Goal: Task Accomplishment & Management: Complete application form

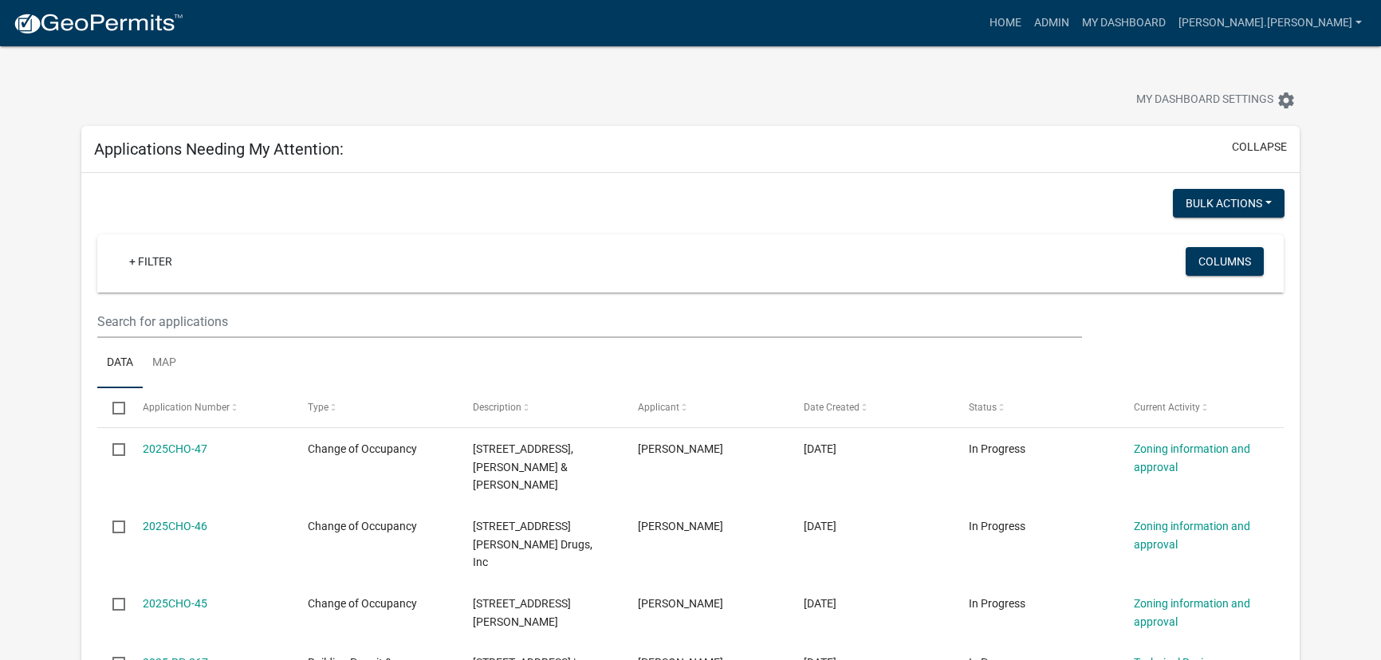
select select "3: 100"
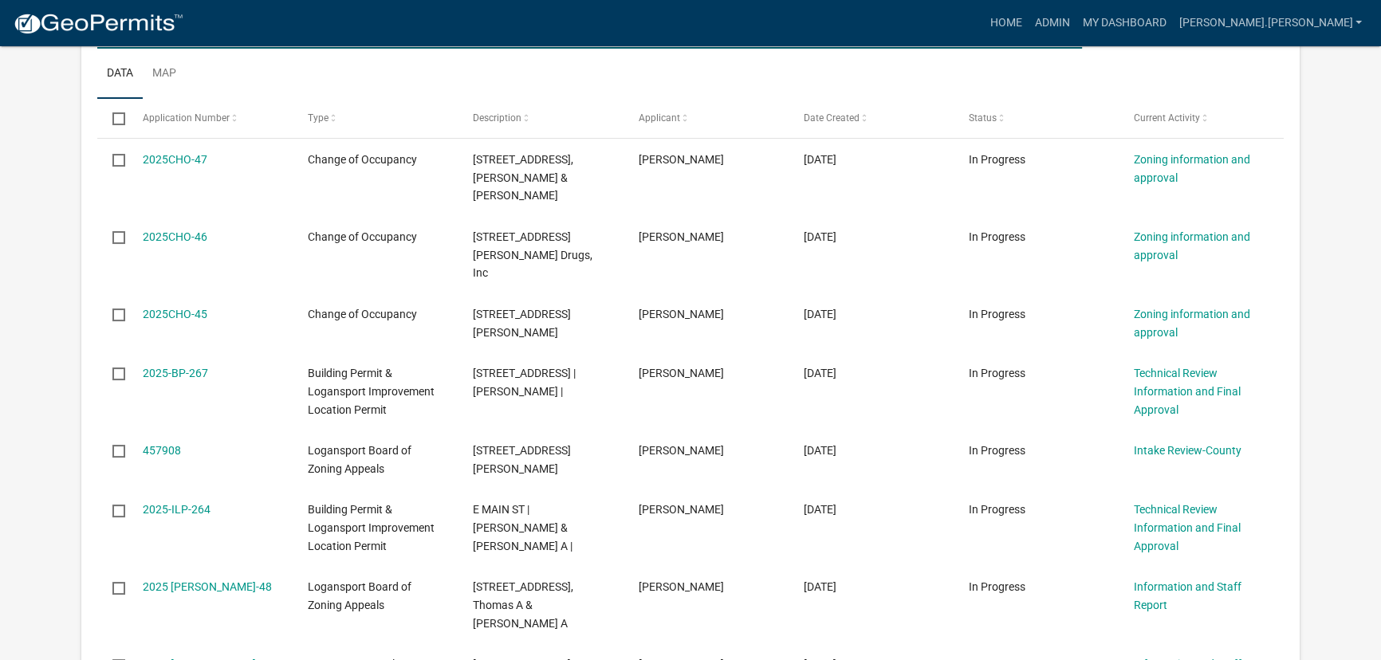
click at [562, 46] on input "text" at bounding box center [590, 32] width 986 height 33
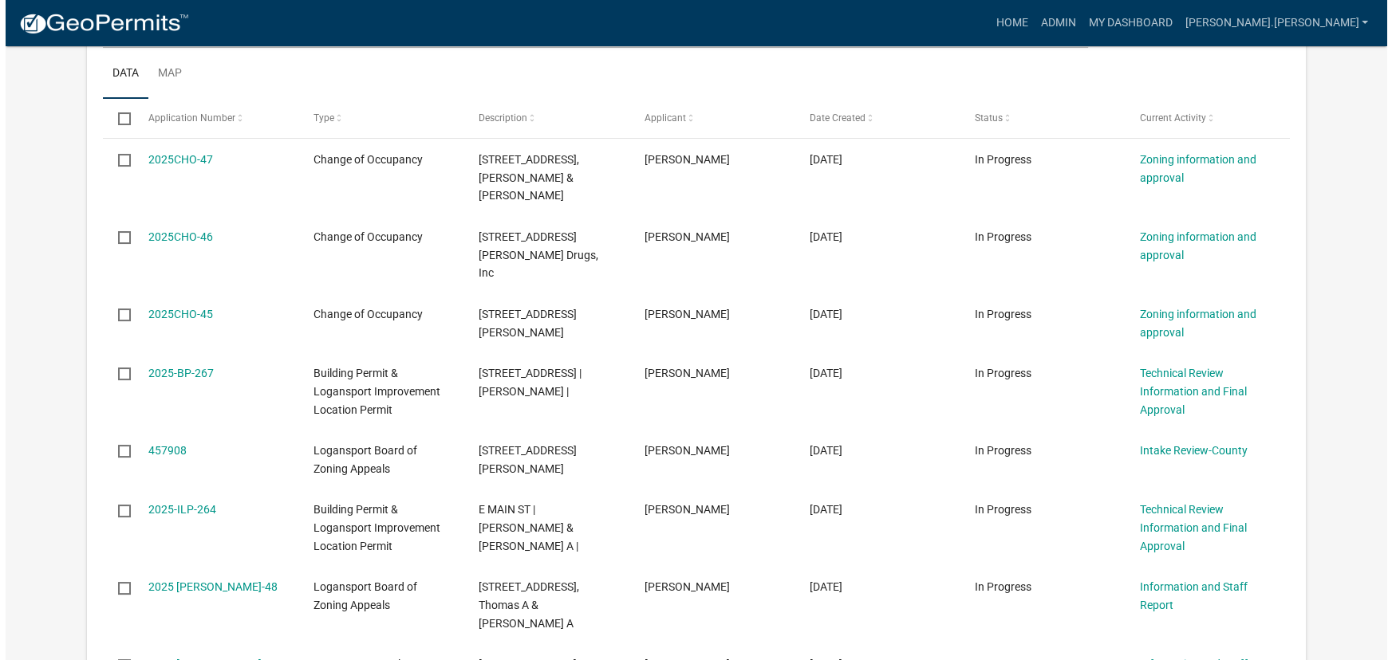
scroll to position [0, 0]
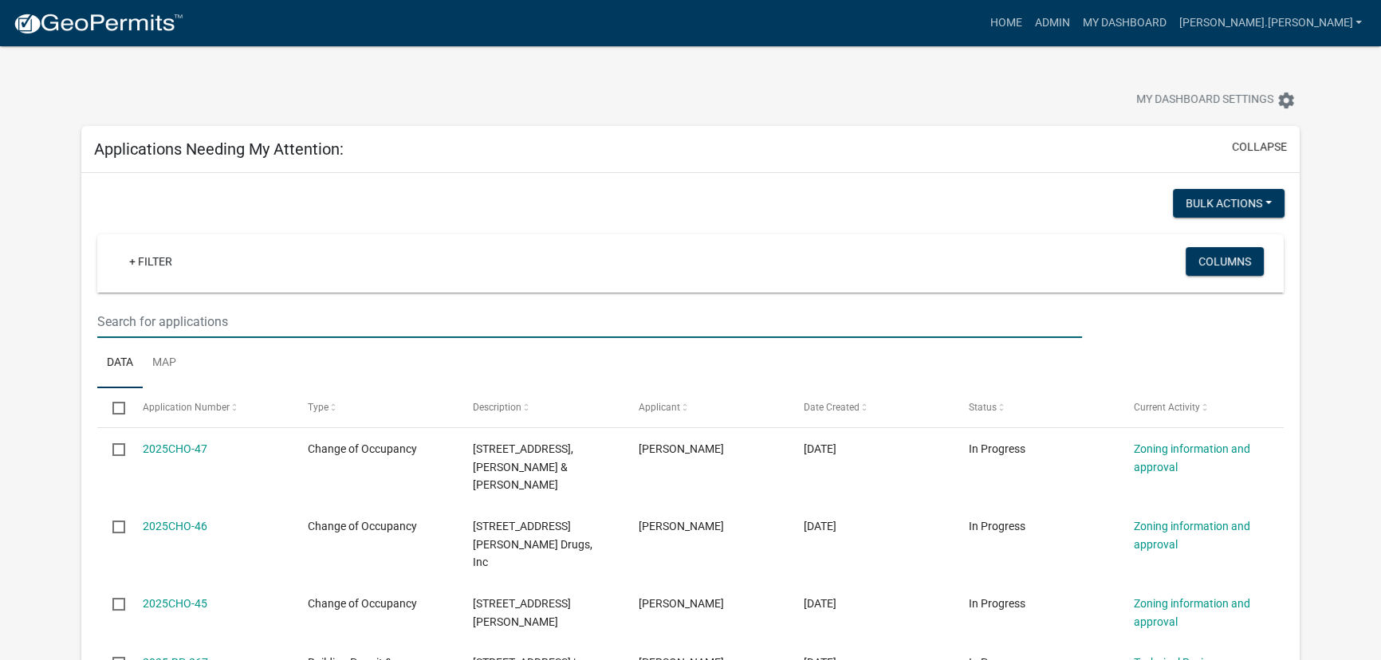
click at [217, 317] on input "text" at bounding box center [590, 321] width 986 height 33
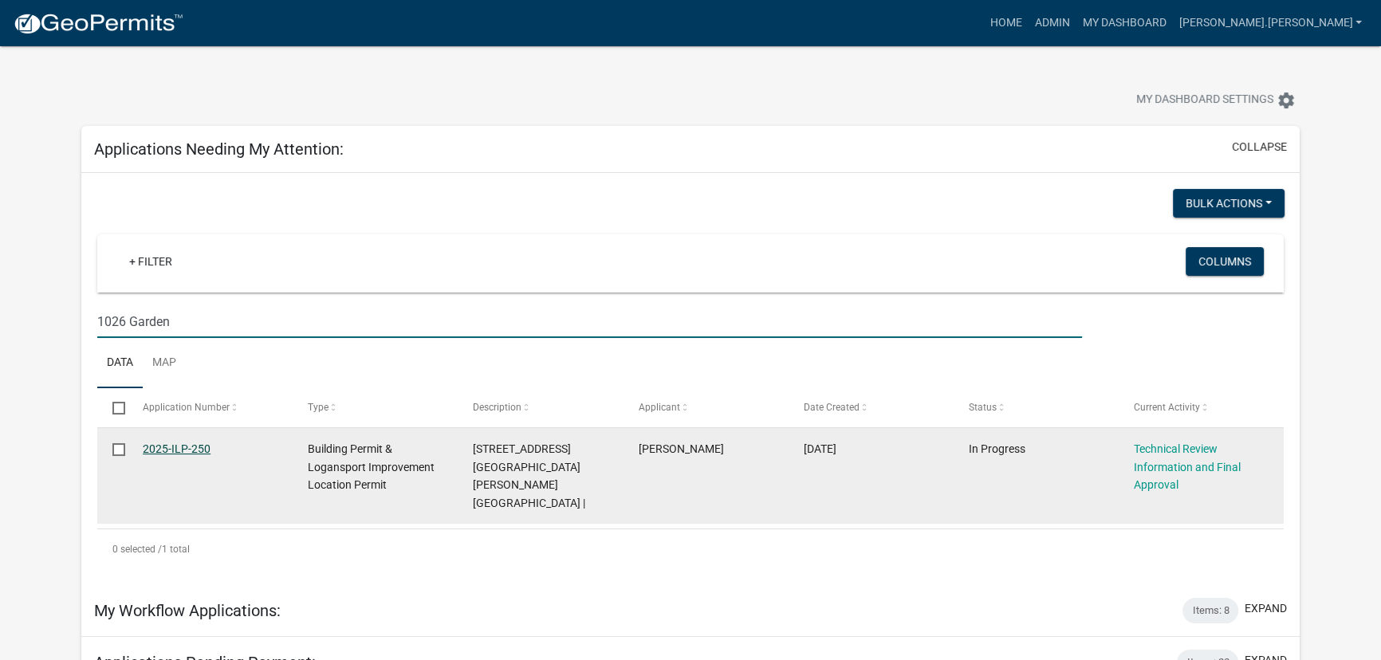
type input "1026 Garden"
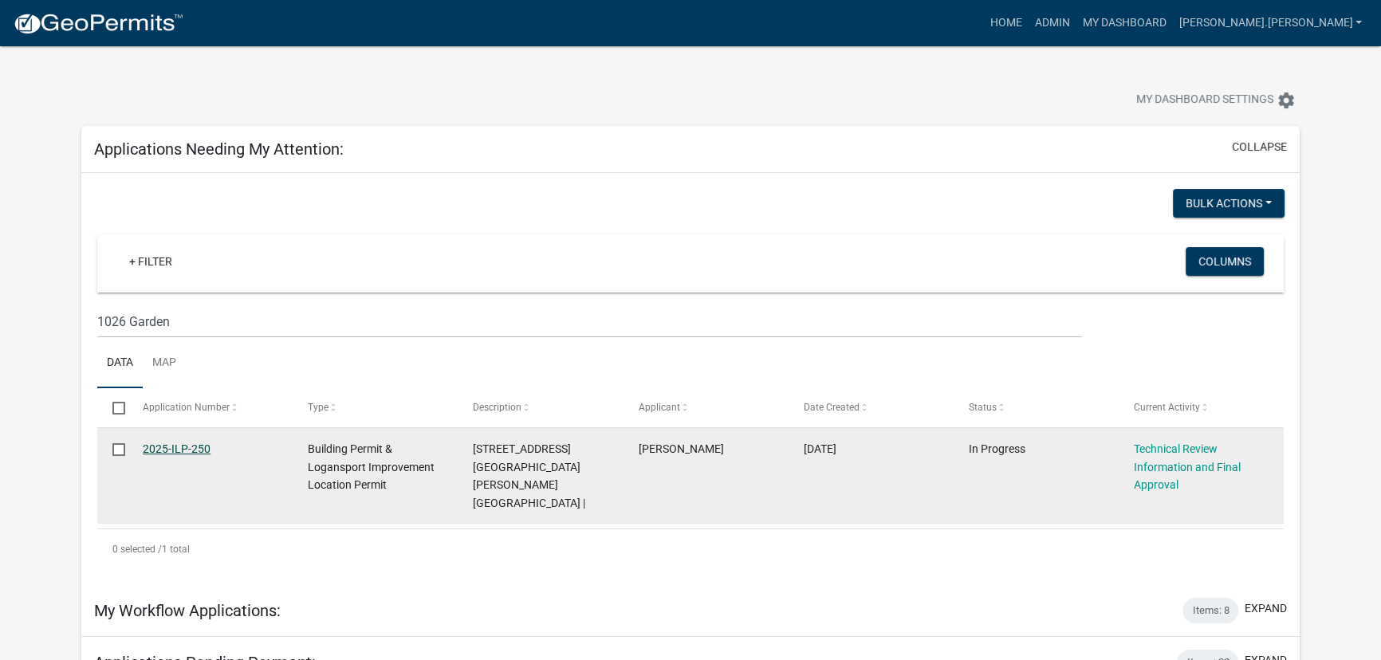
click at [173, 449] on link "2025-ILP-250" at bounding box center [177, 449] width 68 height 13
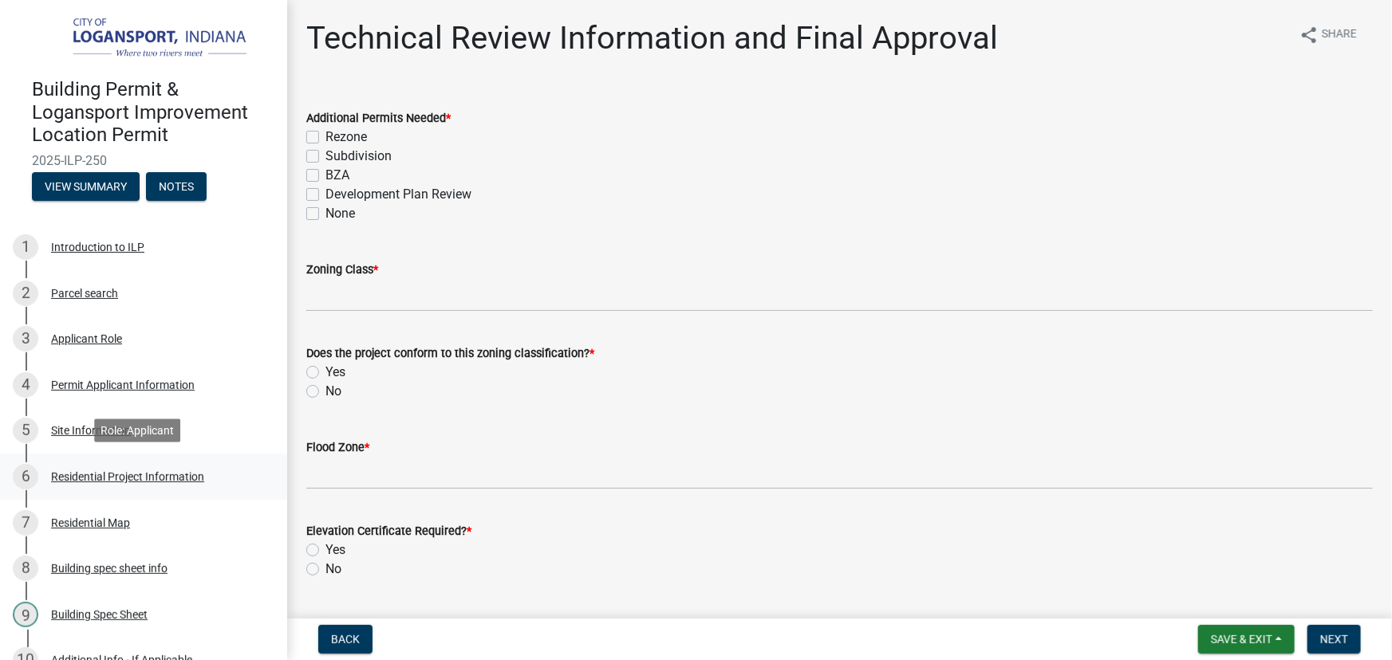
click at [136, 478] on div "Residential Project Information" at bounding box center [127, 476] width 153 height 11
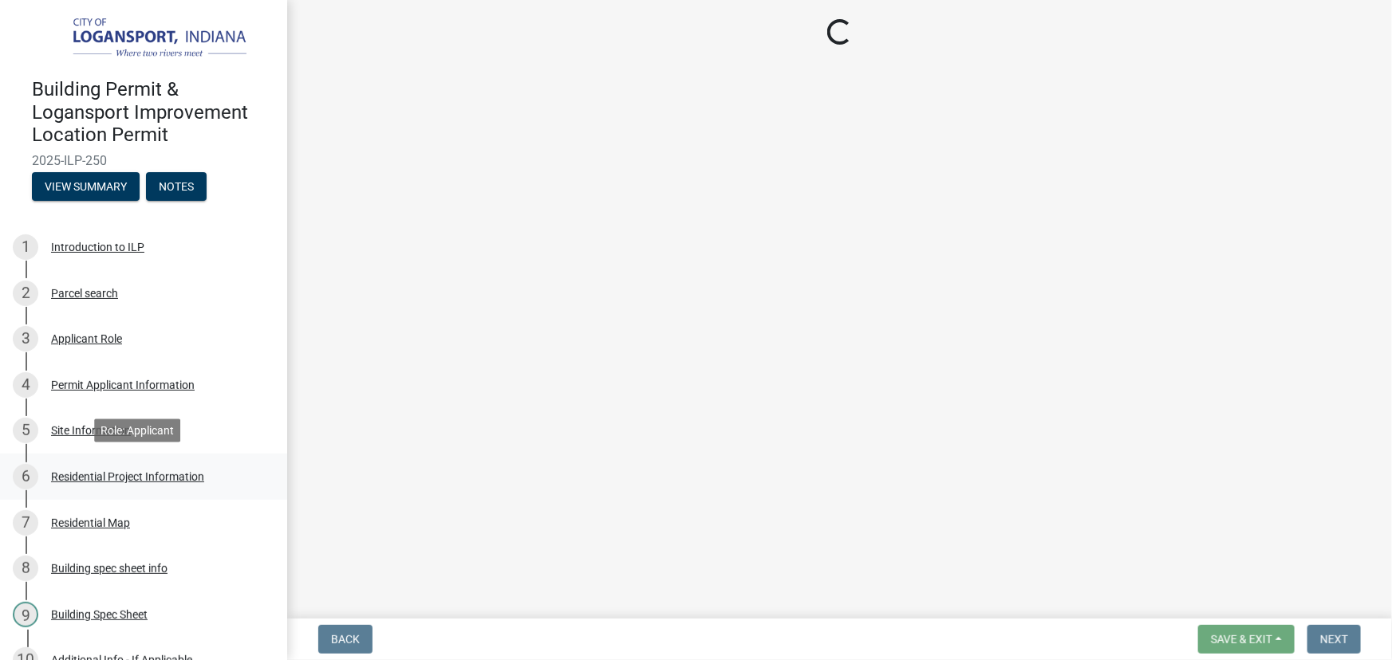
select select "b8a7655a-e911-4aac-a321-69e5bfba2fef"
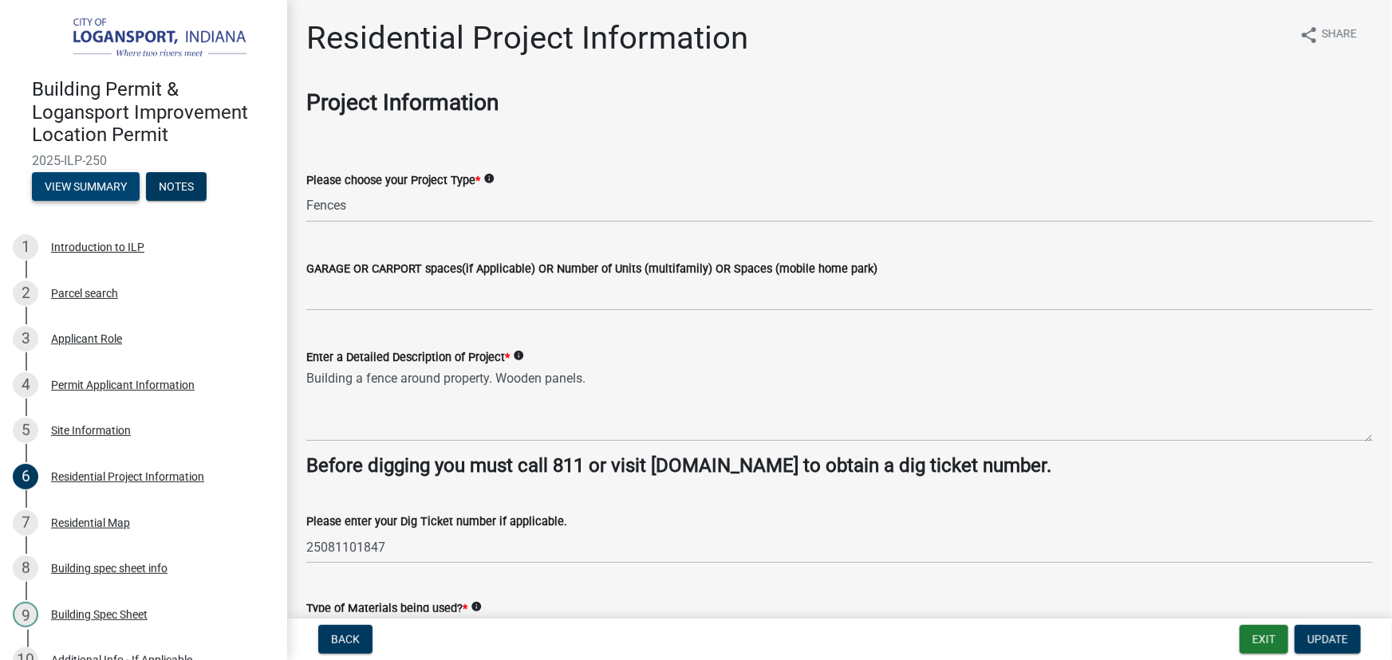
click at [103, 183] on button "View Summary" at bounding box center [86, 186] width 108 height 29
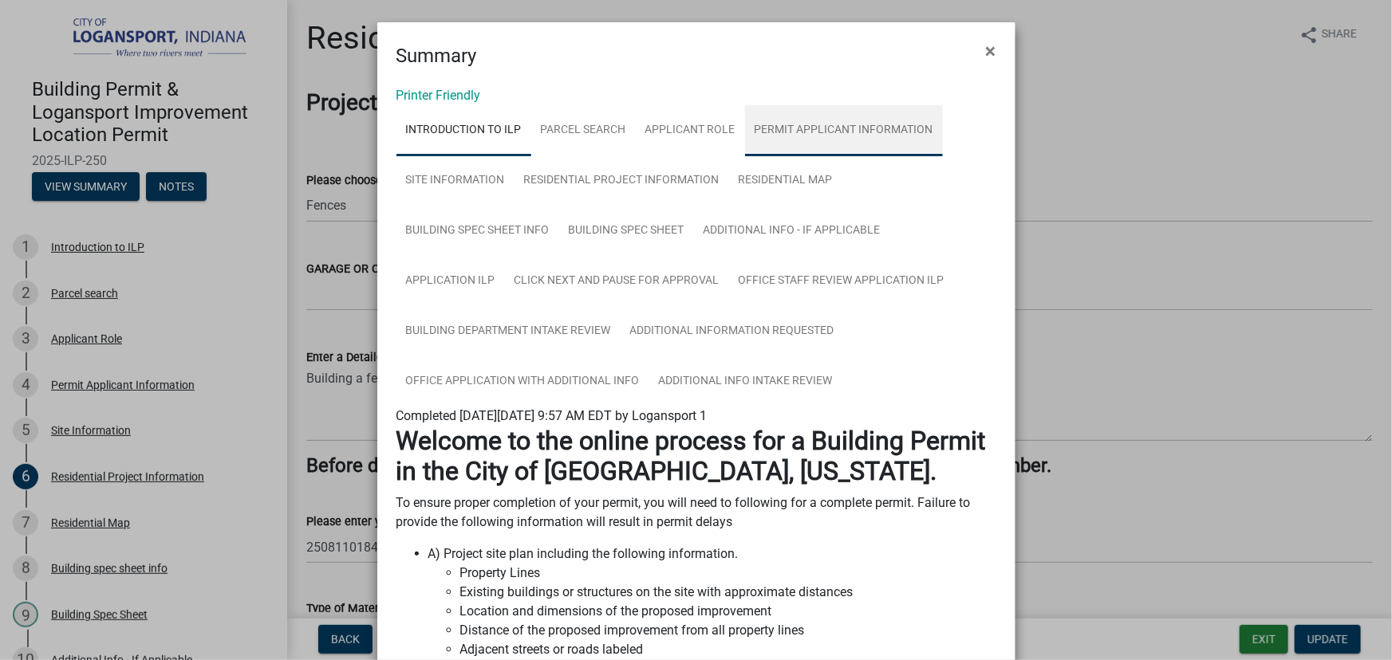
click at [809, 120] on link "Permit Applicant Information" at bounding box center [844, 130] width 198 height 51
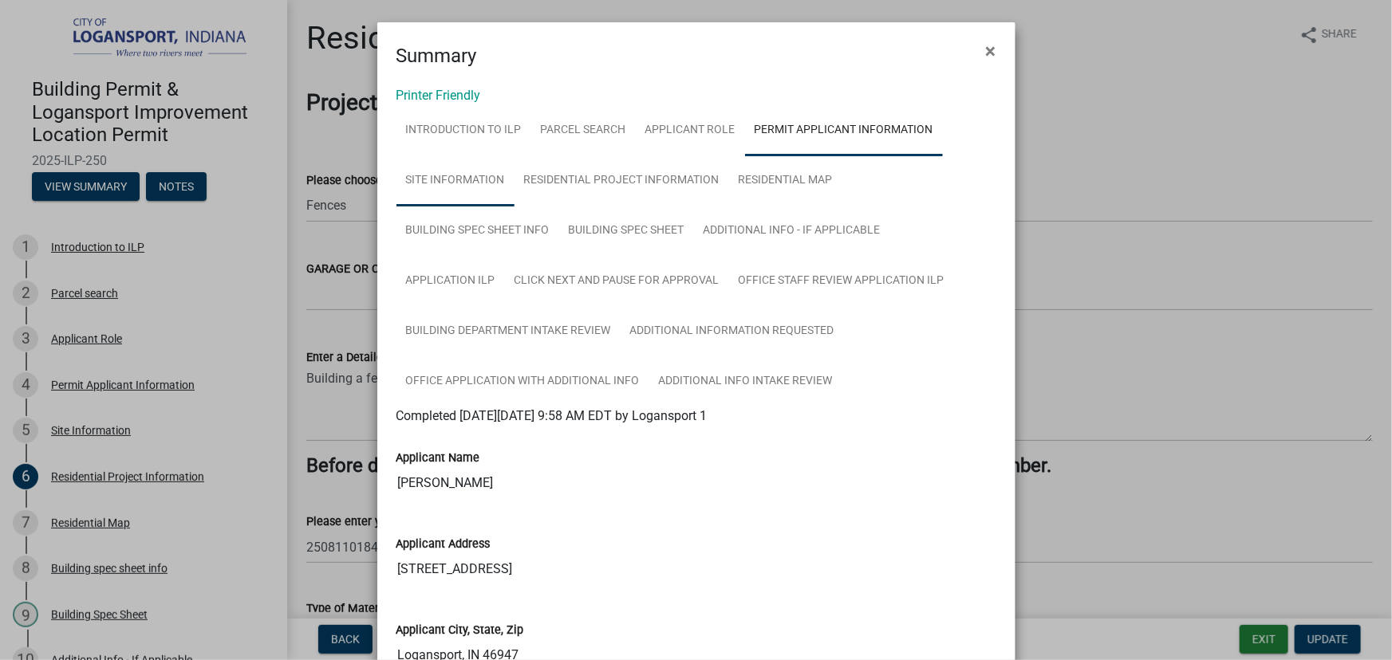
click at [437, 191] on link "Site Information" at bounding box center [455, 181] width 118 height 51
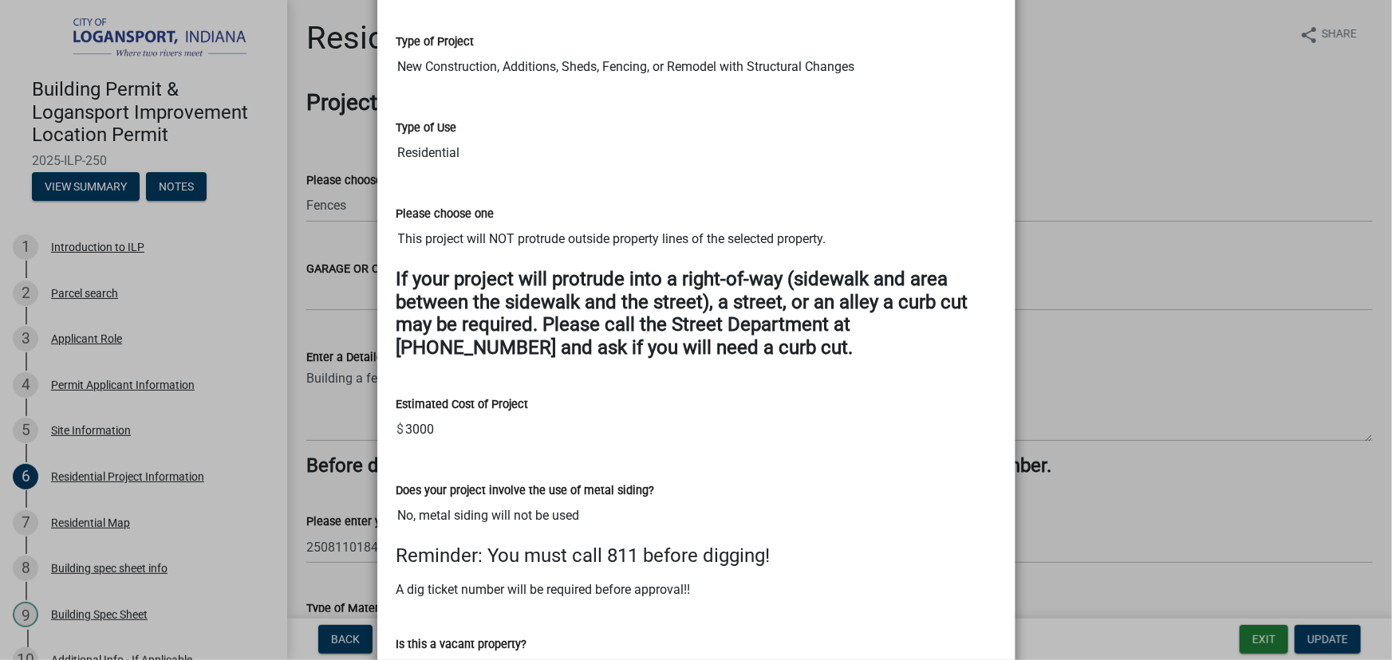
scroll to position [199, 0]
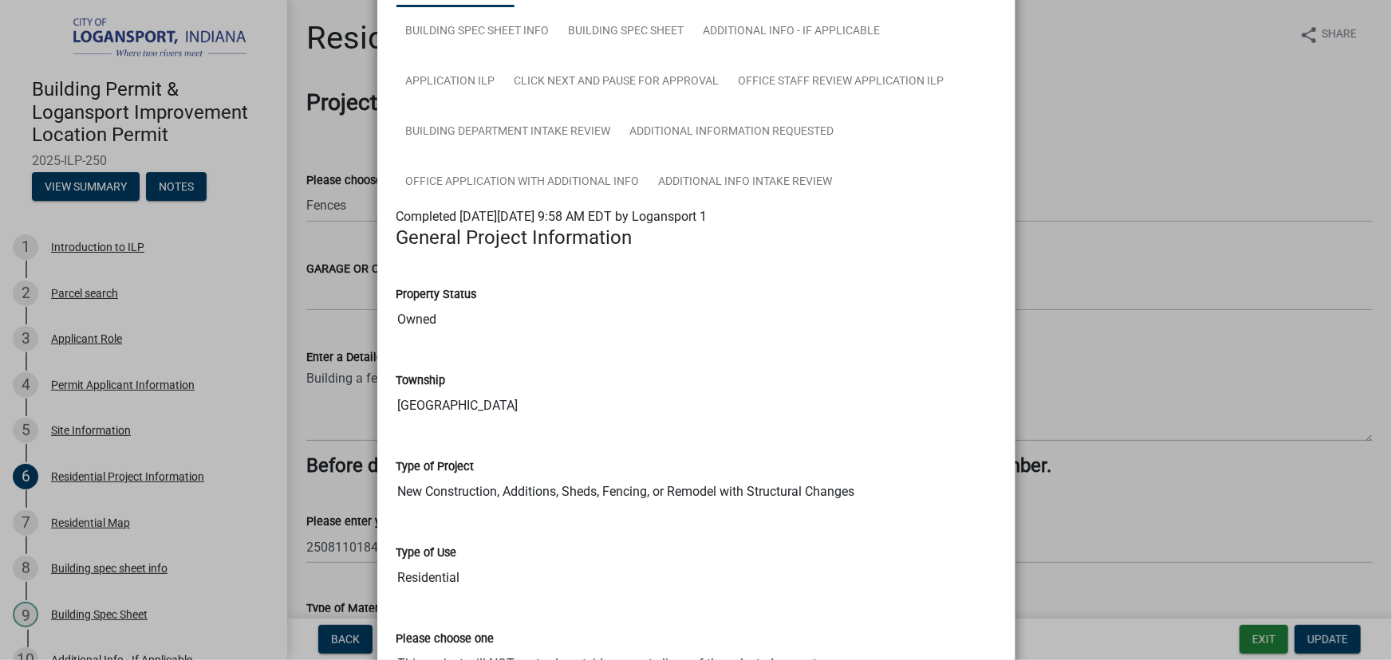
drag, startPoint x: 437, startPoint y: 191, endPoint x: 765, endPoint y: 274, distance: 338.1
click at [765, 274] on div "Property Status Owned" at bounding box center [696, 298] width 600 height 73
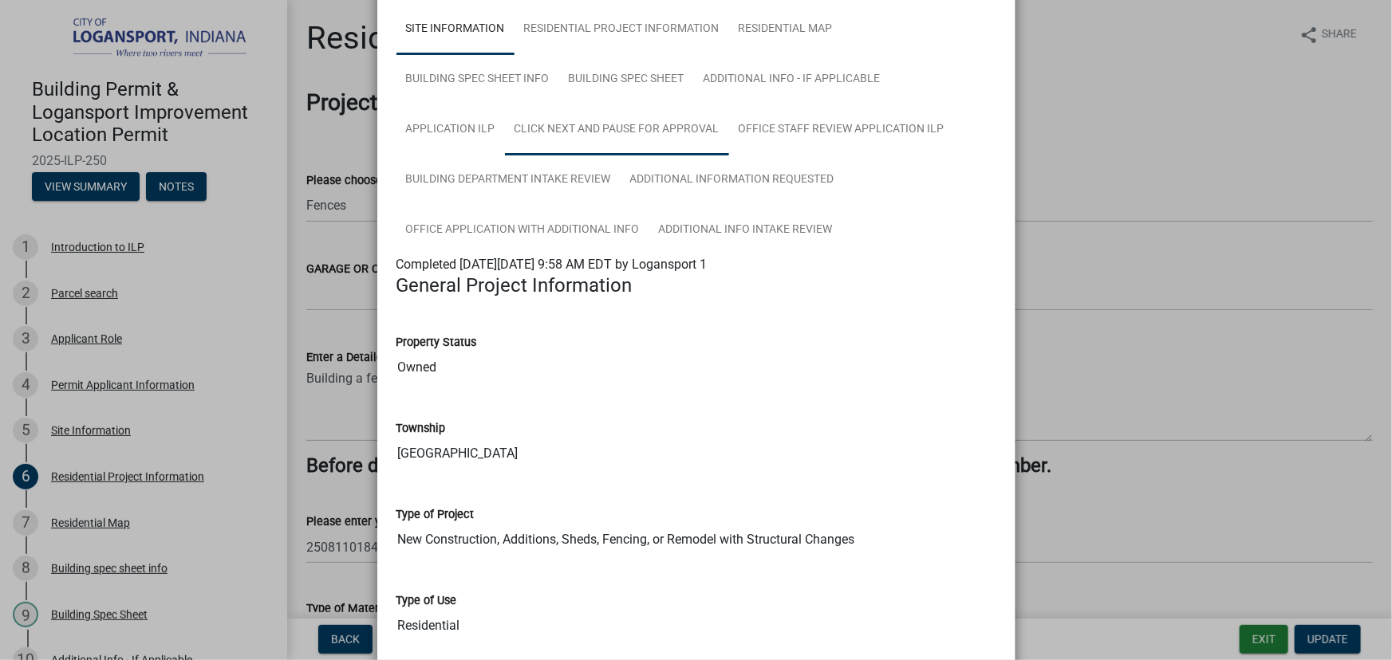
scroll to position [127, 0]
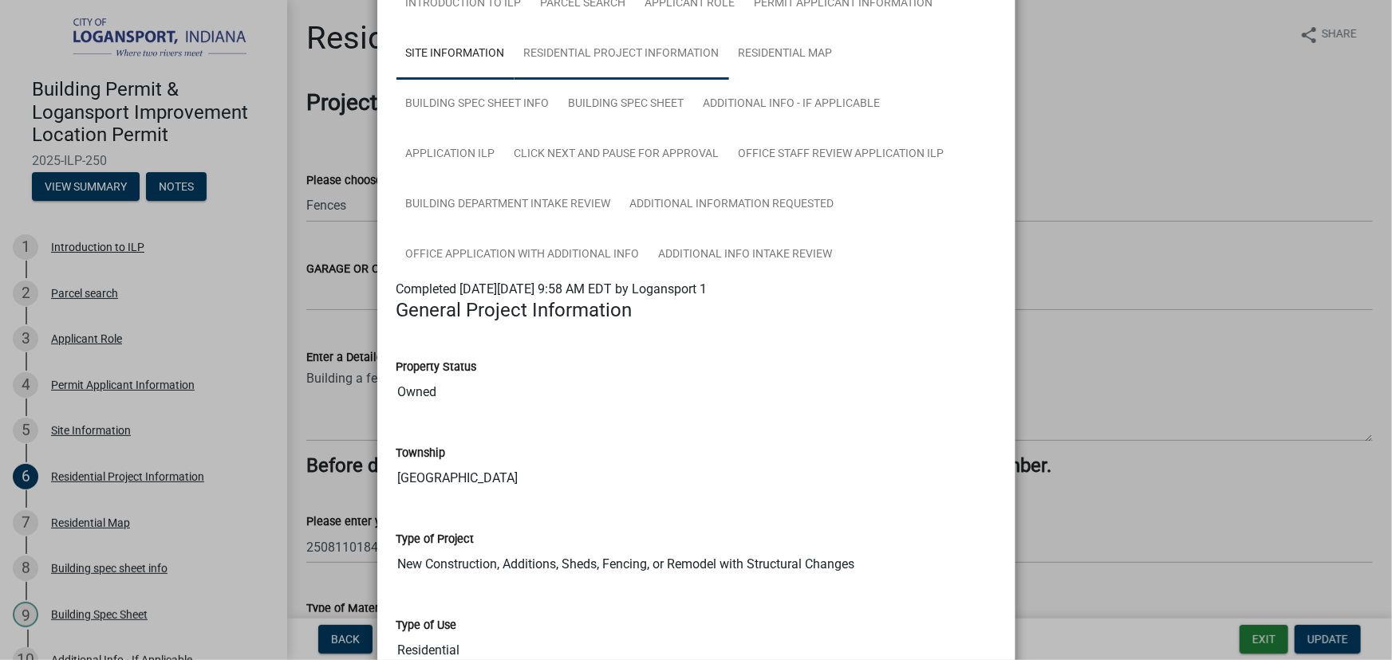
click at [617, 51] on link "Residential Project Information" at bounding box center [621, 54] width 215 height 51
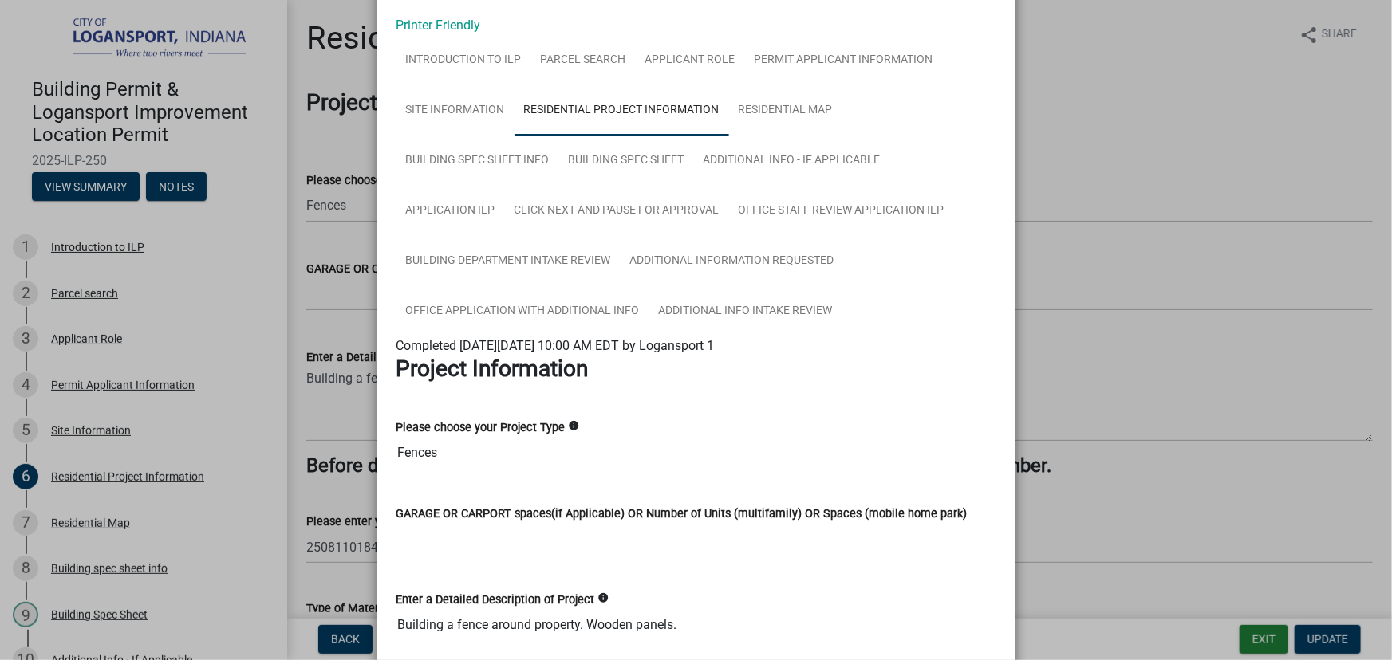
scroll to position [0, 0]
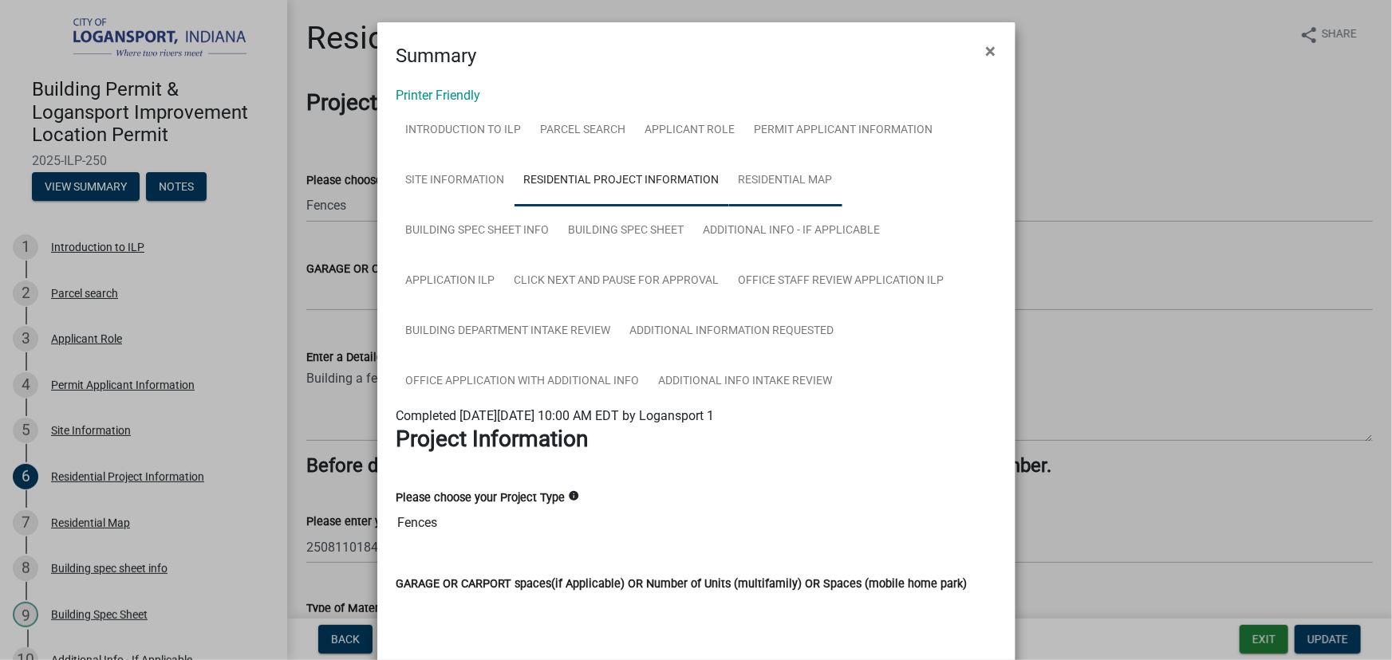
click at [773, 200] on link "Residential Map" at bounding box center [785, 181] width 113 height 51
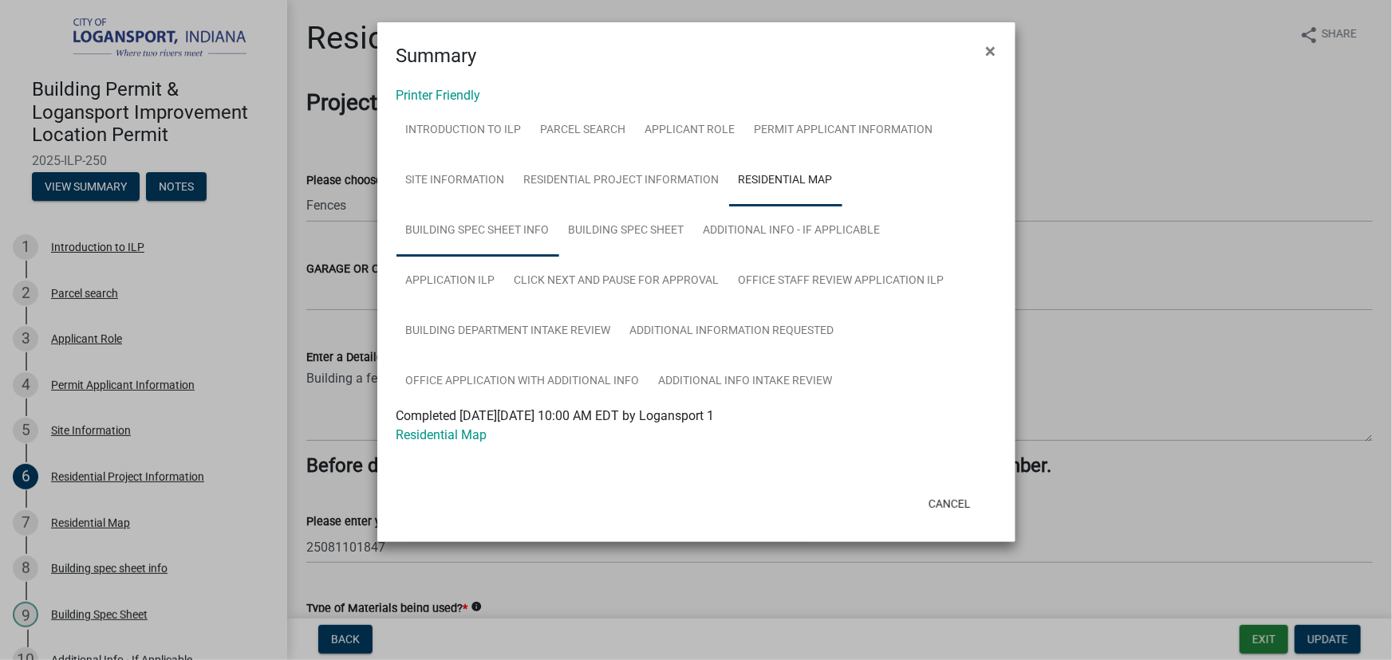
click at [477, 226] on link "Building spec sheet info" at bounding box center [477, 231] width 163 height 51
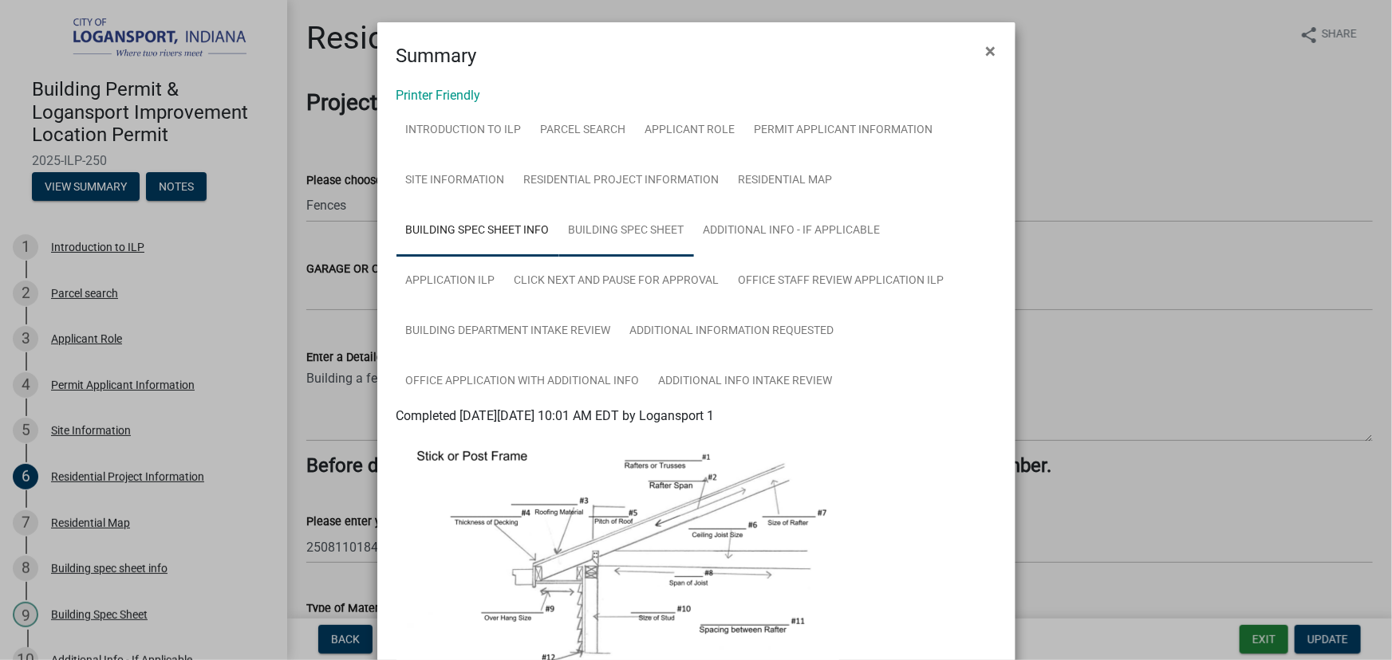
click at [675, 231] on link "Building Spec Sheet" at bounding box center [626, 231] width 135 height 51
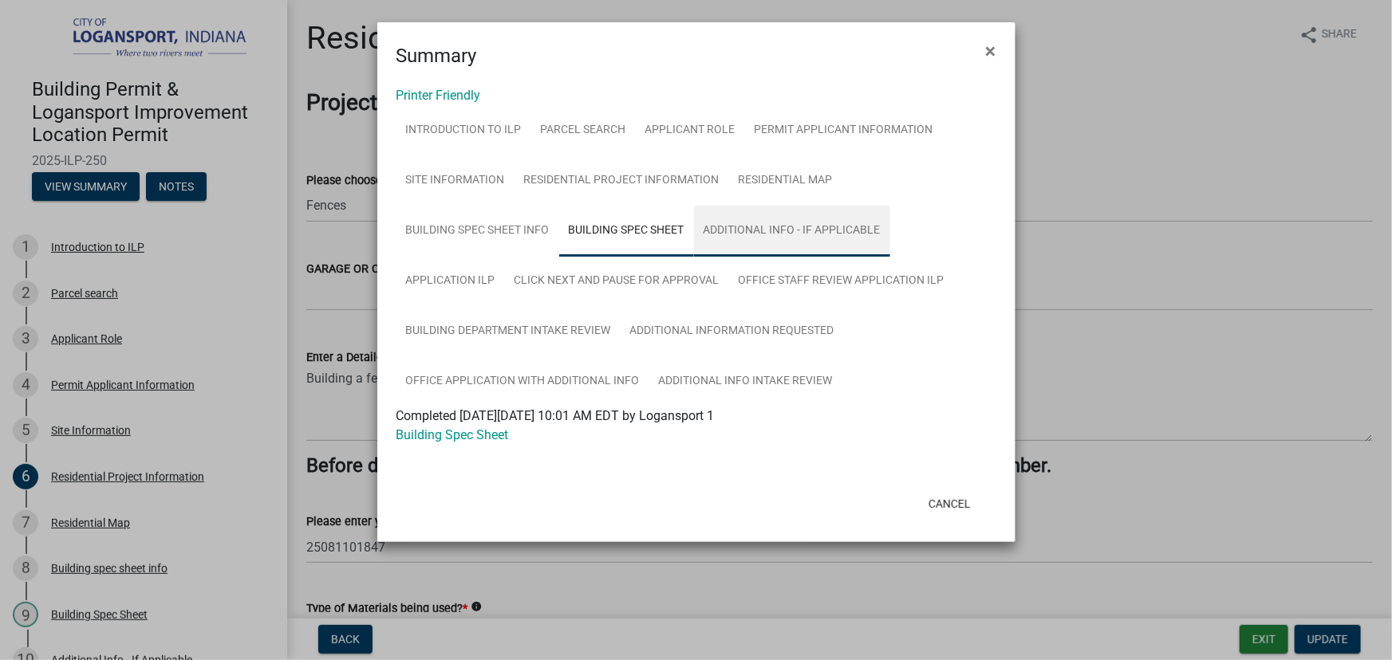
click at [749, 236] on link "Additional Info - If Applicable" at bounding box center [792, 231] width 196 height 51
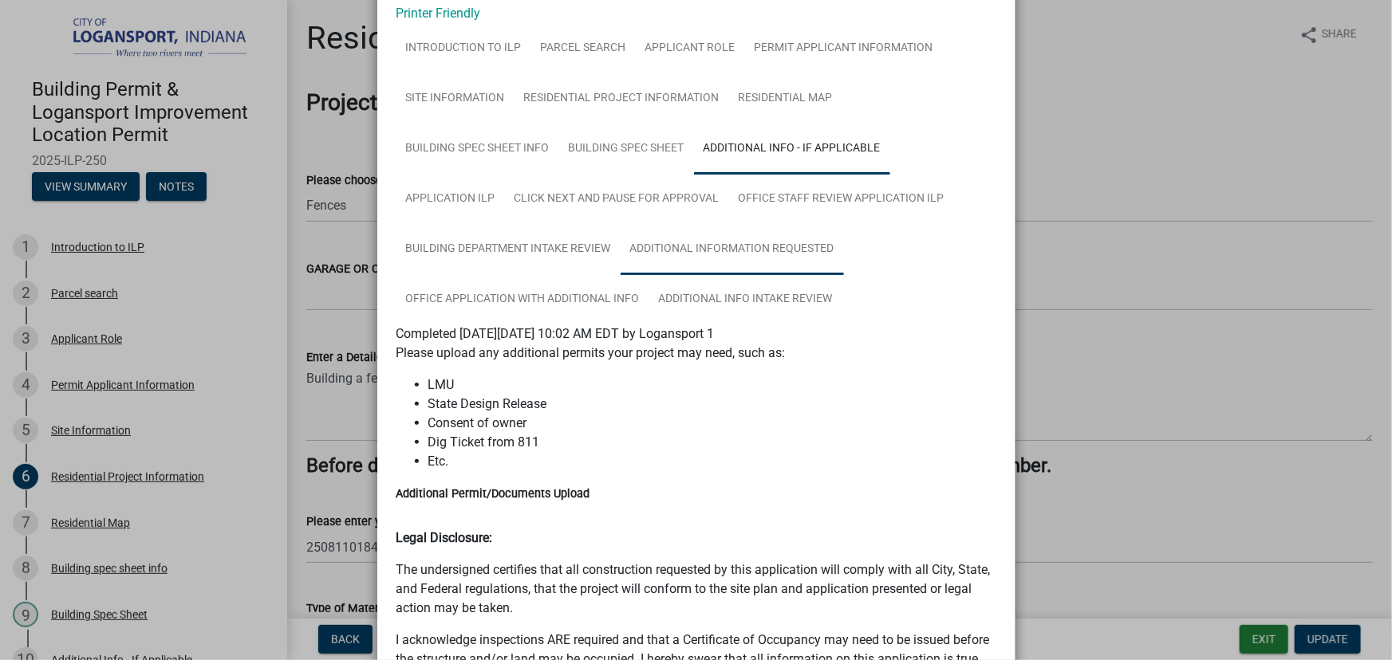
scroll to position [73, 0]
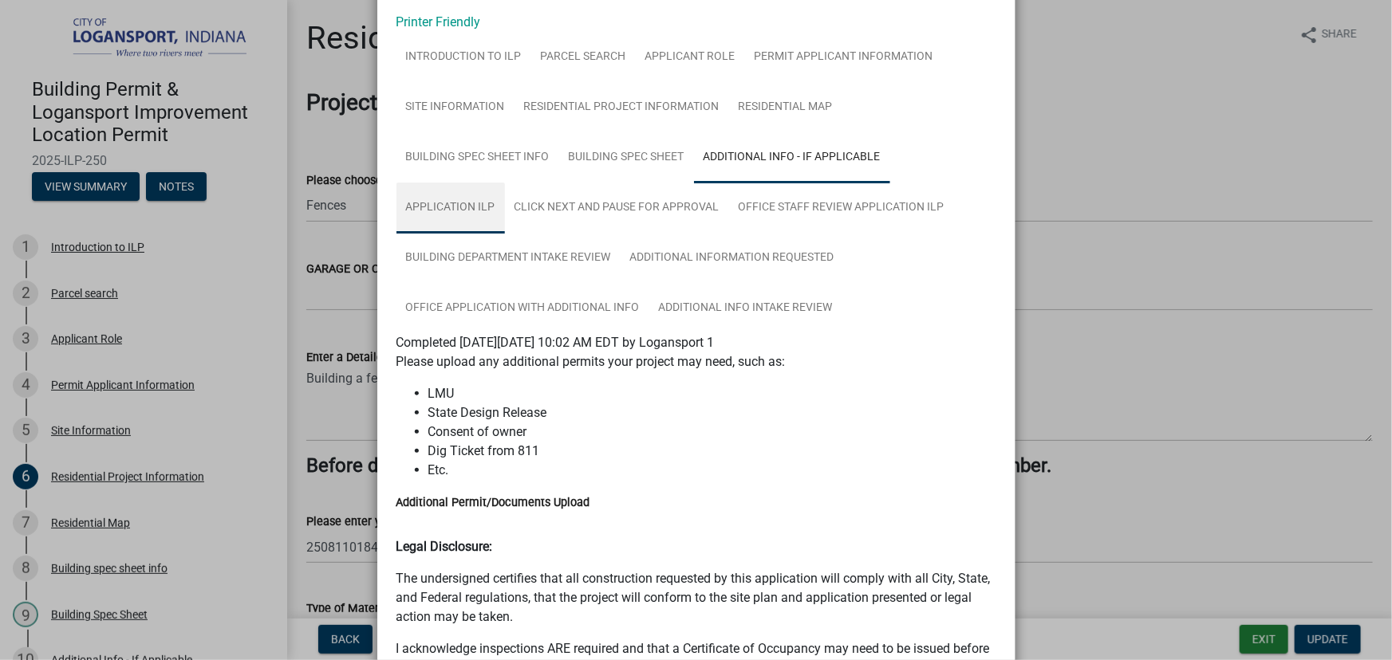
click at [459, 207] on link "Application ILP" at bounding box center [450, 208] width 108 height 51
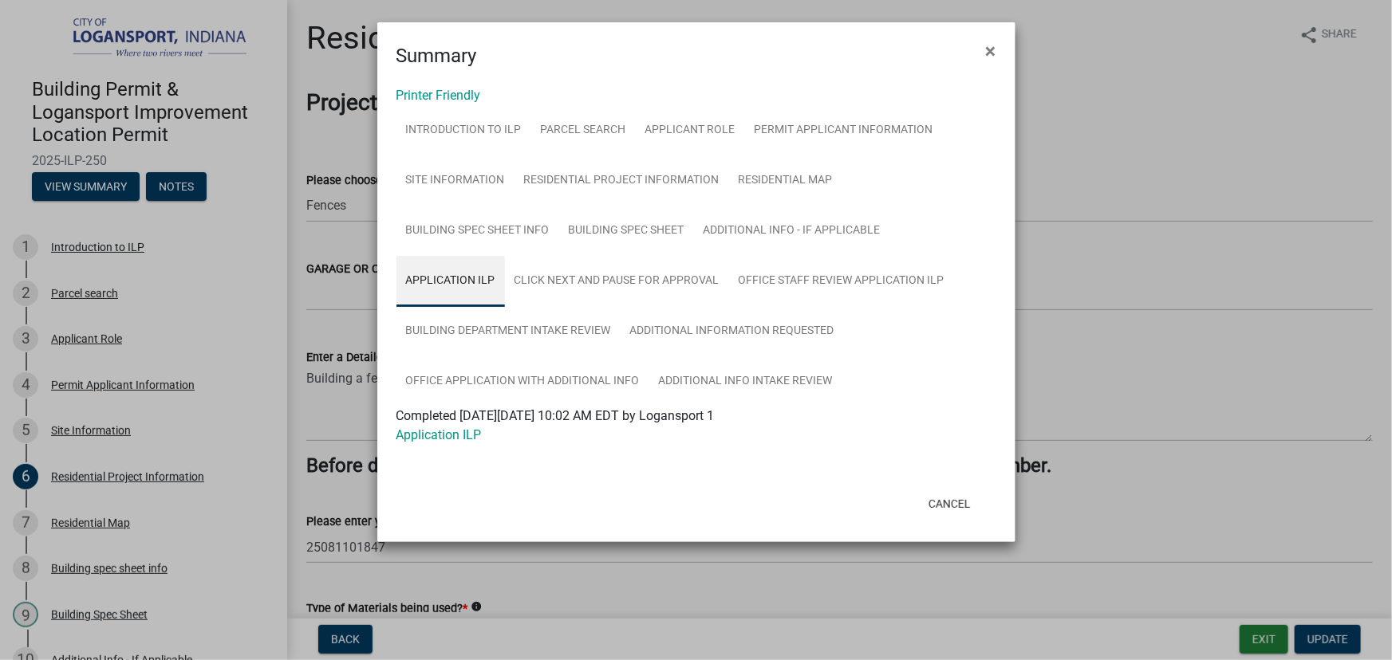
scroll to position [0, 0]
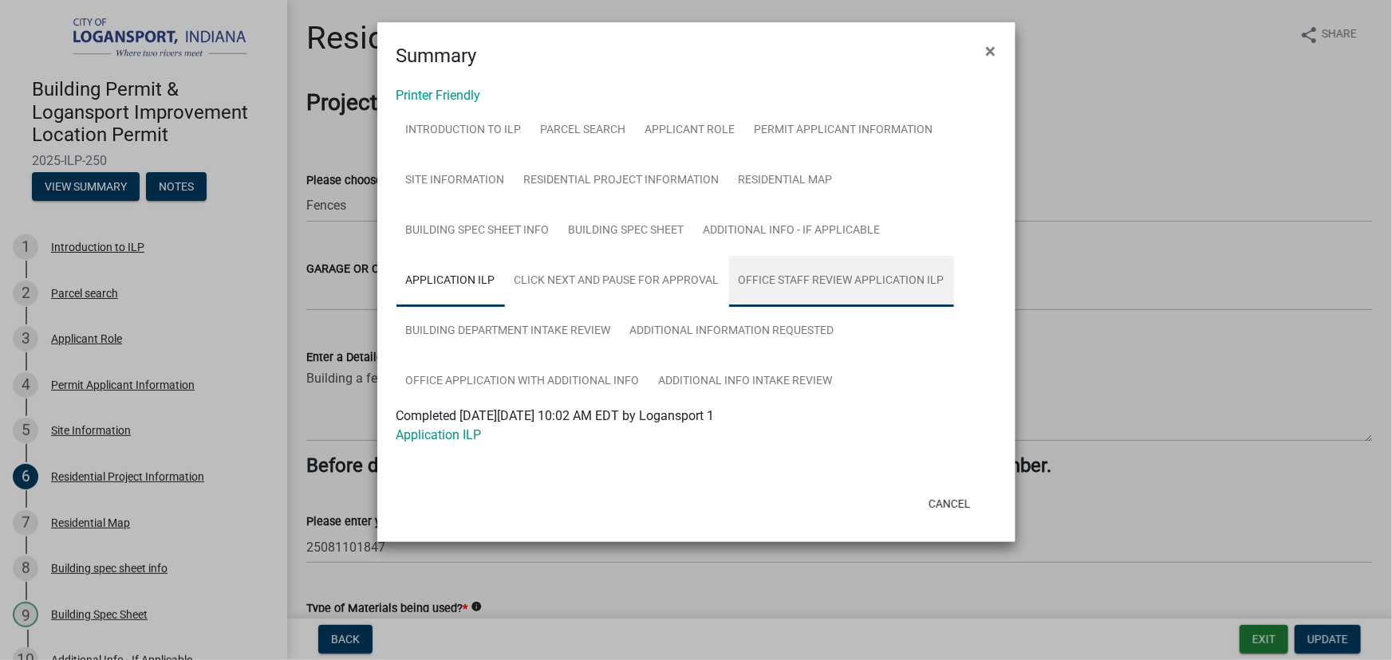
click at [819, 293] on link "Office Staff Review Application ILP" at bounding box center [841, 281] width 225 height 51
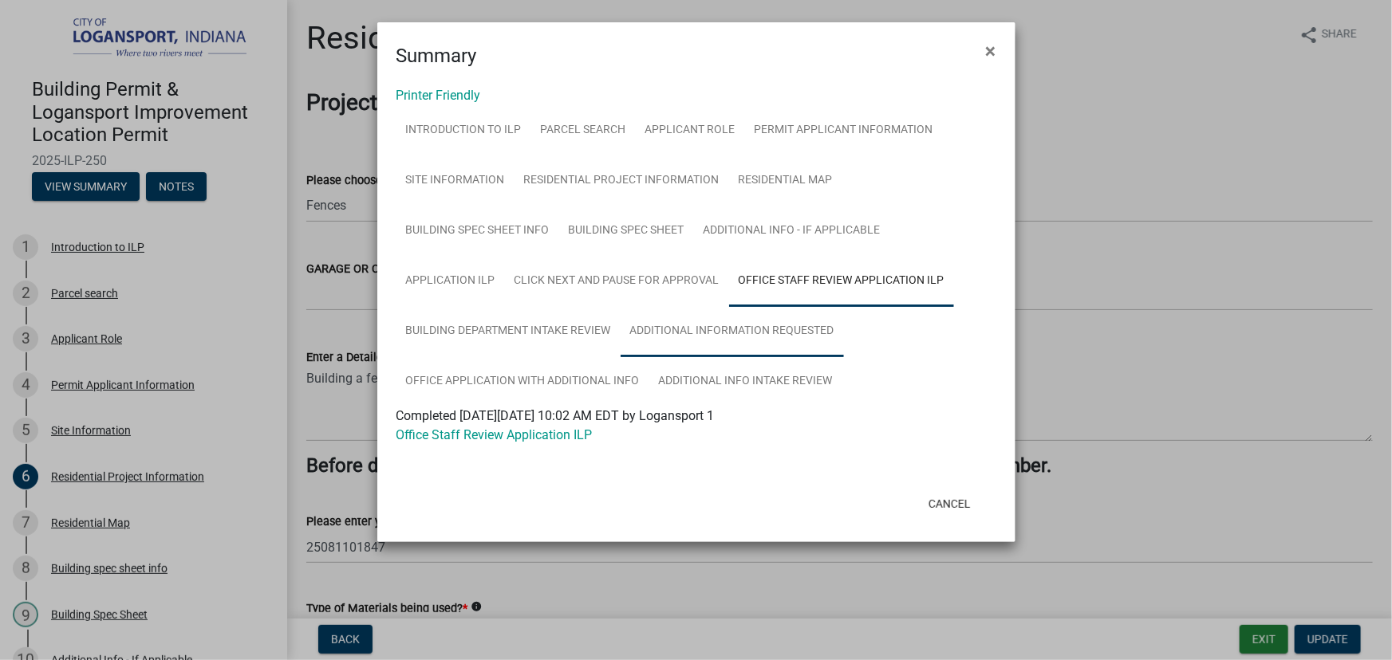
click at [727, 328] on link "Additional Information requested" at bounding box center [731, 331] width 223 height 51
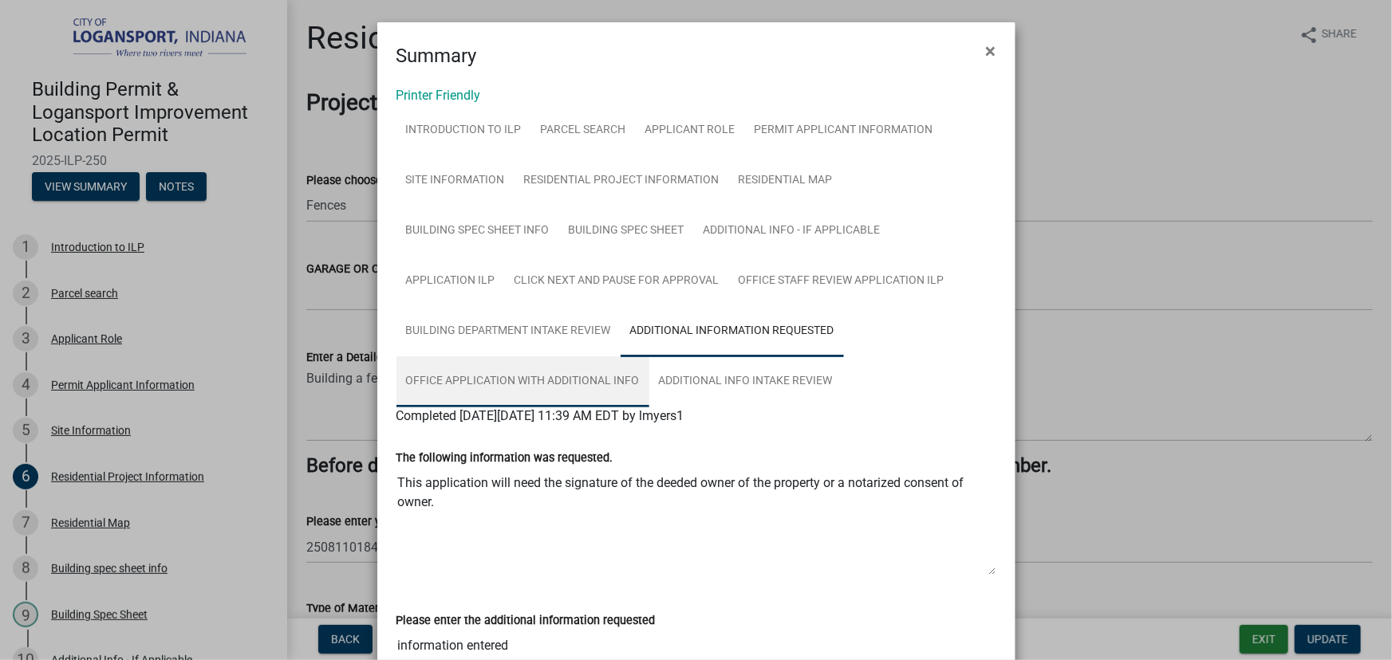
click at [529, 376] on link "Office Application with Additional Info" at bounding box center [522, 381] width 253 height 51
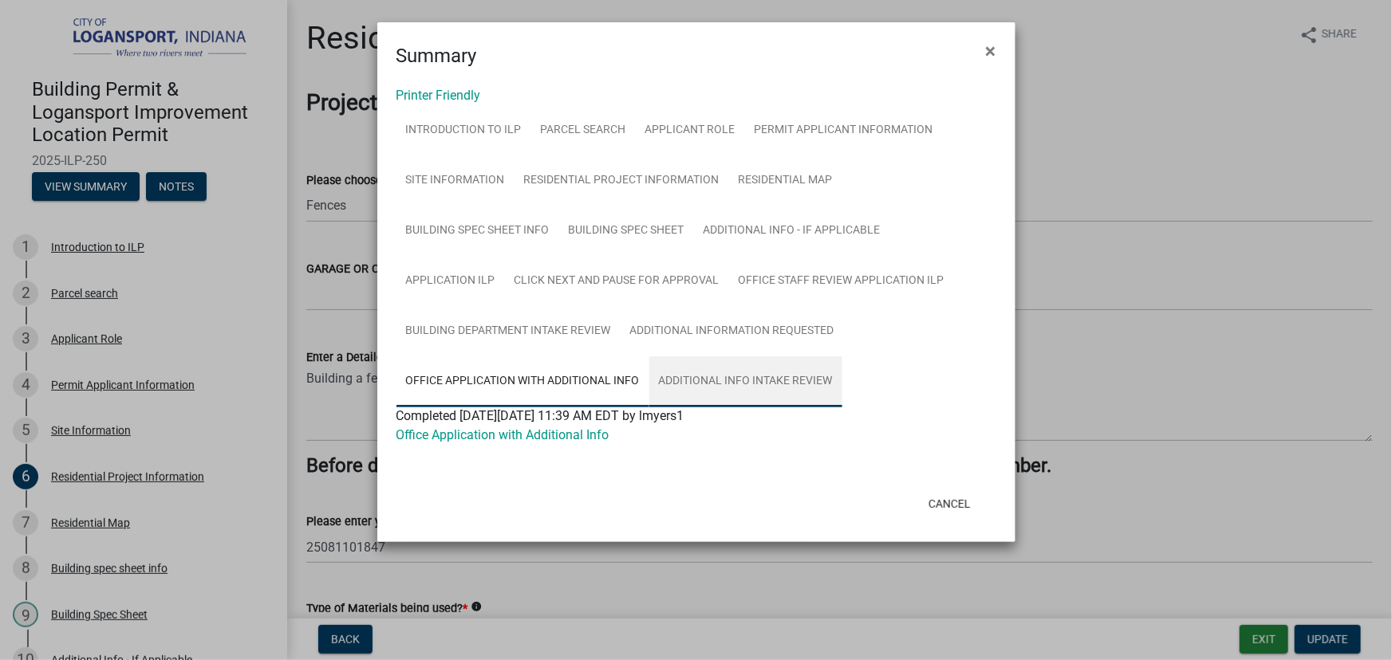
click at [774, 366] on link "Additional info Intake Review" at bounding box center [745, 381] width 193 height 51
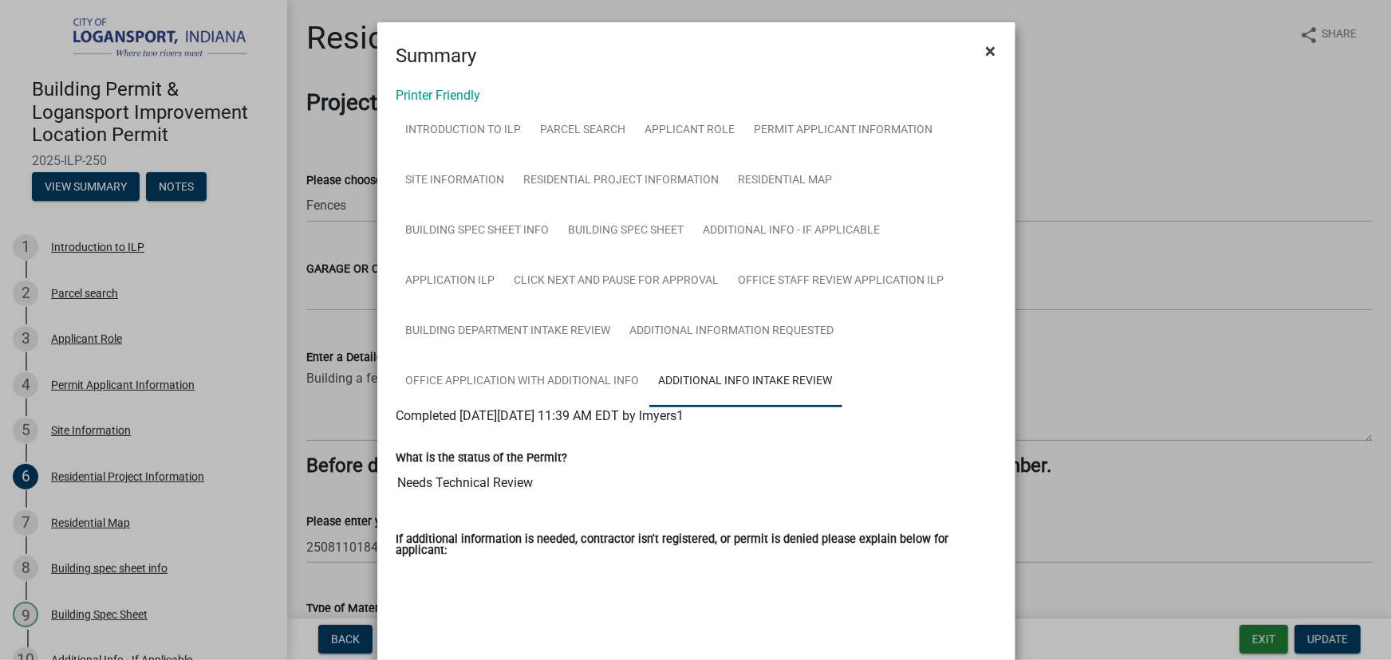
click at [986, 54] on span "×" at bounding box center [991, 51] width 10 height 22
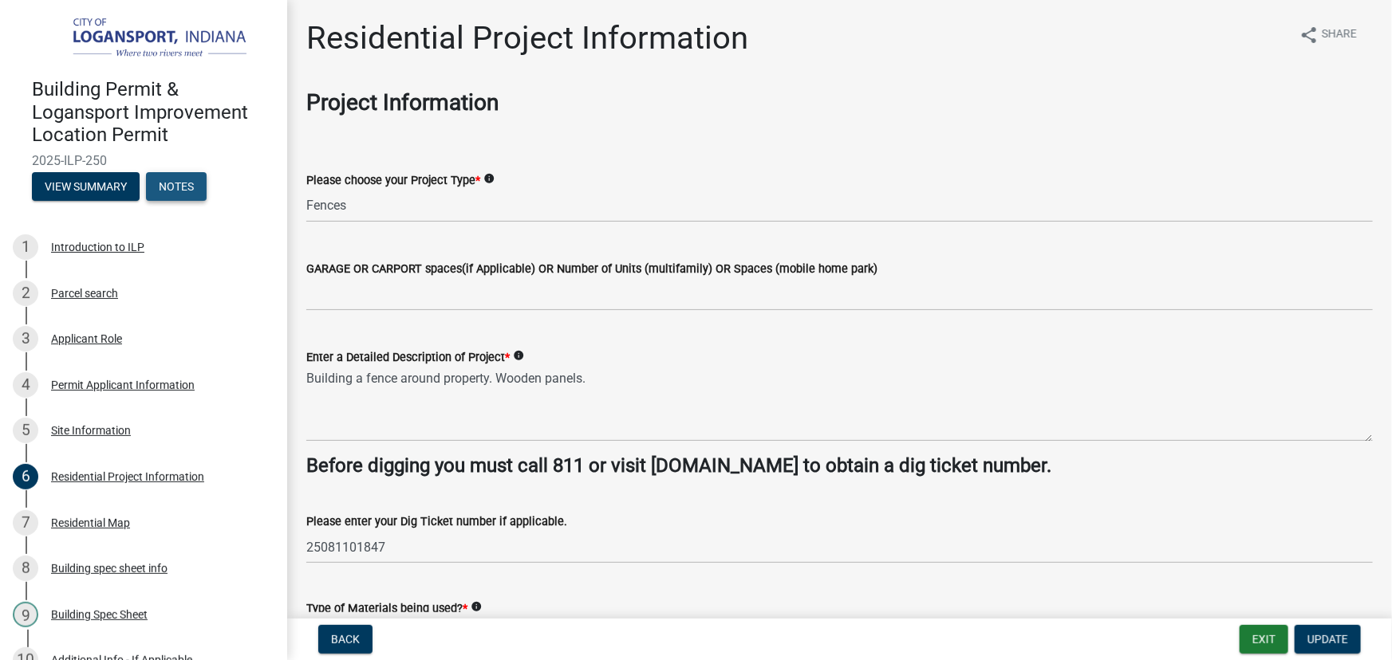
click at [176, 199] on button "Notes" at bounding box center [176, 186] width 61 height 29
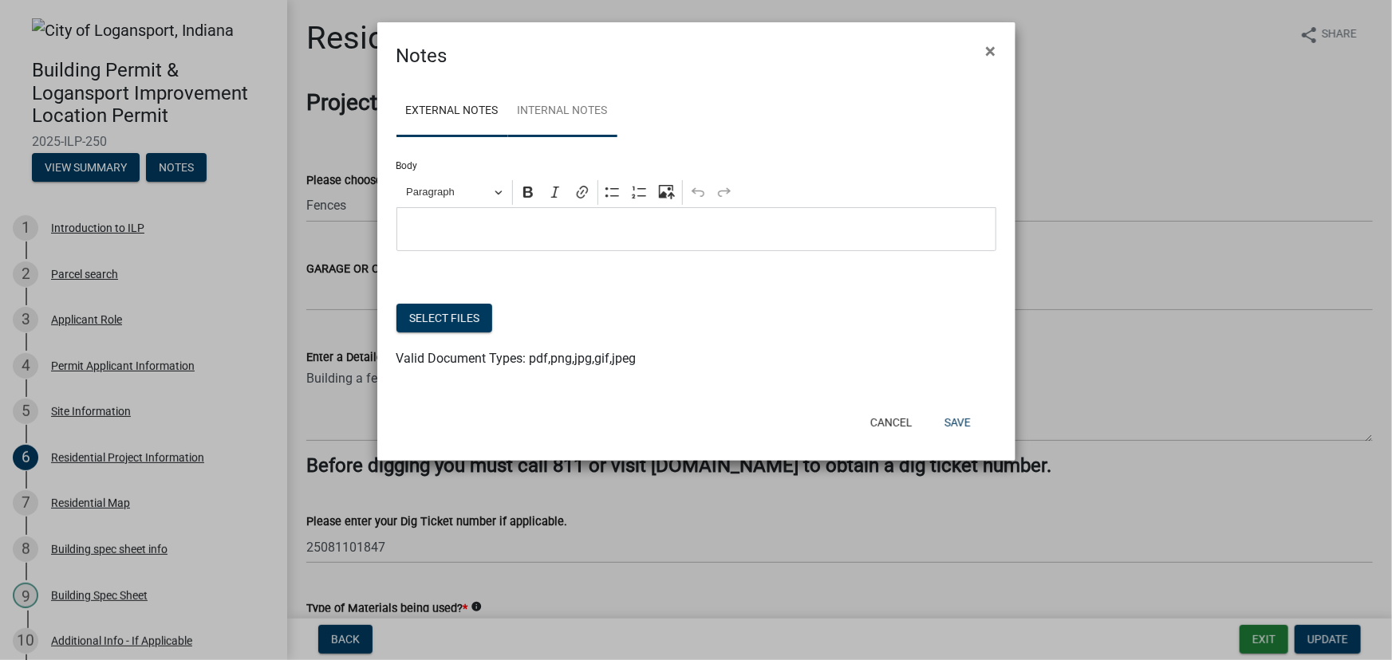
click at [559, 108] on link "Internal Notes" at bounding box center [562, 111] width 109 height 51
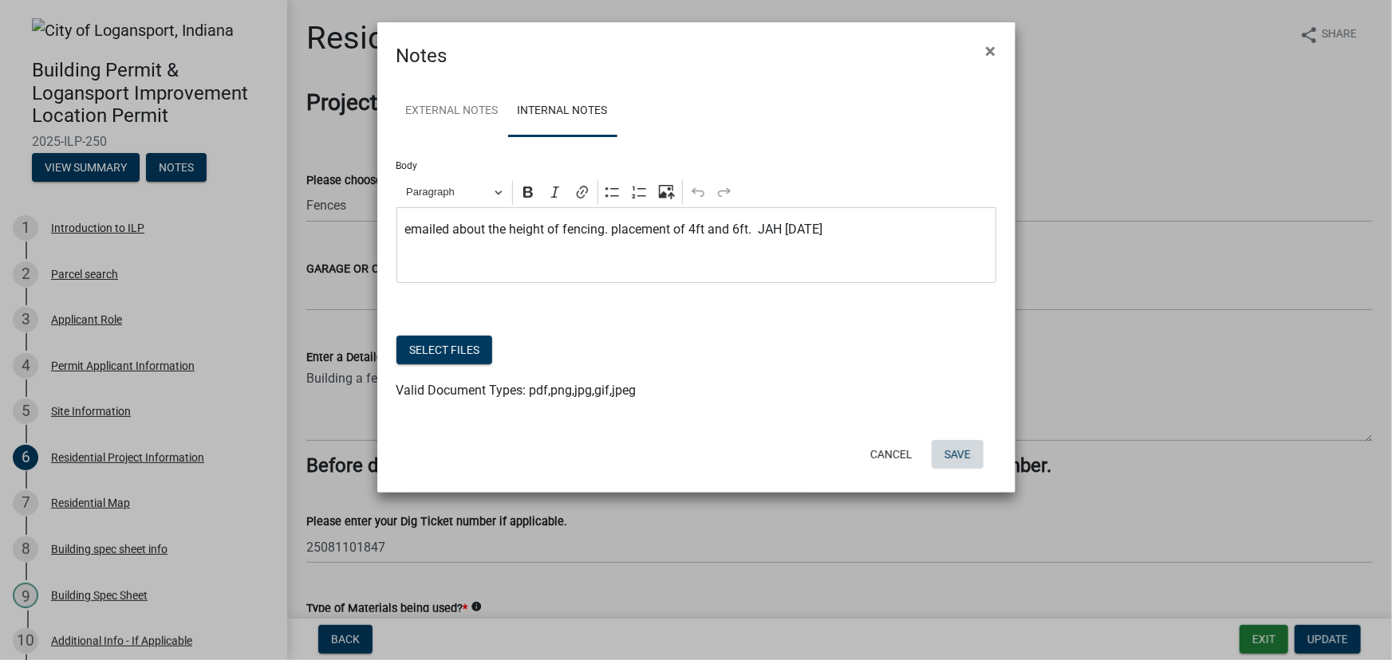
click at [956, 457] on button "Save" at bounding box center [957, 454] width 52 height 29
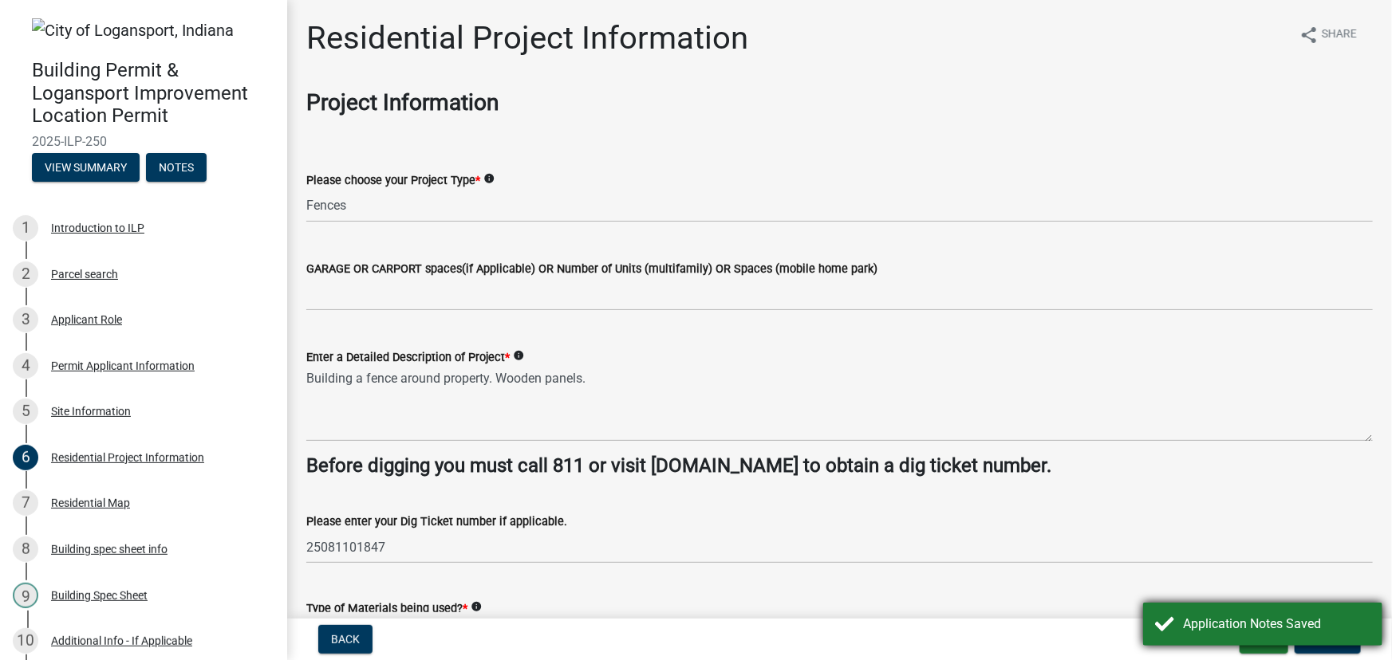
click at [1259, 646] on div "Application Notes Saved" at bounding box center [1262, 624] width 239 height 43
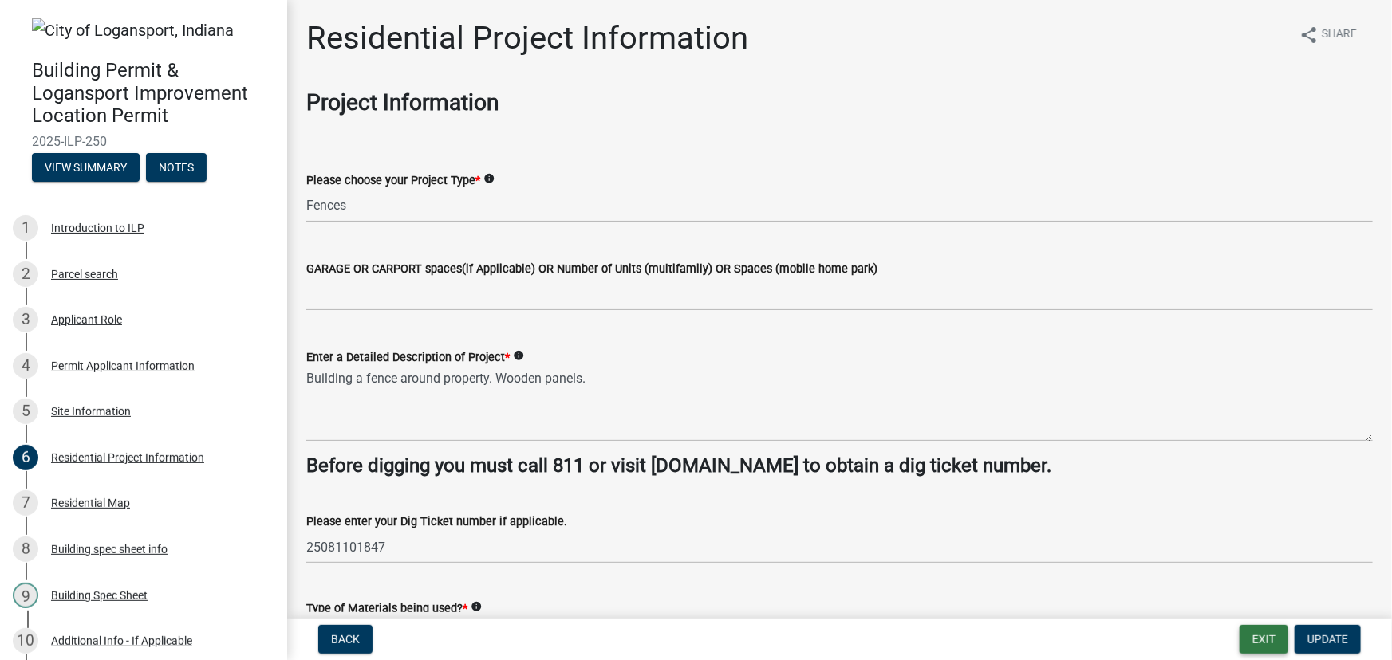
click at [1259, 646] on button "Exit" at bounding box center [1263, 639] width 49 height 29
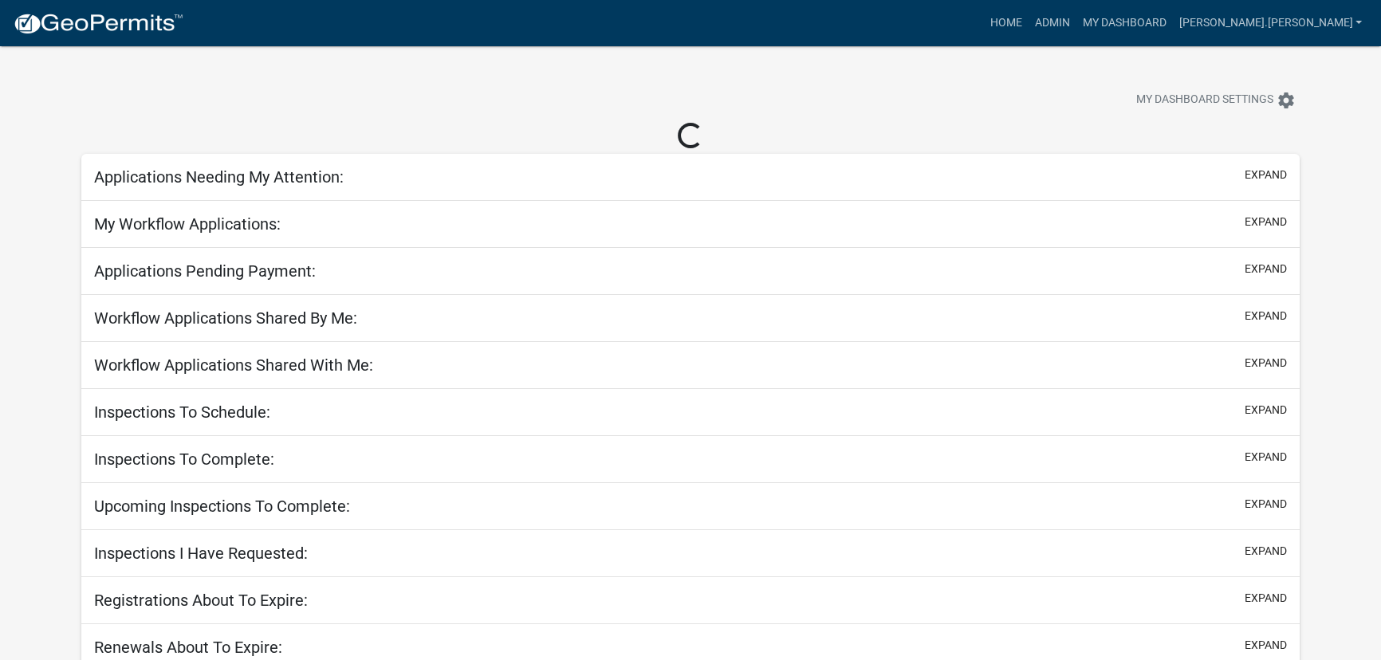
select select "3: 100"
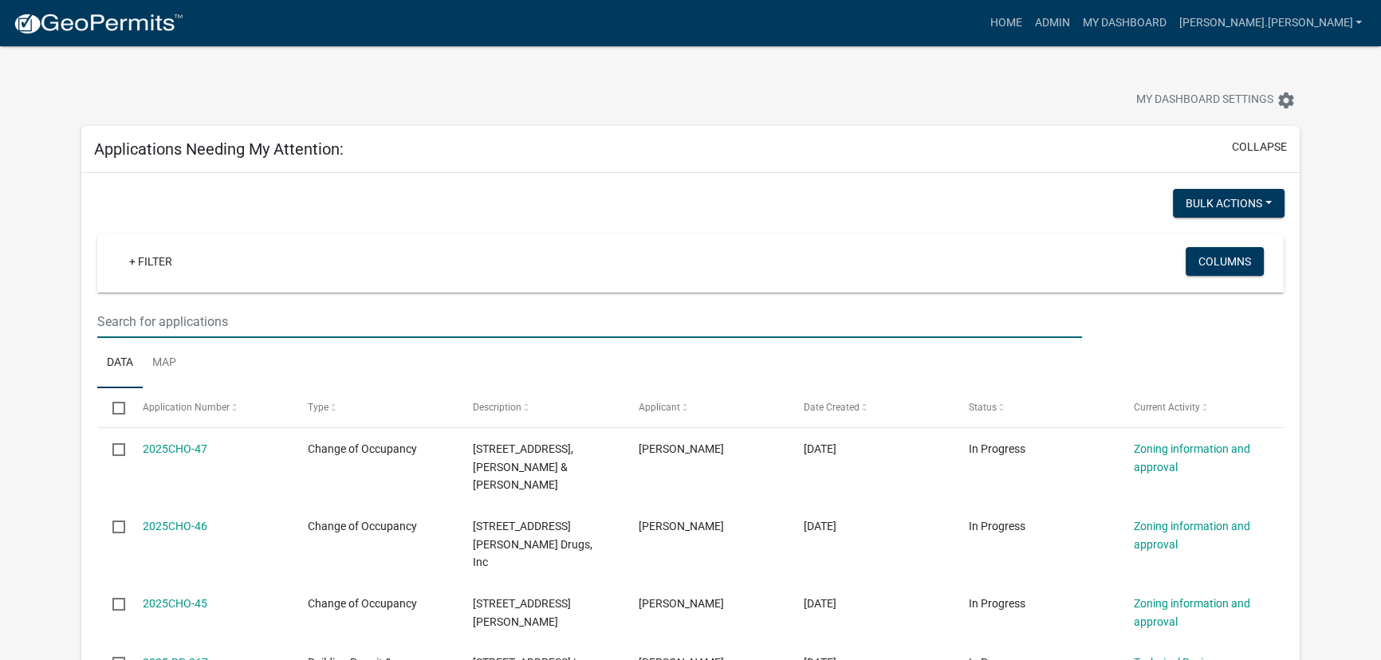
click at [187, 317] on input "text" at bounding box center [590, 321] width 986 height 33
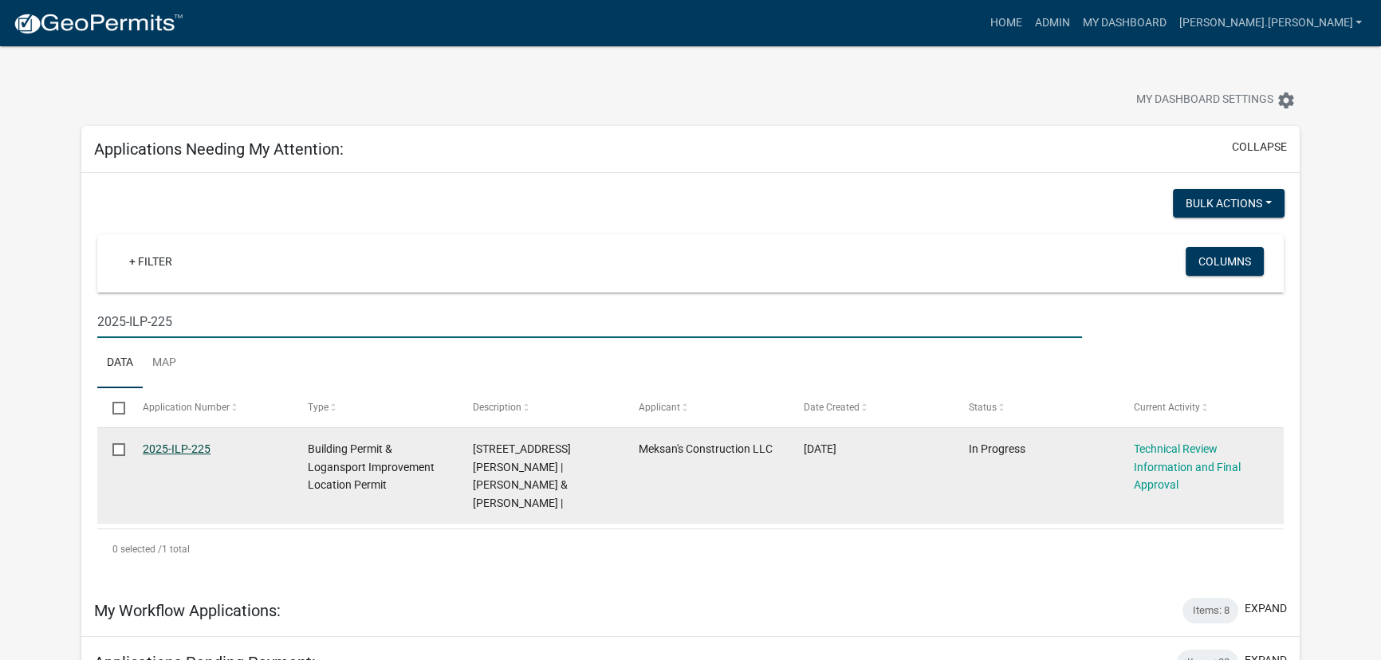
type input "2025-ILP-225"
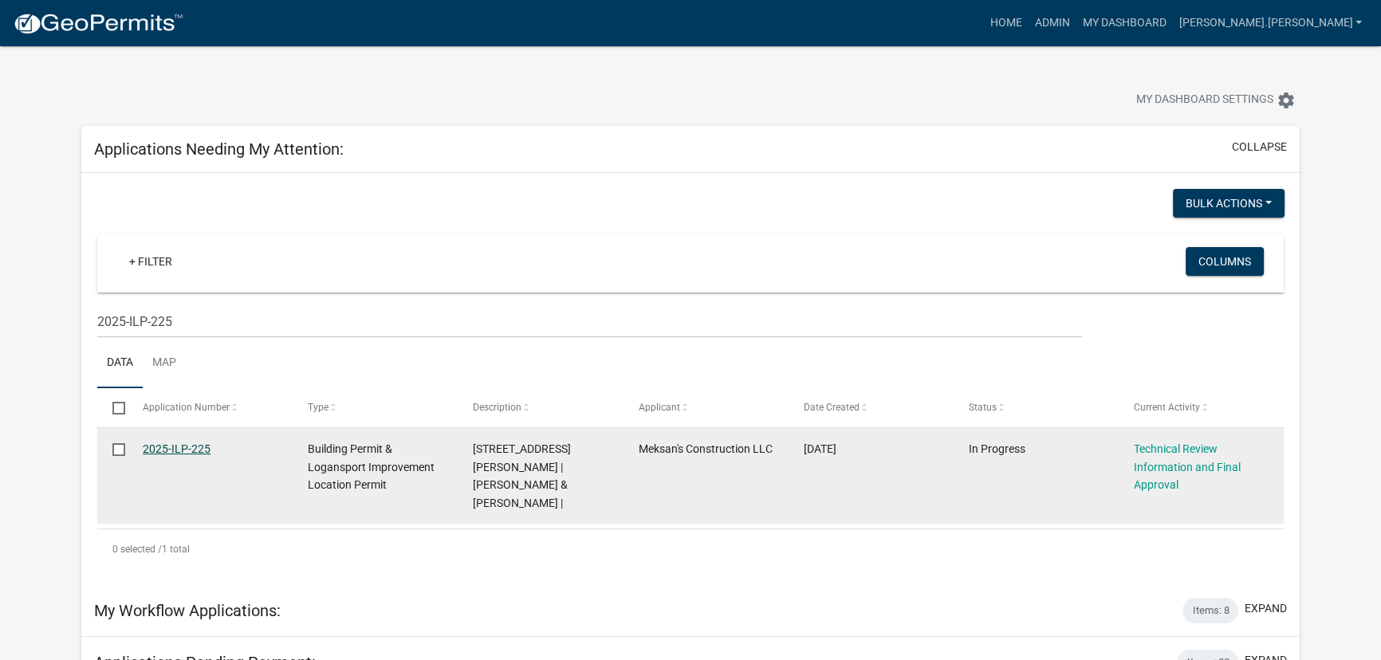
click at [157, 450] on link "2025-ILP-225" at bounding box center [177, 449] width 68 height 13
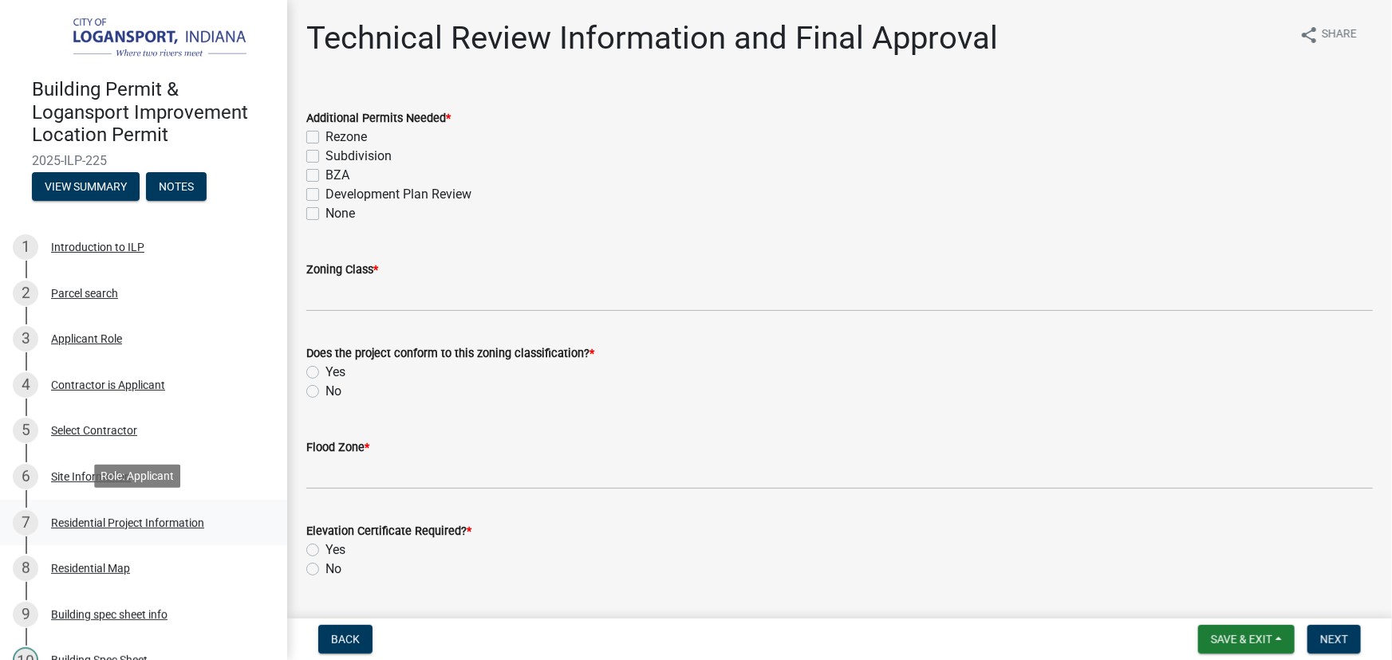
click at [111, 521] on div "Residential Project Information" at bounding box center [127, 523] width 153 height 11
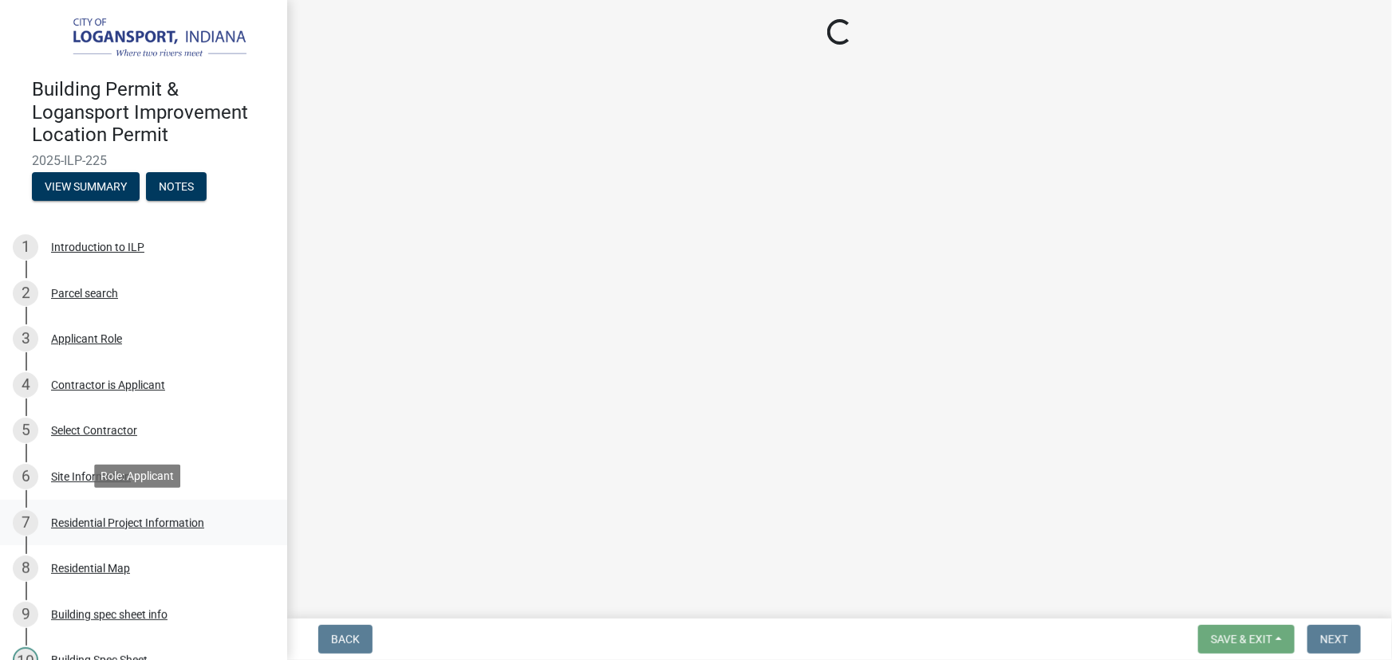
select select "b8a7655a-e911-4aac-a321-69e5bfba2fef"
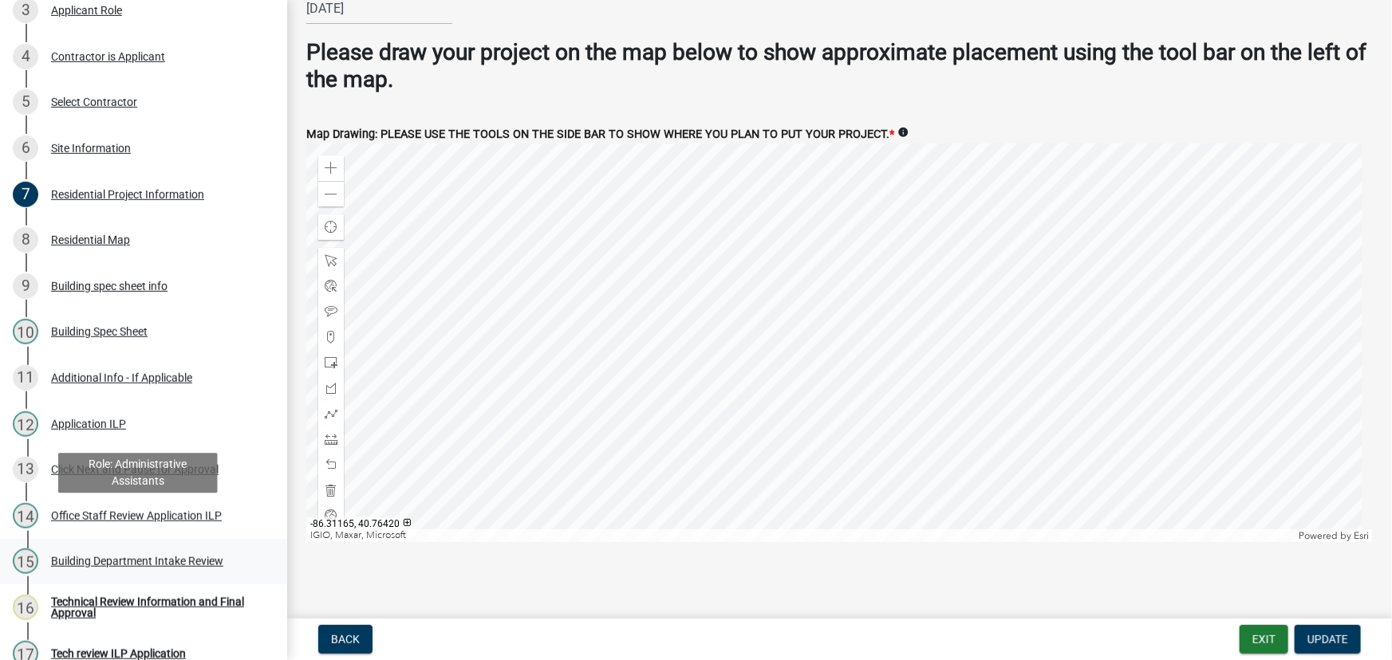
scroll to position [362, 0]
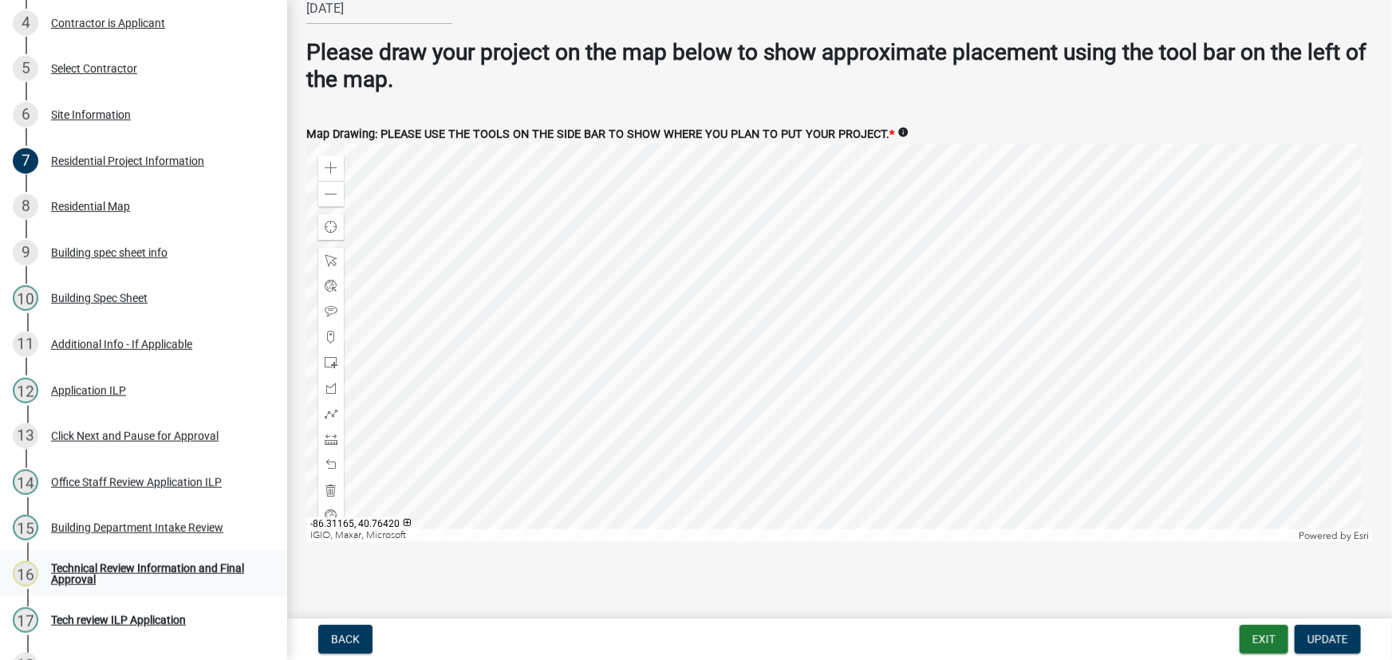
click at [72, 561] on div "16 Technical Review Information and Final Approval" at bounding box center [137, 574] width 249 height 26
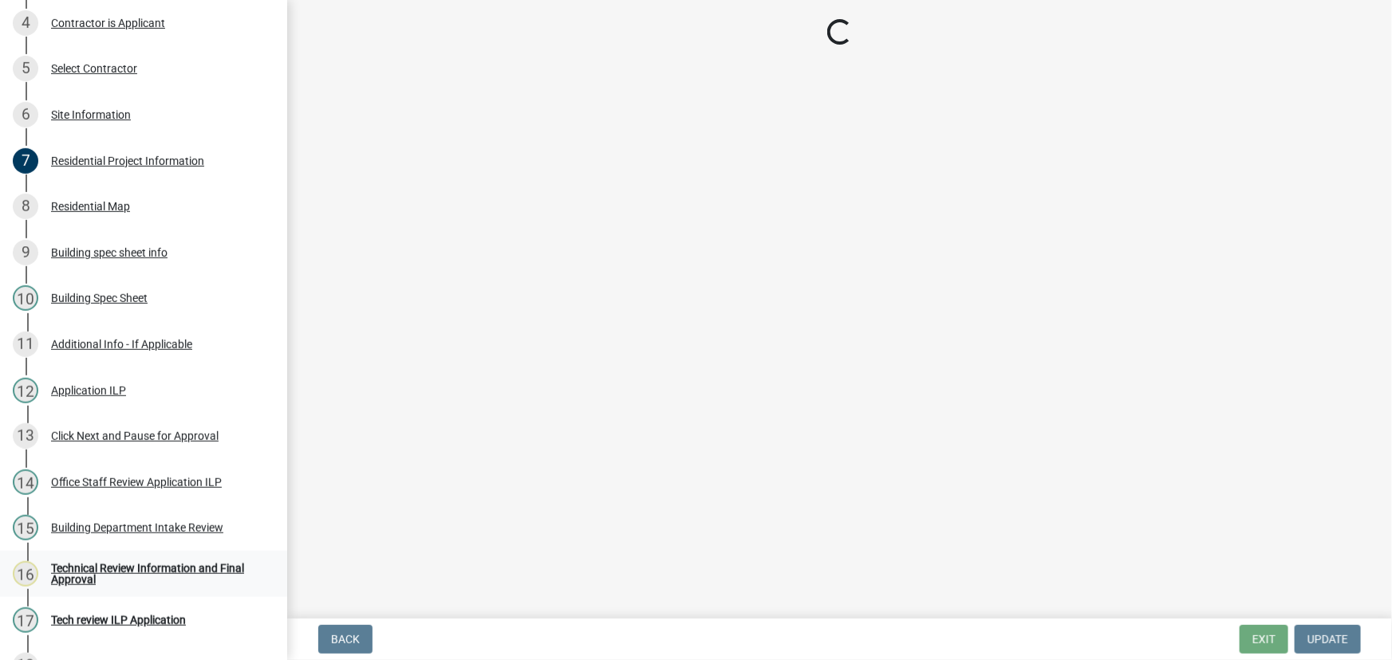
scroll to position [0, 0]
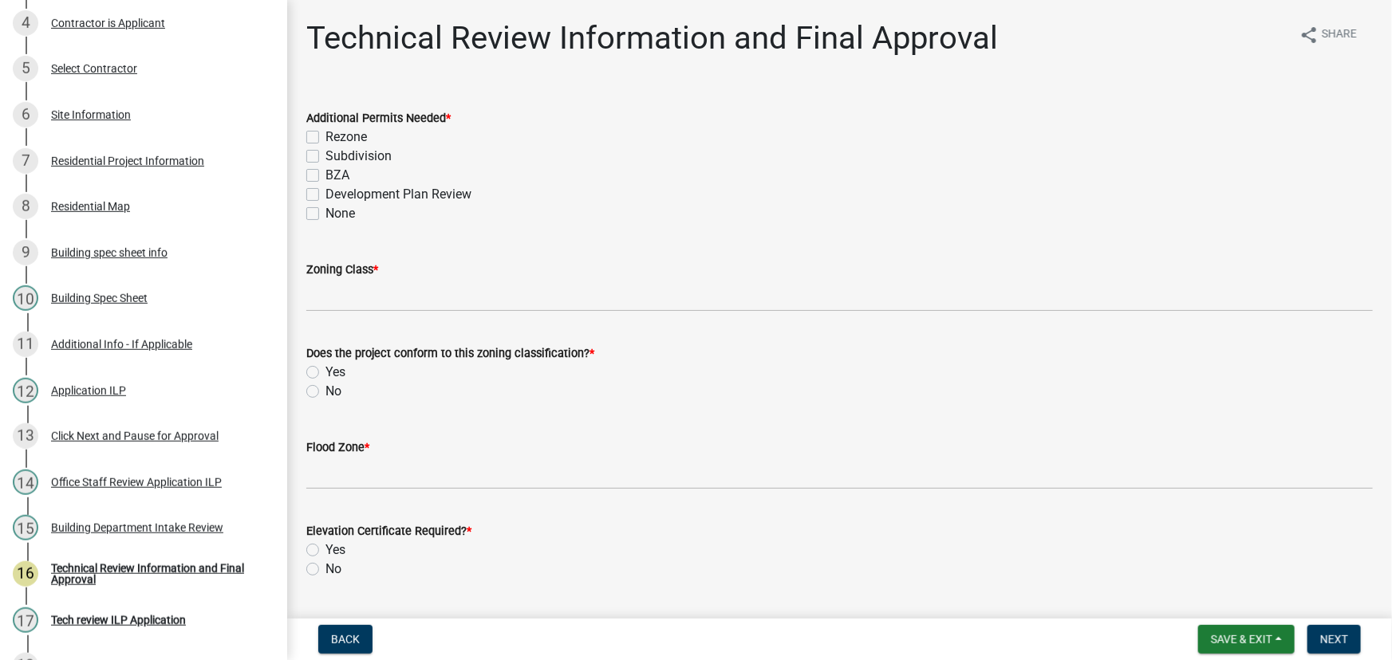
click at [325, 197] on label "Development Plan Review" at bounding box center [398, 194] width 146 height 19
click at [325, 195] on input "Development Plan Review" at bounding box center [330, 190] width 10 height 10
checkbox input "true"
checkbox input "false"
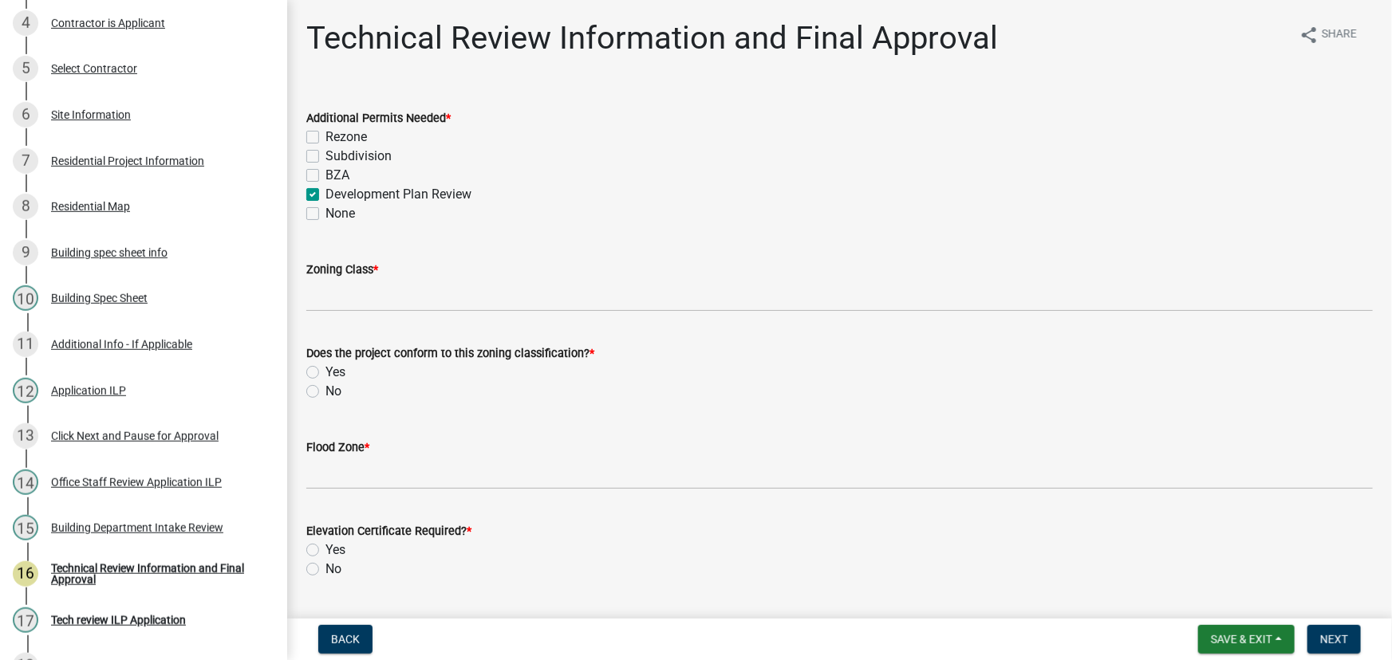
checkbox input "false"
checkbox input "true"
checkbox input "false"
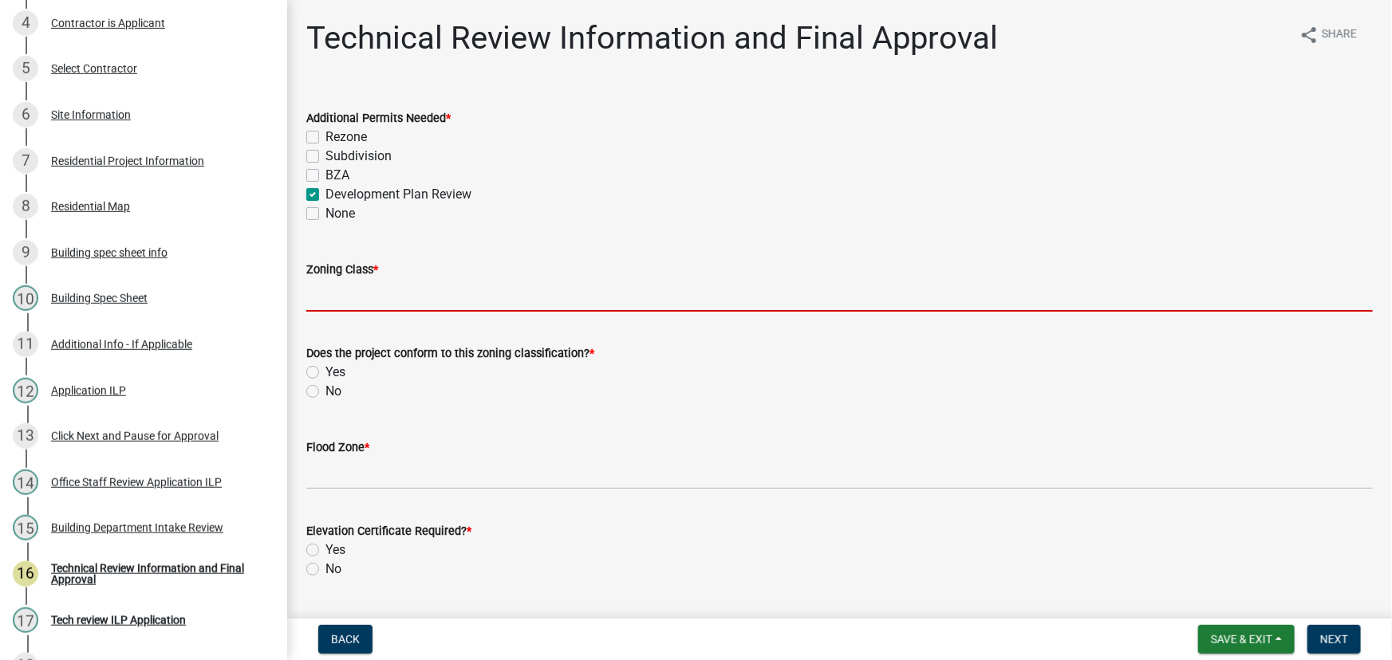
click at [342, 298] on input "Zoning Class *" at bounding box center [839, 295] width 1066 height 33
type input "LV PUD"
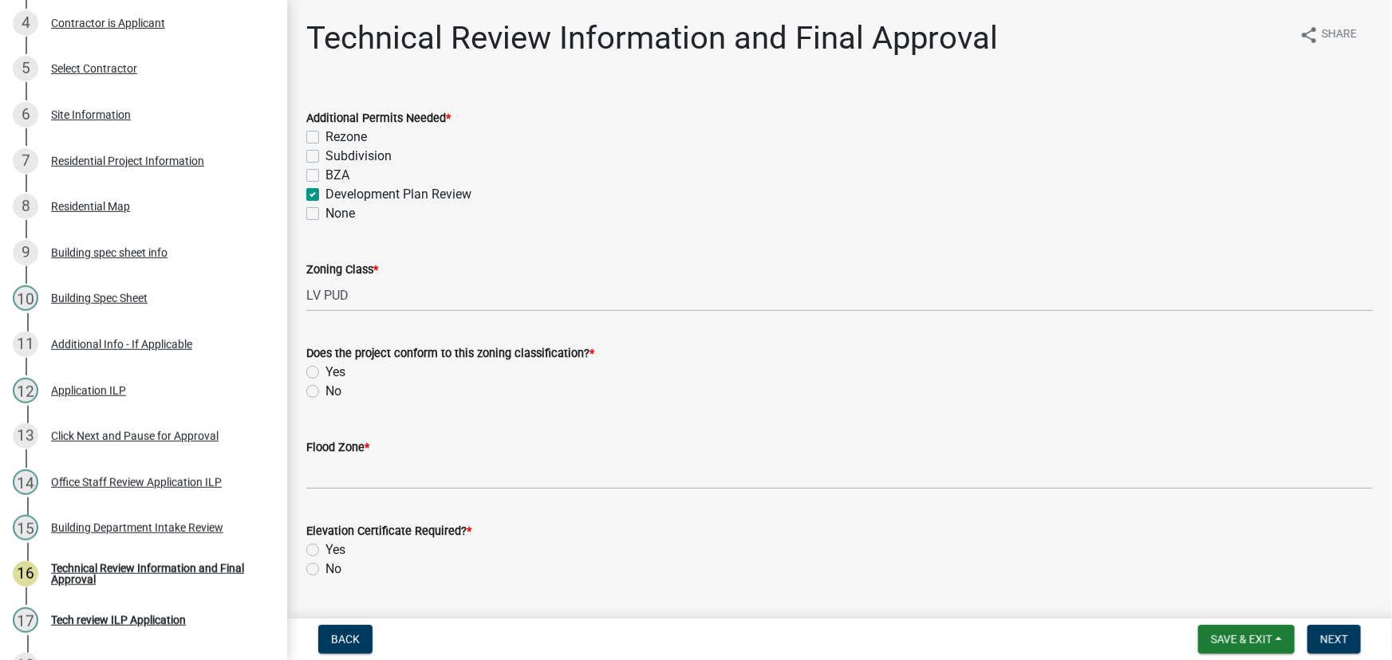
click at [325, 374] on label "Yes" at bounding box center [335, 372] width 20 height 19
click at [325, 373] on input "Yes" at bounding box center [330, 368] width 10 height 10
radio input "true"
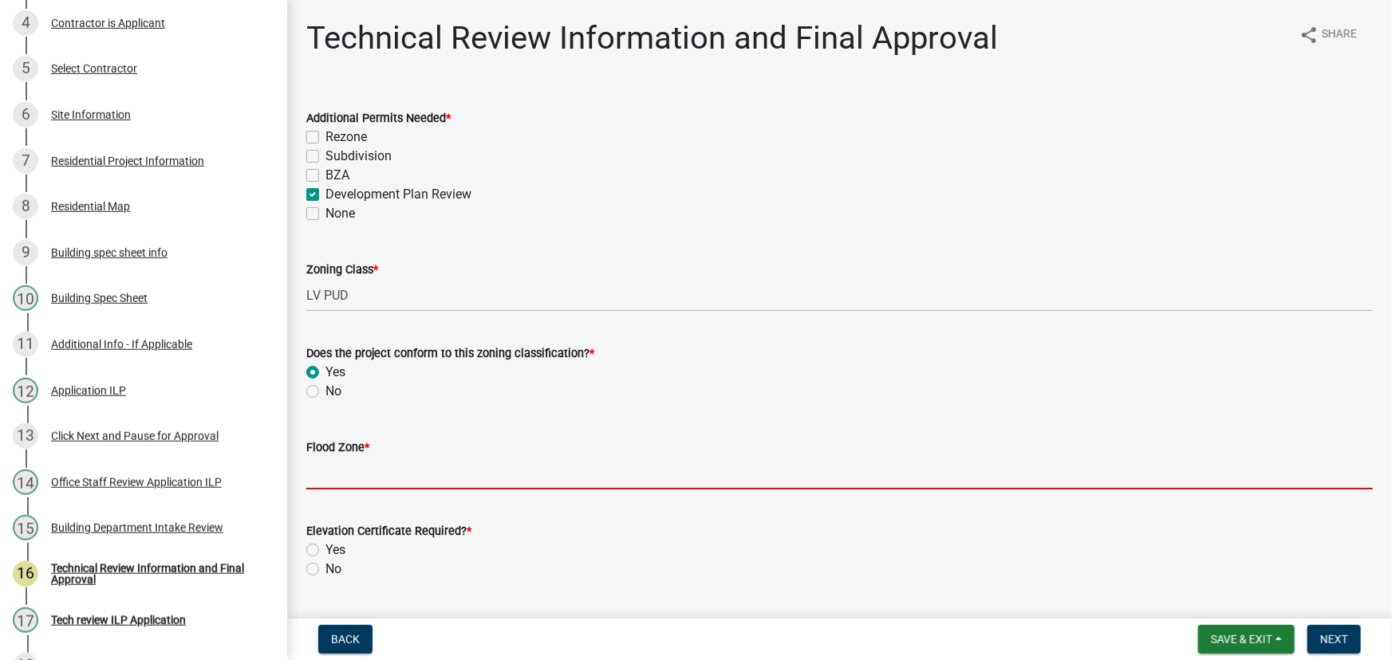
click at [336, 475] on input "Flood Zone *" at bounding box center [839, 473] width 1066 height 33
type input "X"
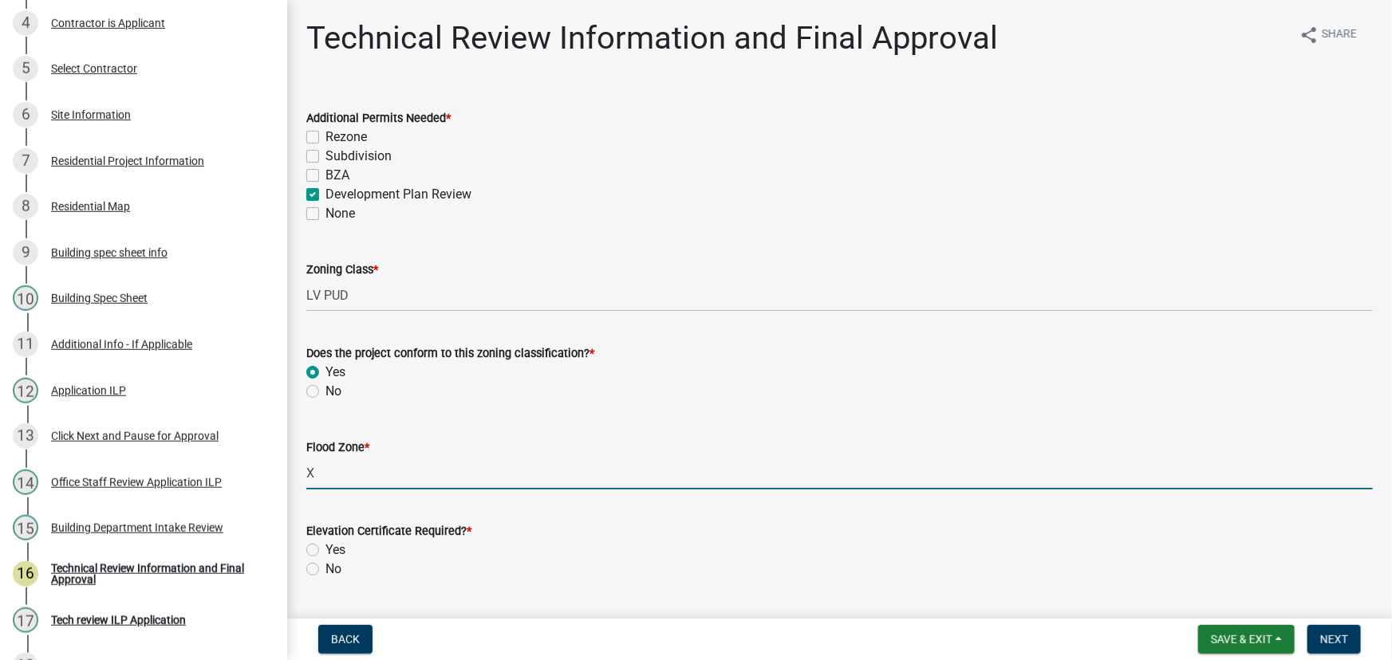
scroll to position [217, 0]
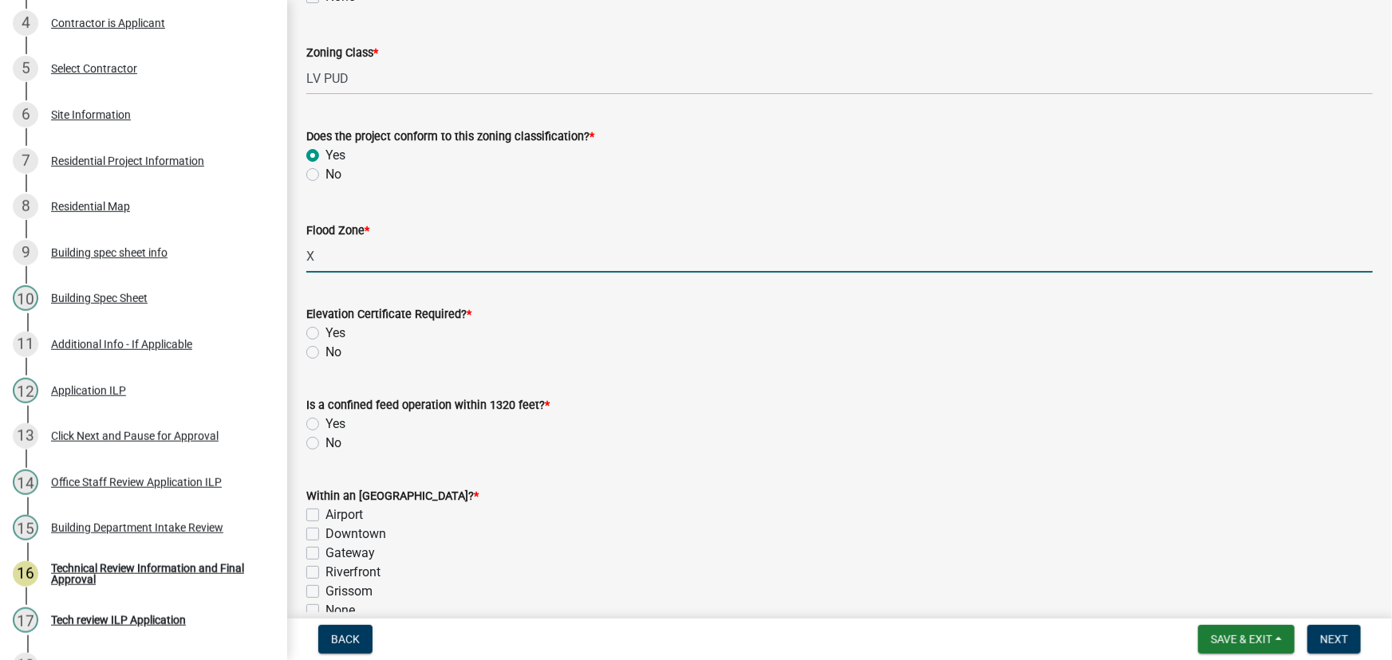
click at [325, 352] on label "No" at bounding box center [333, 352] width 16 height 19
click at [325, 352] on input "No" at bounding box center [330, 348] width 10 height 10
radio input "true"
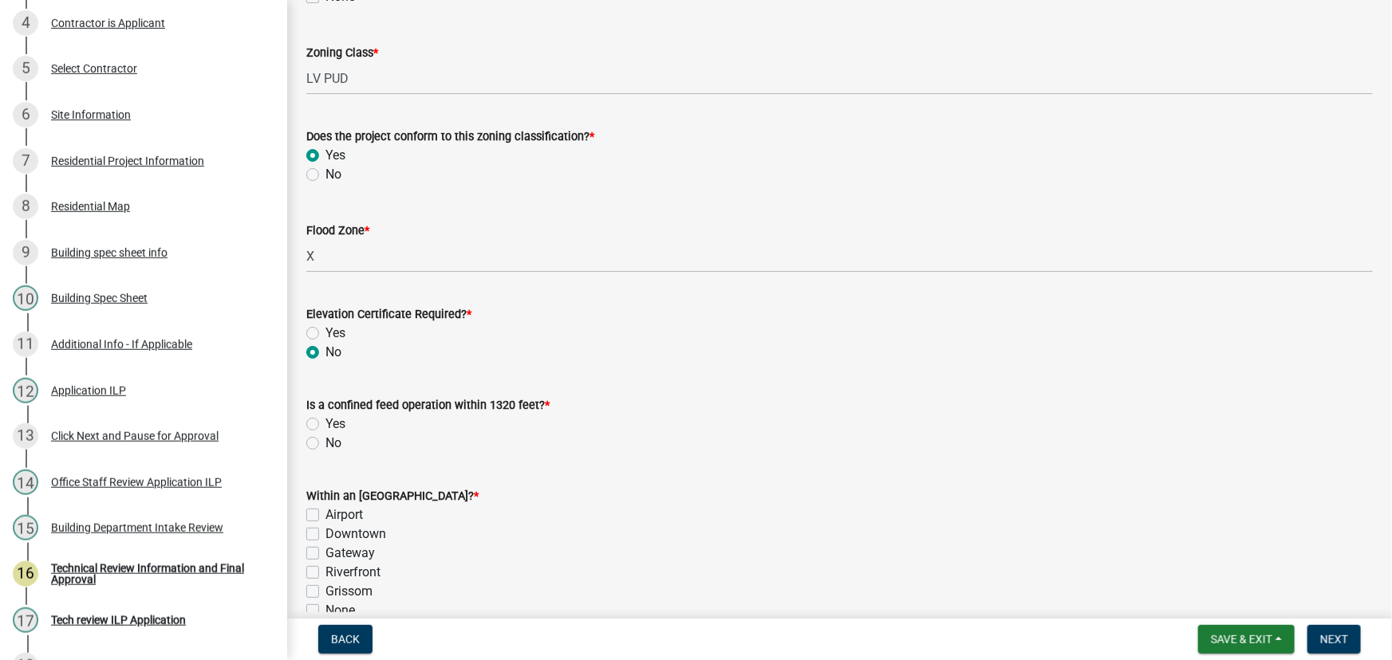
click at [325, 441] on label "No" at bounding box center [333, 443] width 16 height 19
click at [325, 441] on input "No" at bounding box center [330, 439] width 10 height 10
radio input "true"
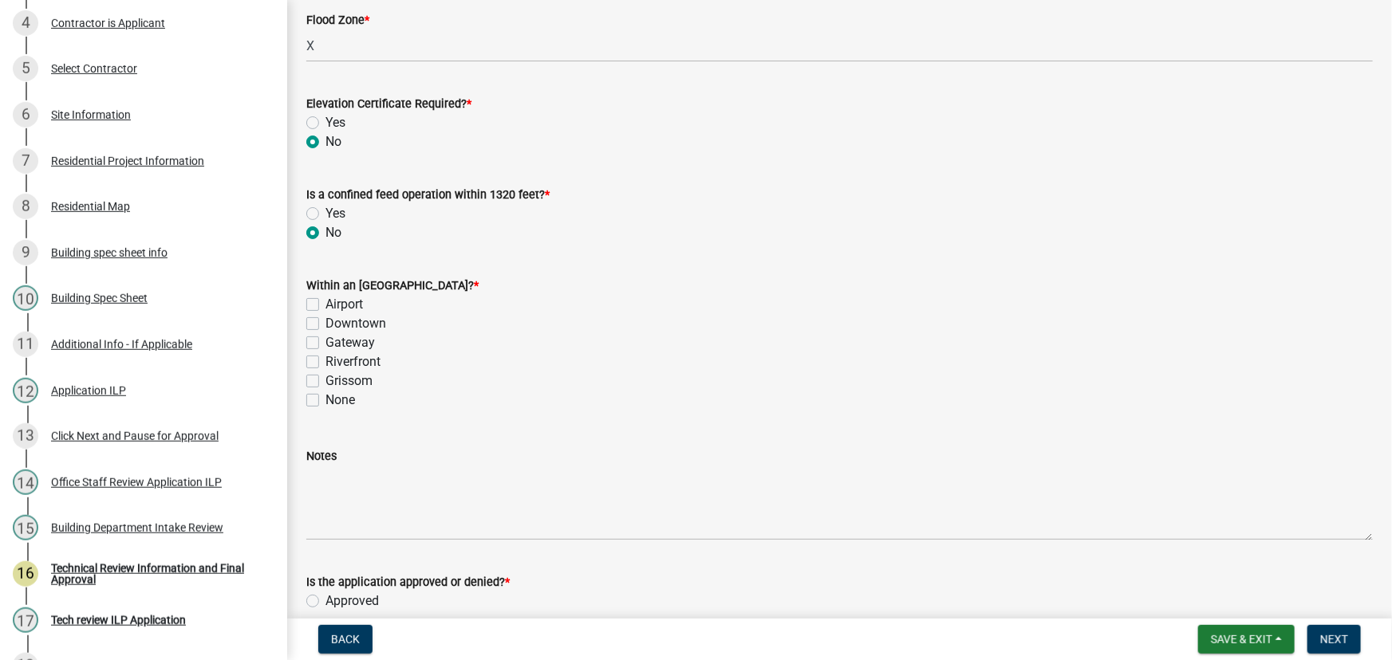
scroll to position [435, 0]
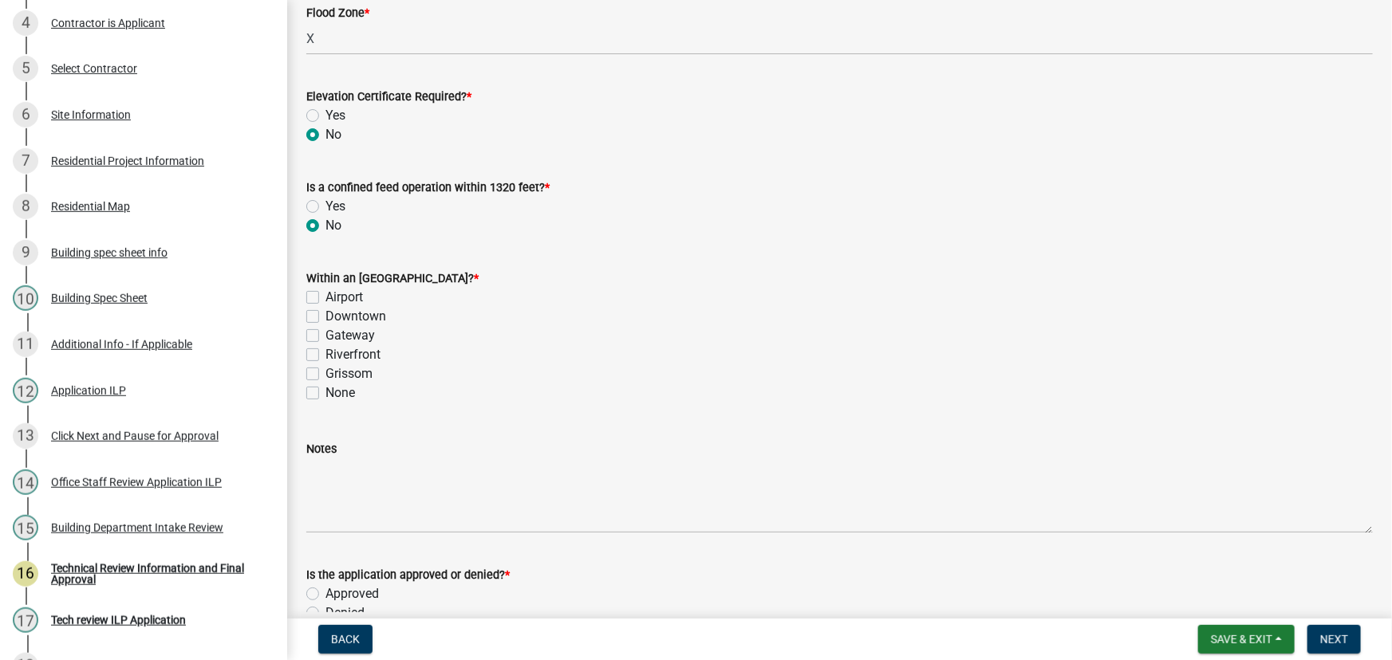
click at [325, 394] on label "None" at bounding box center [340, 393] width 30 height 19
click at [325, 394] on input "None" at bounding box center [330, 389] width 10 height 10
checkbox input "true"
checkbox input "false"
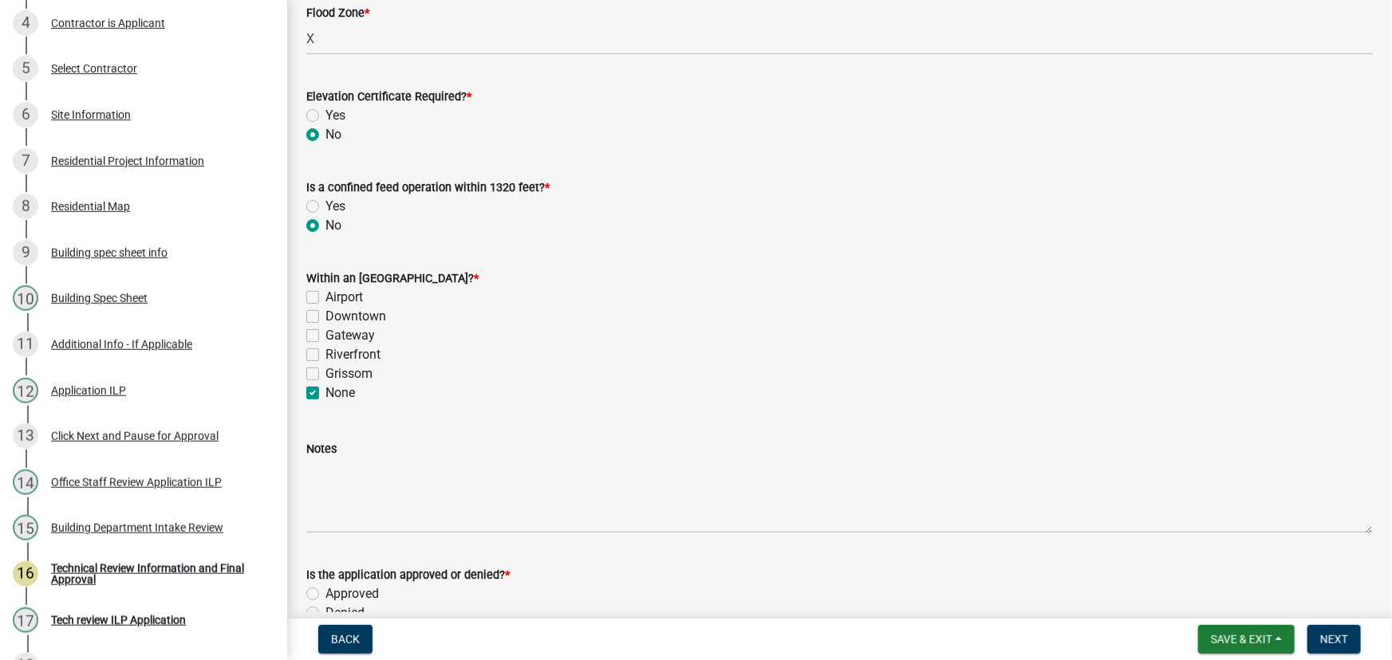
checkbox input "false"
checkbox input "true"
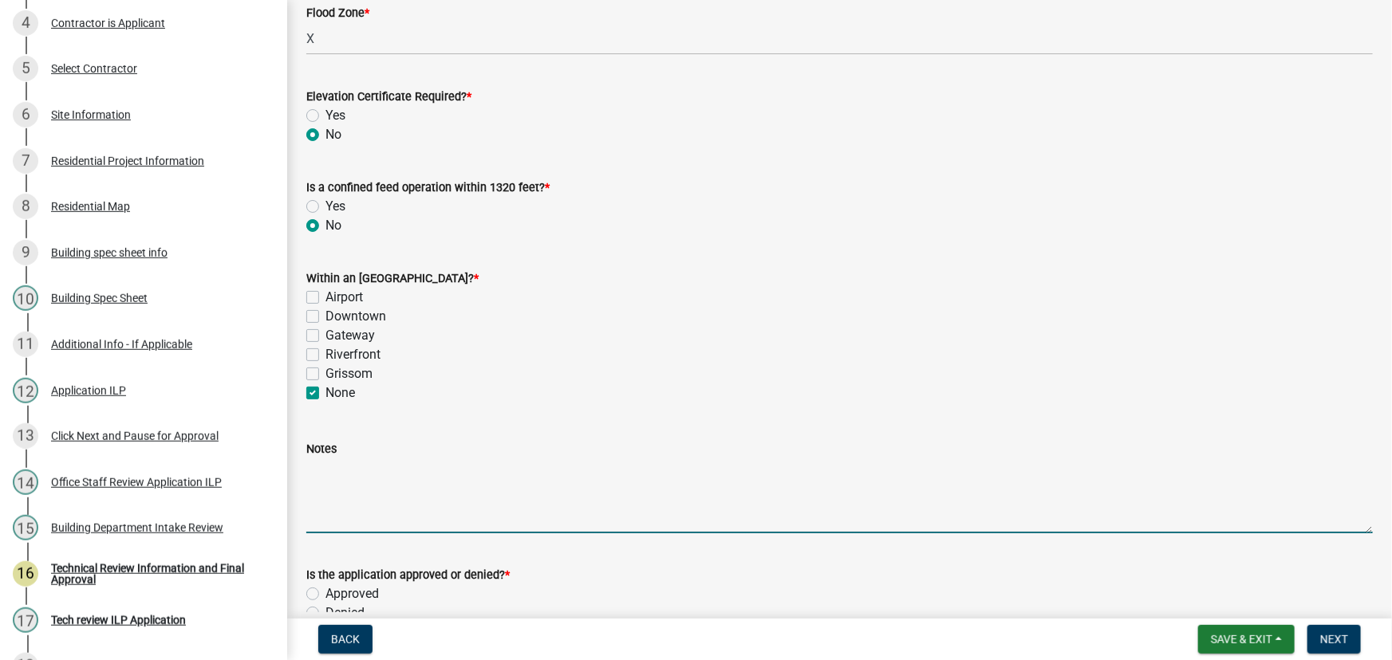
click at [321, 468] on textarea "Notes" at bounding box center [839, 496] width 1066 height 75
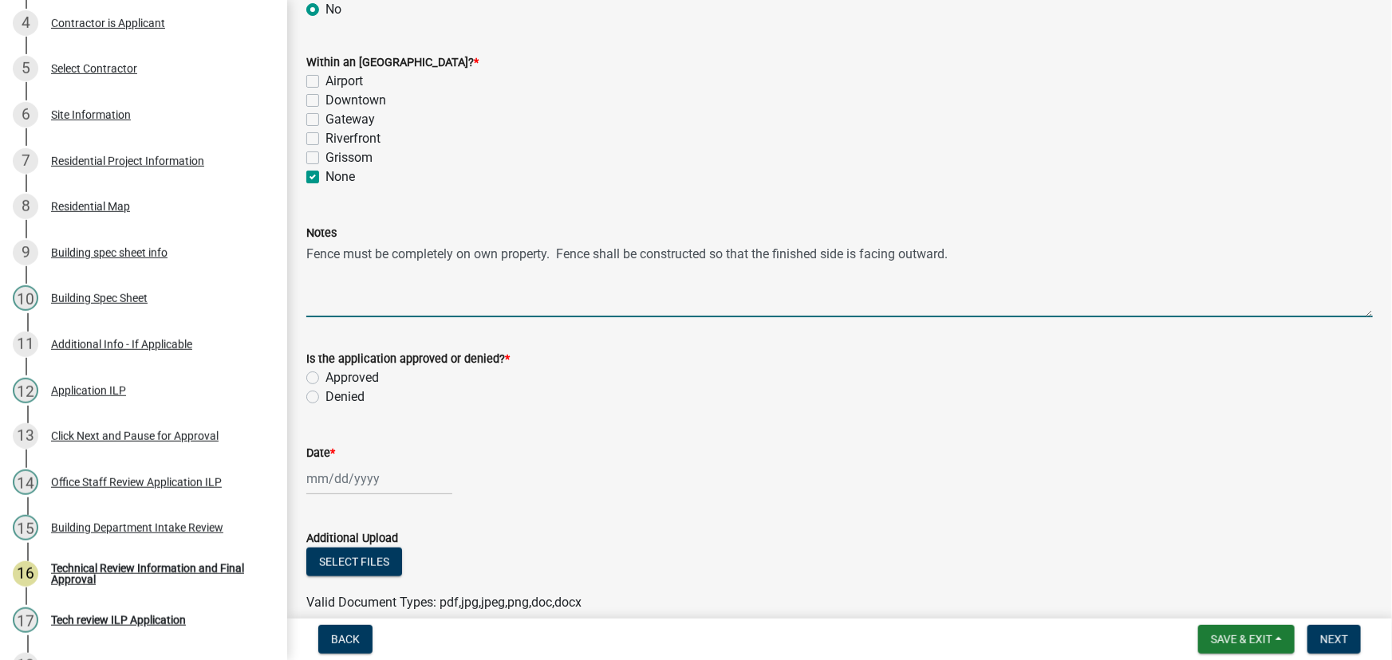
scroll to position [652, 0]
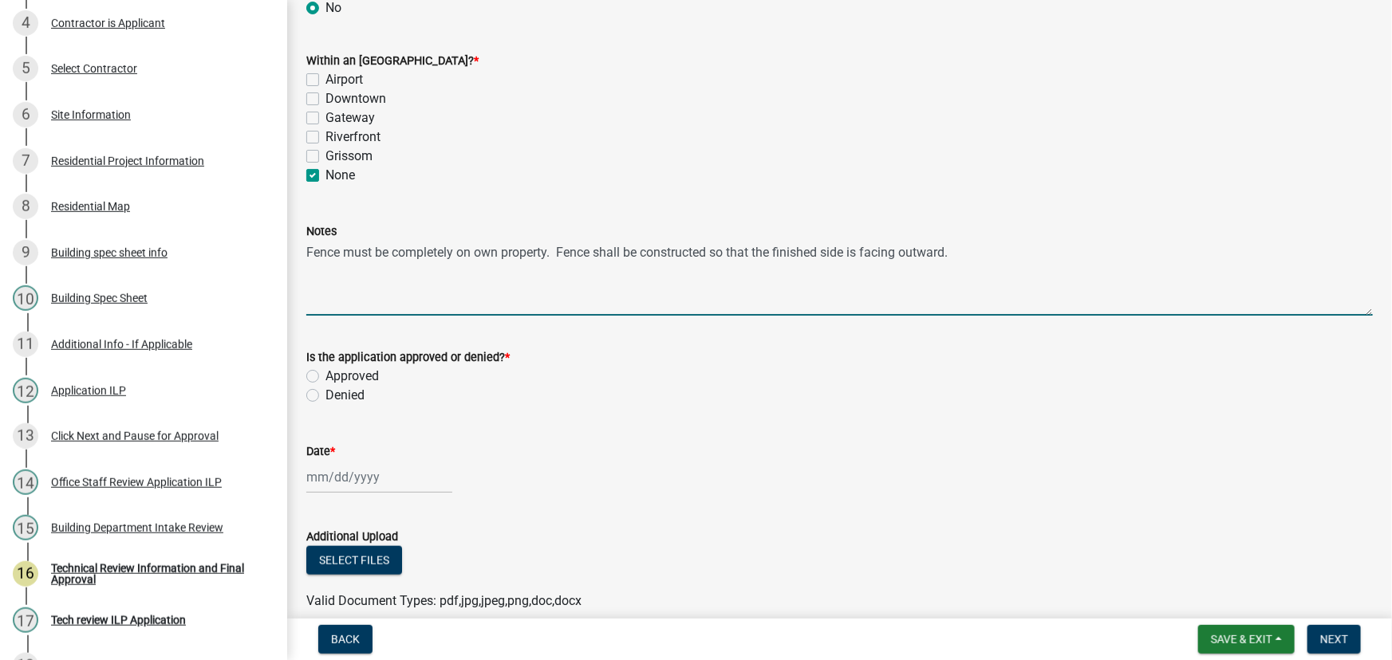
type textarea "Fence must be completely on own property. Fence shall be constructed so that th…"
click at [325, 375] on label "Approved" at bounding box center [351, 376] width 53 height 19
click at [325, 375] on input "Approved" at bounding box center [330, 372] width 10 height 10
radio input "true"
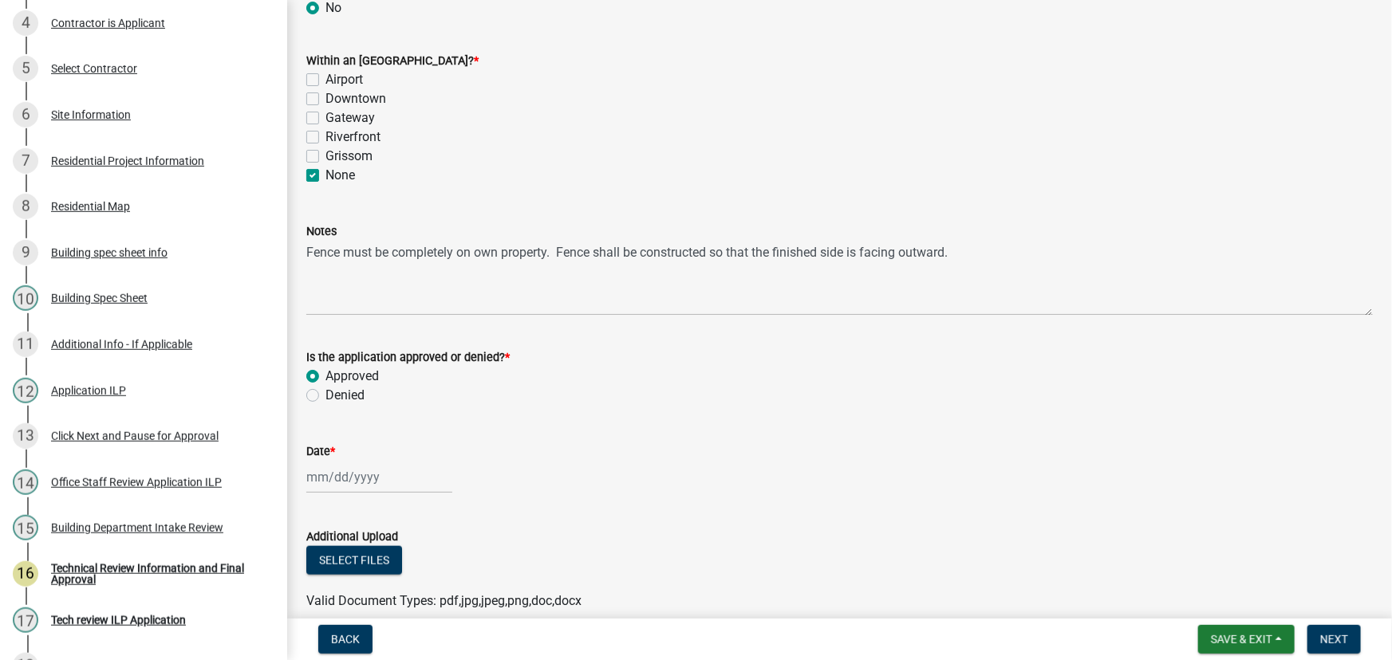
select select "8"
select select "2025"
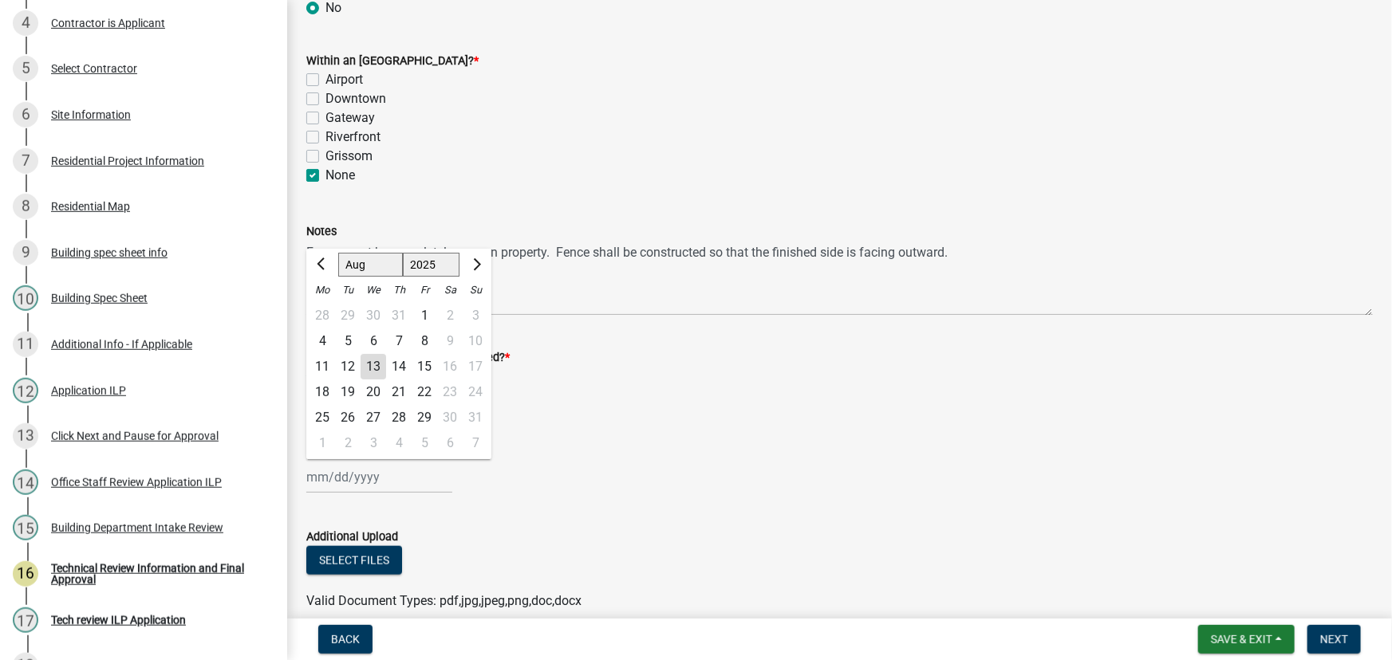
click at [333, 479] on div "[PERSON_NAME] Feb Mar Apr [PERSON_NAME][DATE] Oct Nov [DATE] 1526 1527 1528 152…" at bounding box center [379, 477] width 146 height 33
click at [376, 364] on div "13" at bounding box center [373, 367] width 26 height 26
type input "[DATE]"
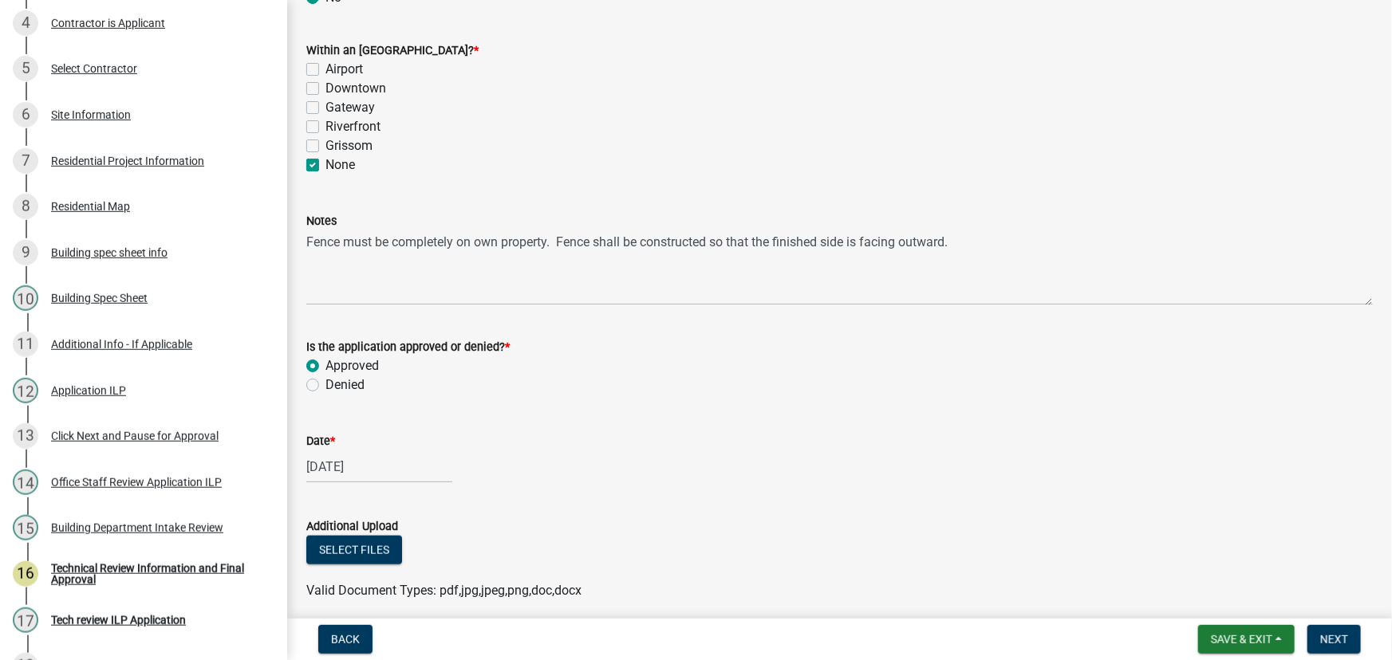
scroll to position [638, 0]
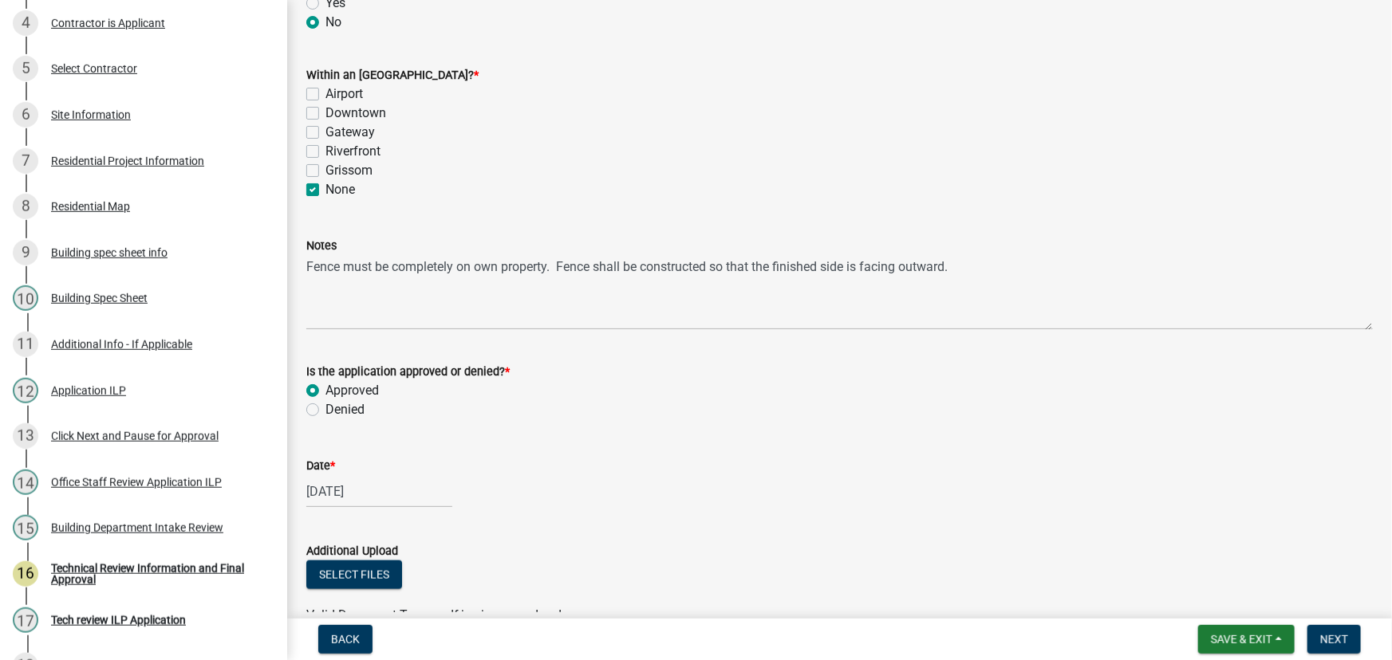
click at [303, 279] on div "Notes Fence must be completely on own property. Fence shall be constructed so t…" at bounding box center [839, 272] width 1090 height 116
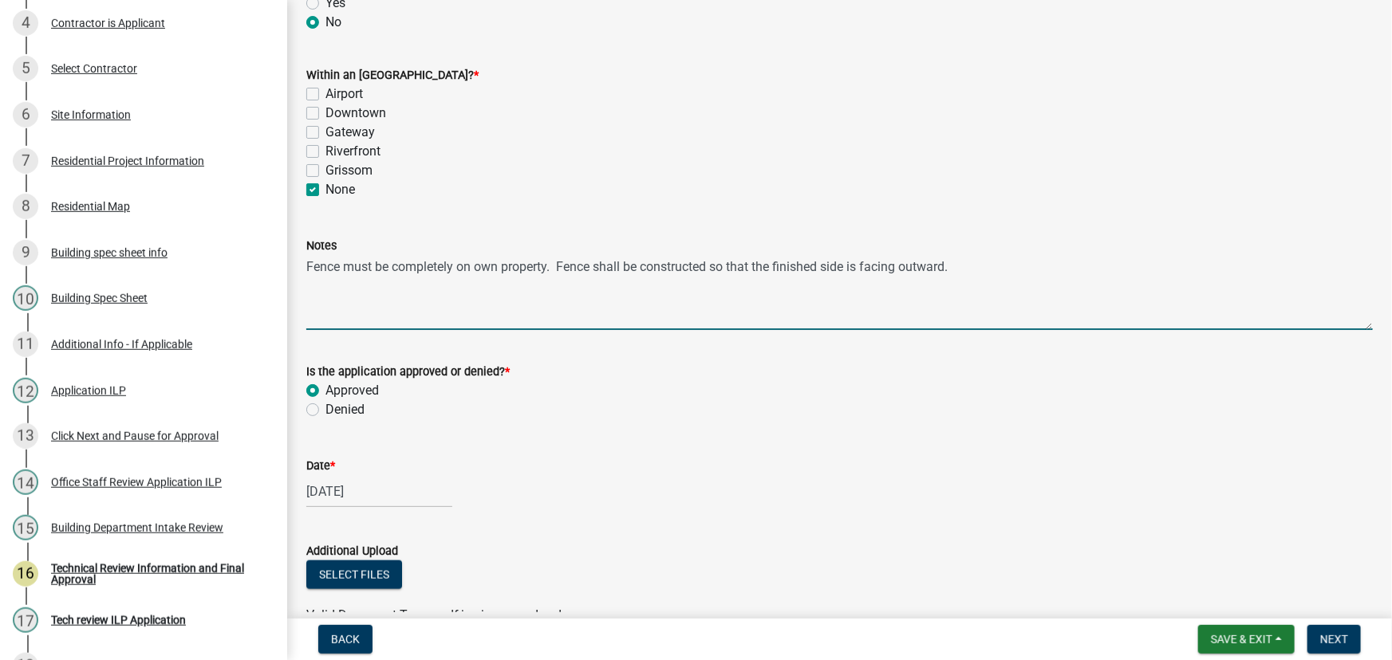
click at [309, 288] on textarea "Fence must be completely on own property. Fence shall be constructed so that th…" at bounding box center [839, 292] width 1066 height 75
click at [987, 262] on textarea "Fence must be completely on own property. Fence shall be constructed so that th…" at bounding box center [839, 292] width 1066 height 75
type textarea "Fence must be completely on own property. Fence shall be constructed so that th…"
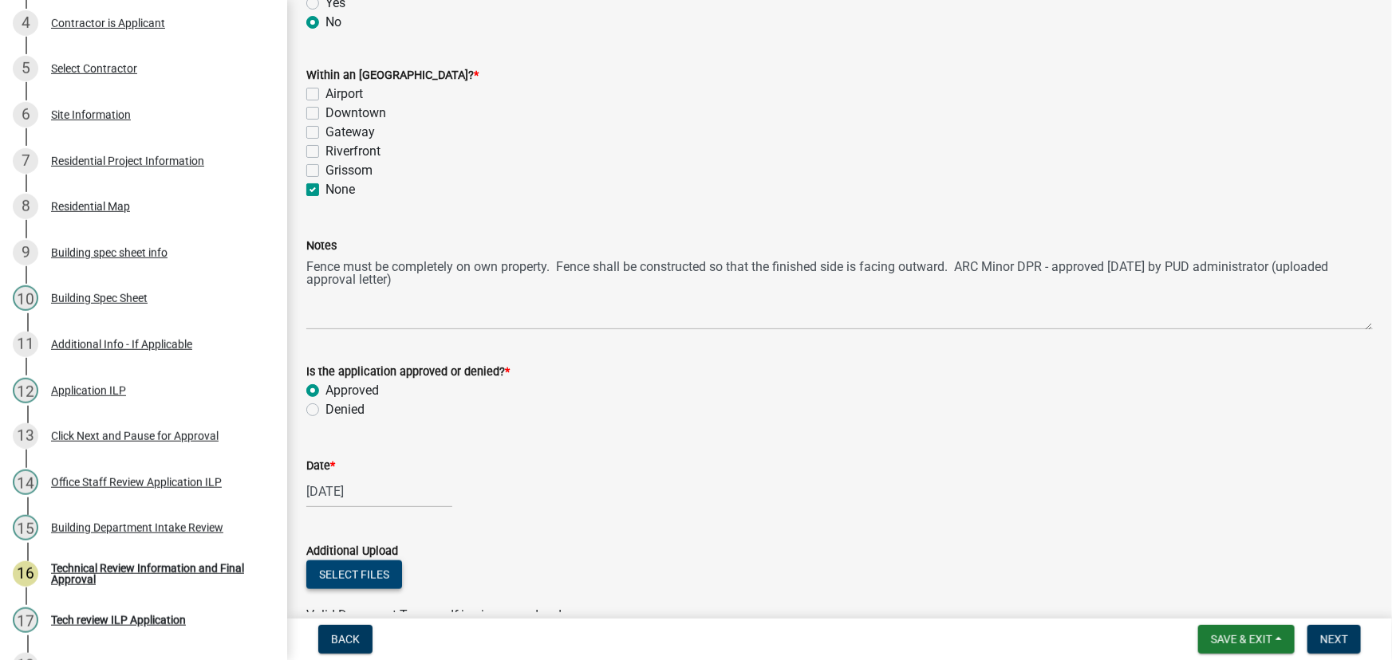
click at [360, 571] on button "Select files" at bounding box center [354, 575] width 96 height 29
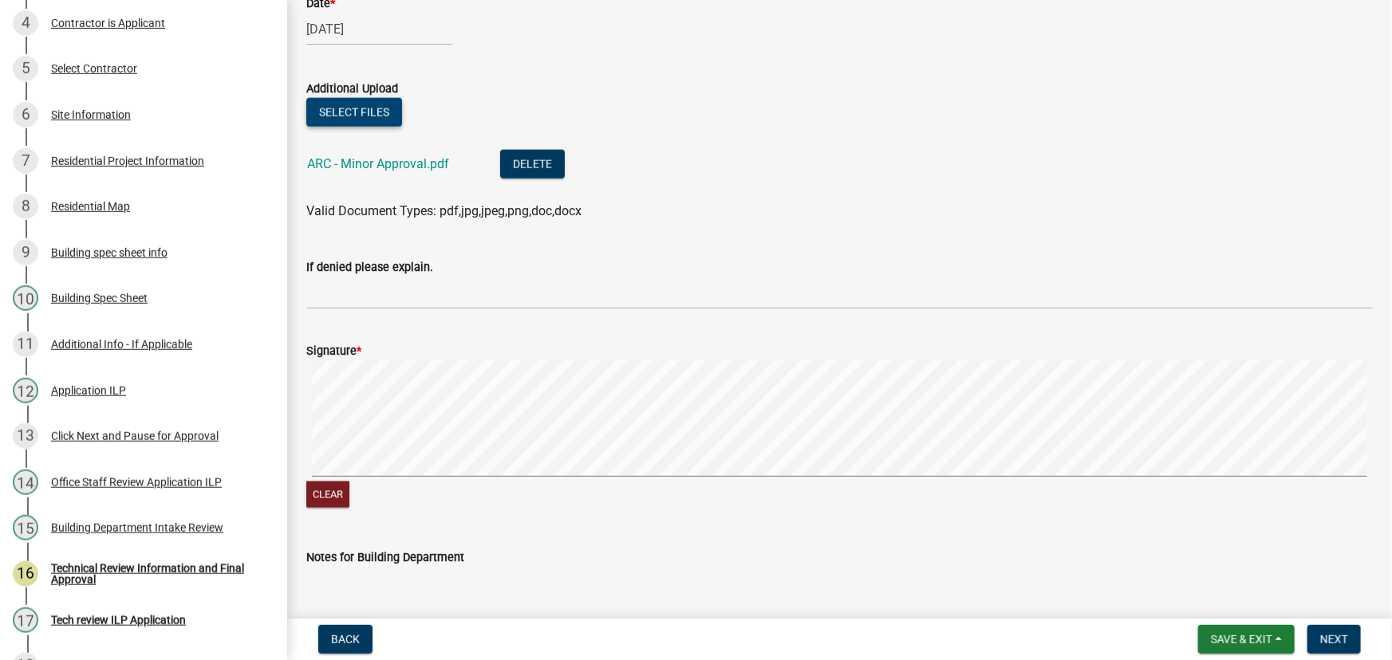
scroll to position [1204, 0]
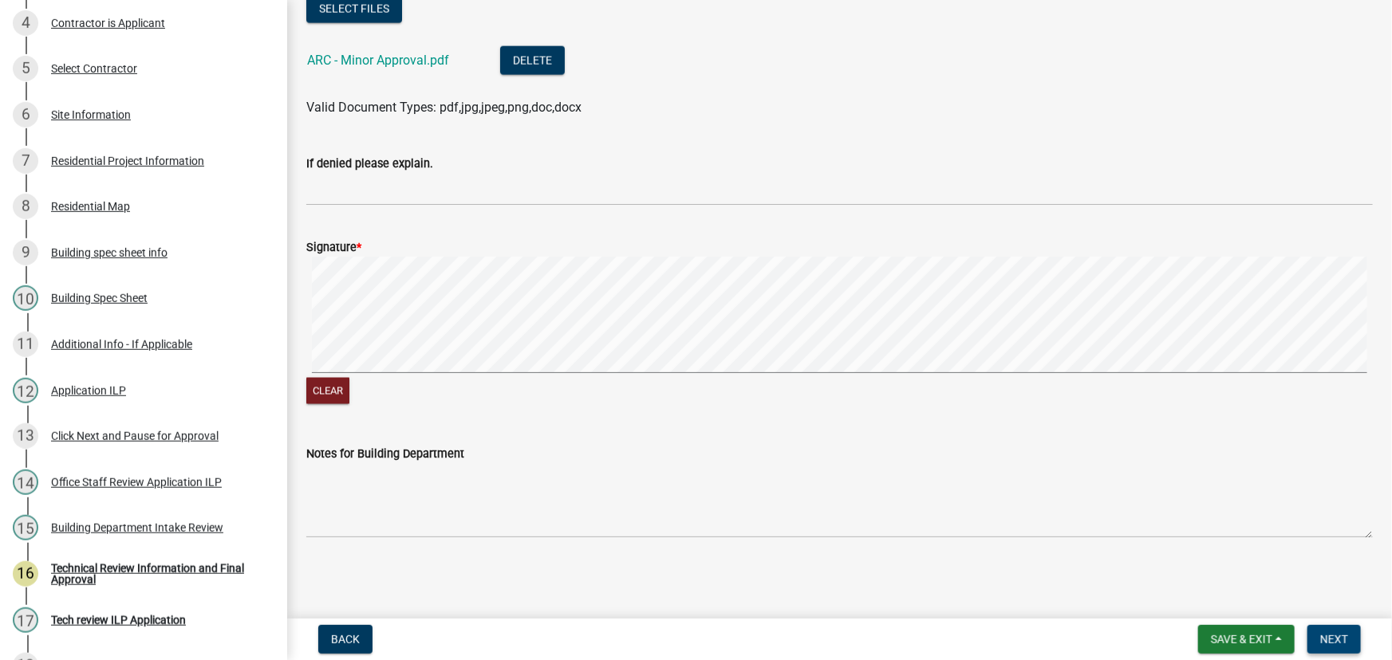
click at [1342, 639] on span "Next" at bounding box center [1334, 639] width 28 height 13
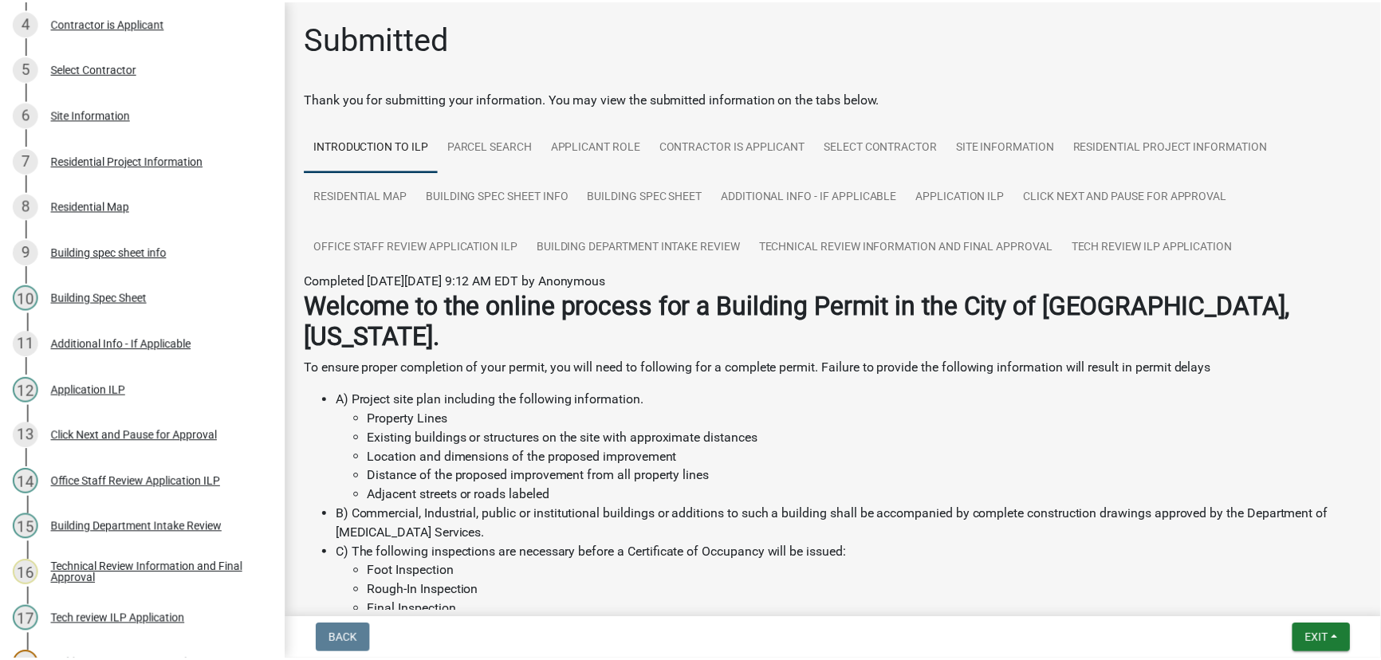
scroll to position [408, 0]
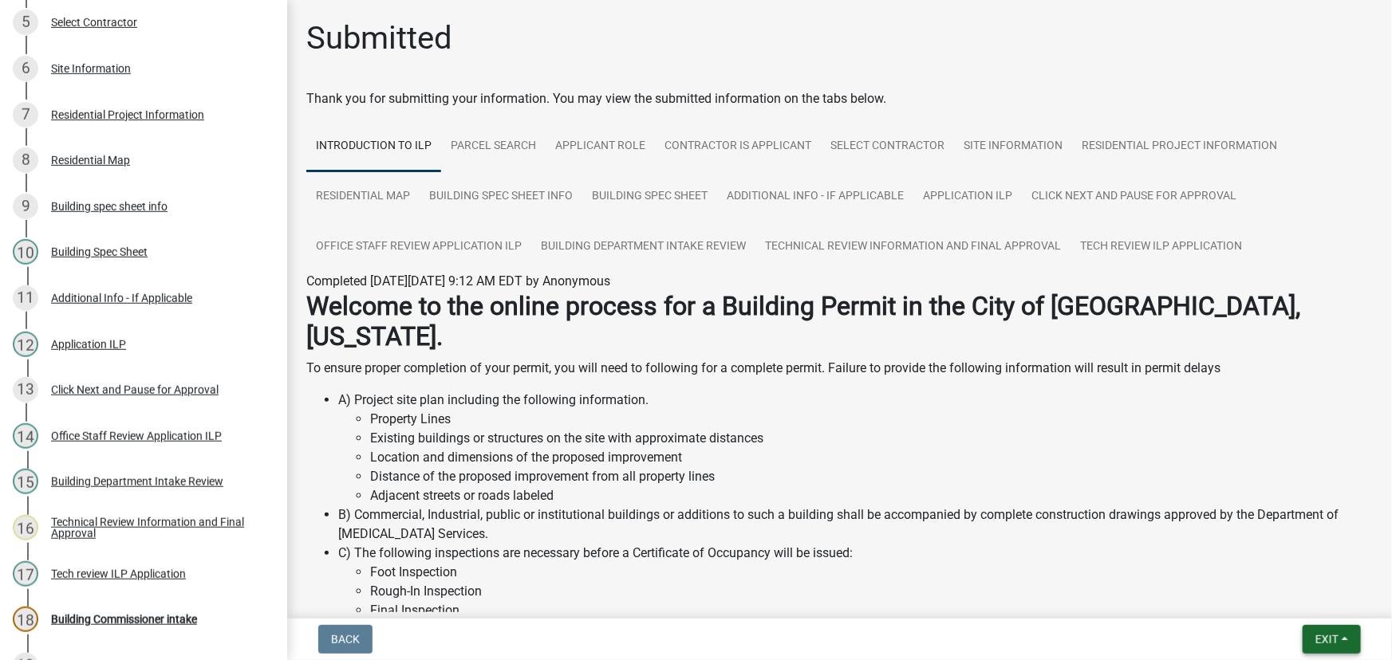
click at [1351, 639] on button "Exit" at bounding box center [1331, 639] width 58 height 29
click at [1301, 599] on button "Save & Exit" at bounding box center [1297, 598] width 128 height 38
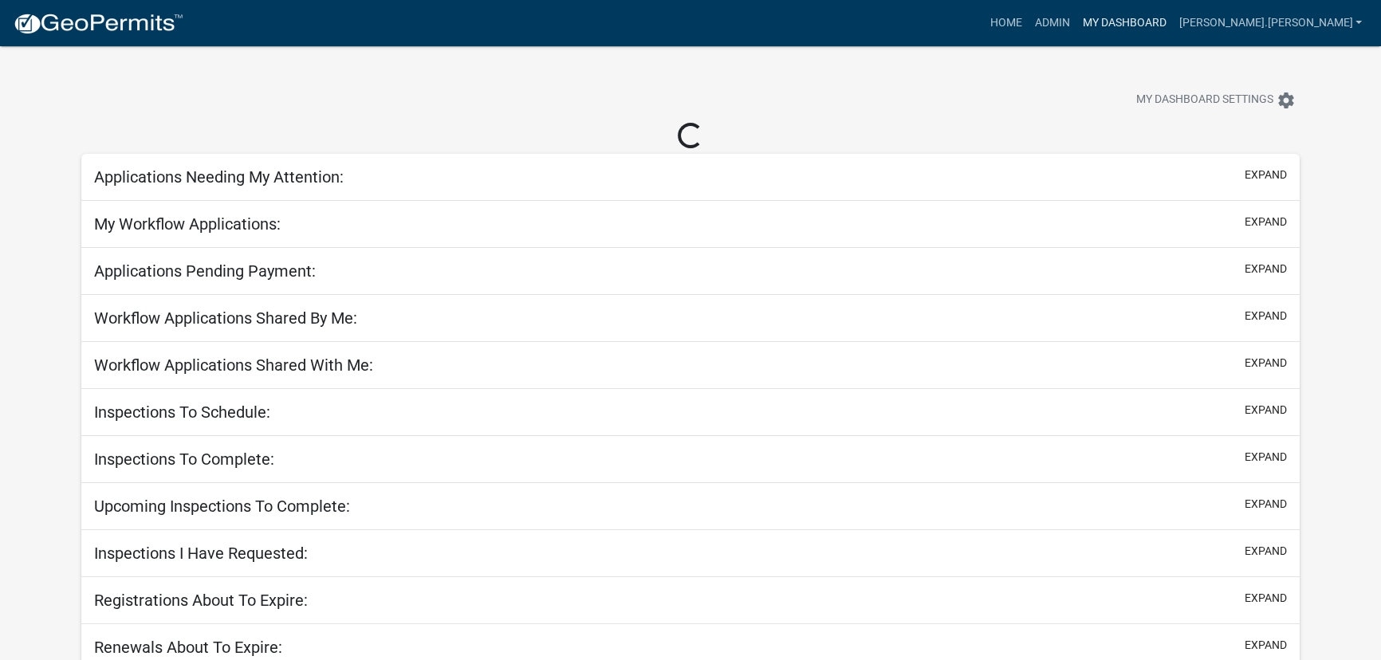
select select "3: 100"
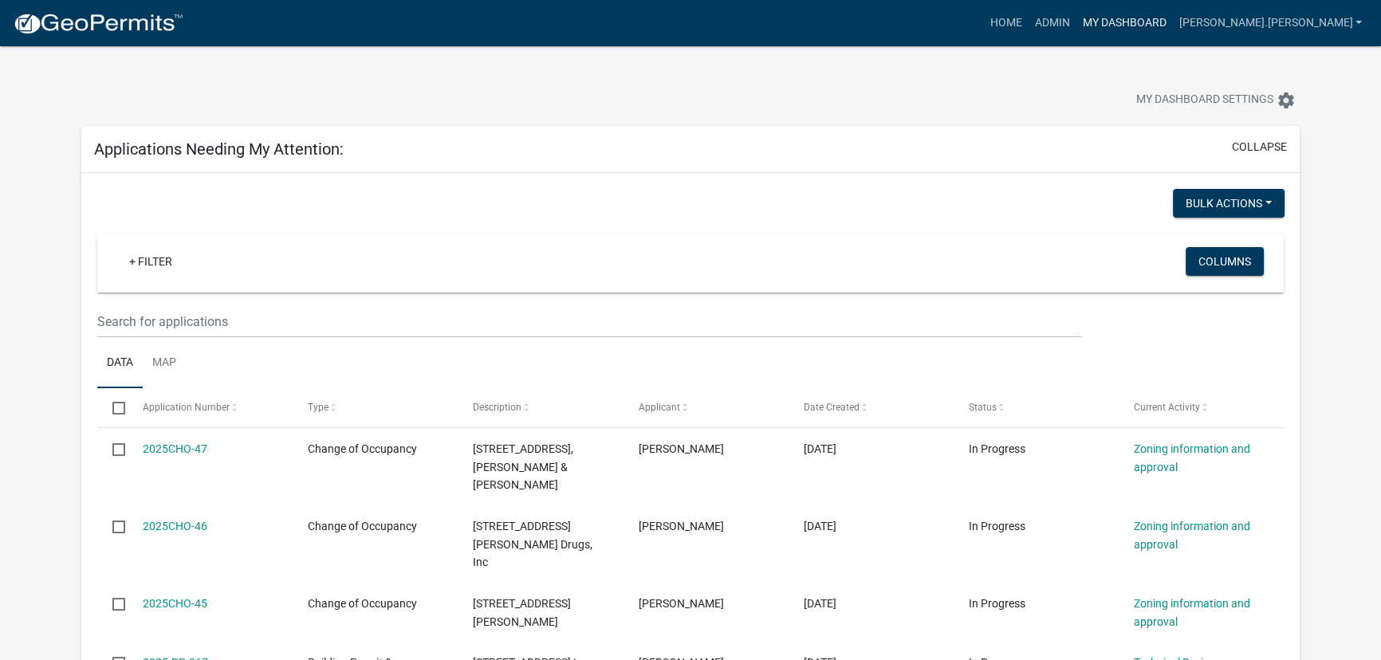
click at [1172, 25] on link "My Dashboard" at bounding box center [1124, 23] width 96 height 30
click at [161, 263] on link "+ Filter" at bounding box center [150, 261] width 69 height 29
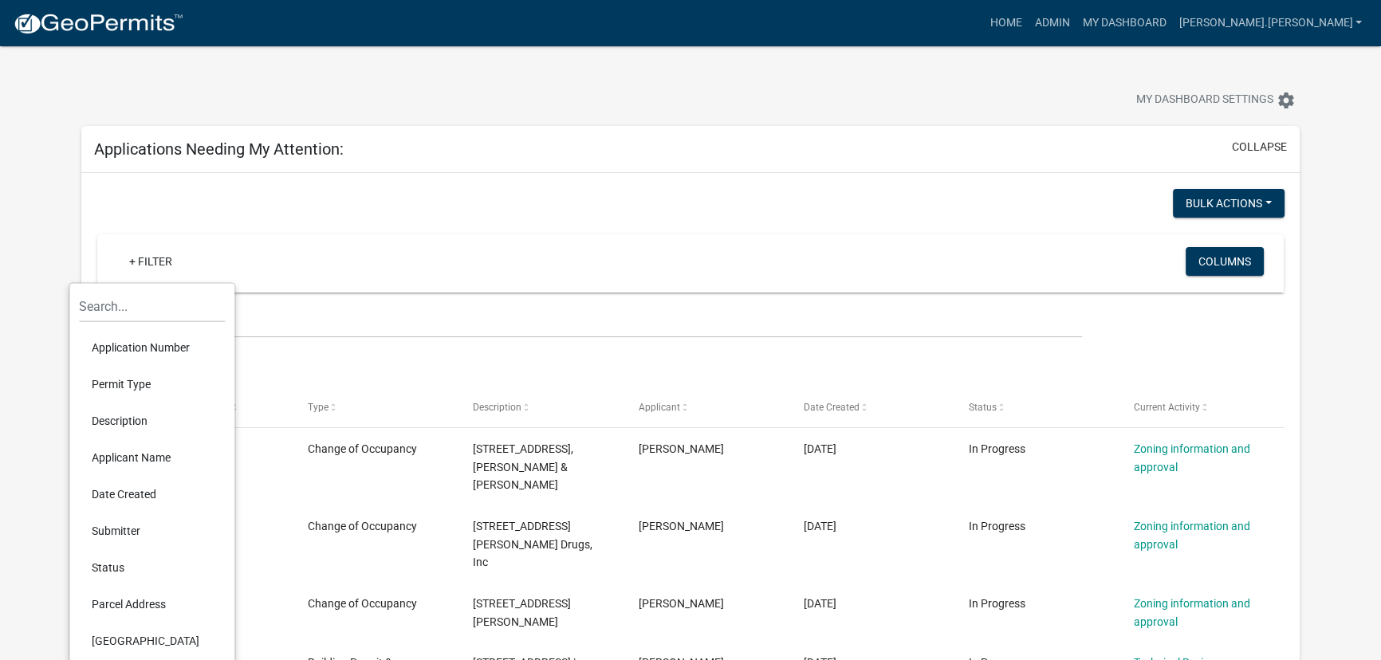
click at [134, 396] on li "Permit Type" at bounding box center [152, 384] width 146 height 37
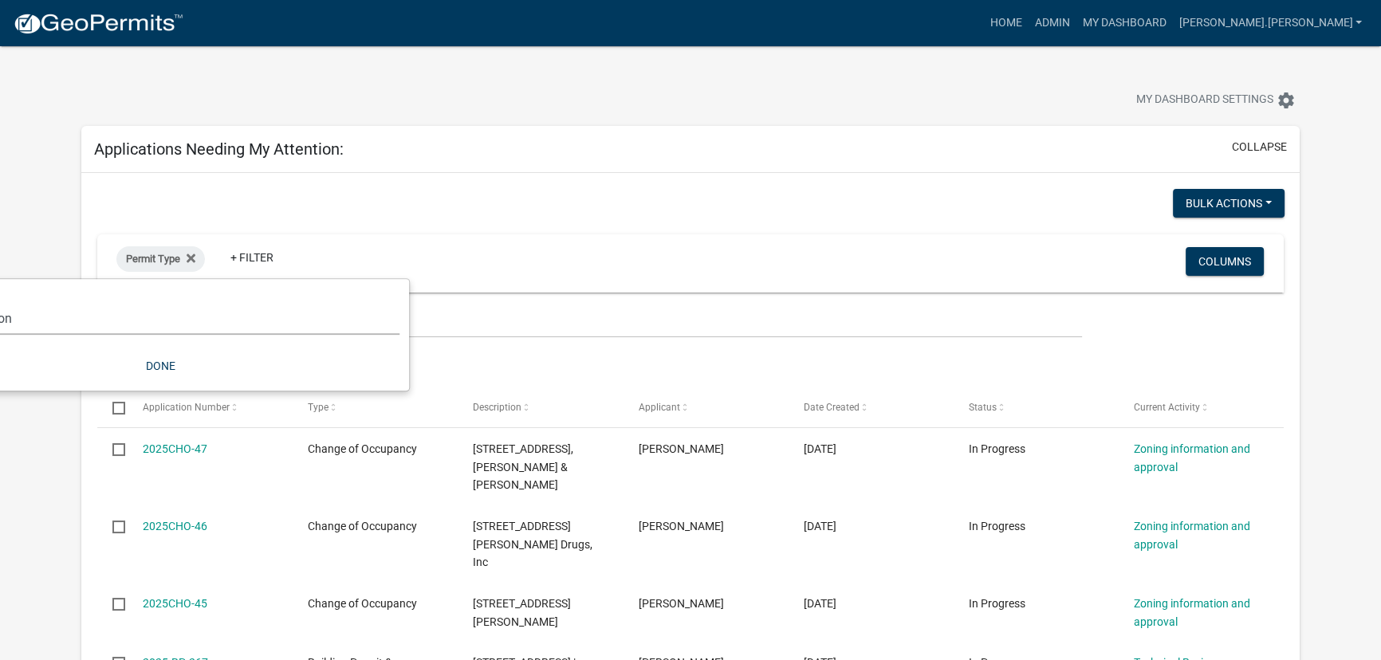
click at [205, 325] on select "Select an option *In Office GARAGE SALE Permit COMPLETED IN OFFICE ONLY Applica…" at bounding box center [160, 318] width 478 height 33
select select "5374a497-29e9-4139-8594-833f9e4fb562"
click at [12, 302] on select "Select an option *In Office GARAGE SALE Permit COMPLETED IN OFFICE ONLY Applica…" at bounding box center [160, 318] width 478 height 33
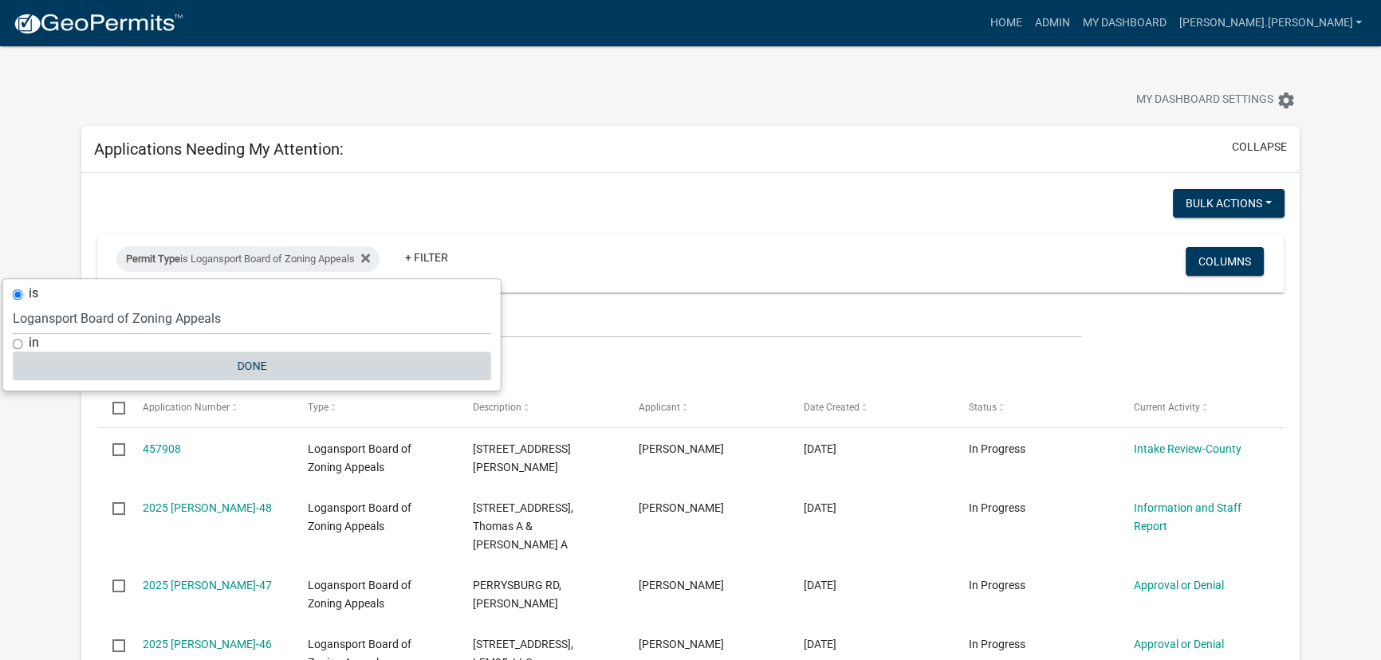
click at [248, 364] on button "Done" at bounding box center [252, 366] width 478 height 29
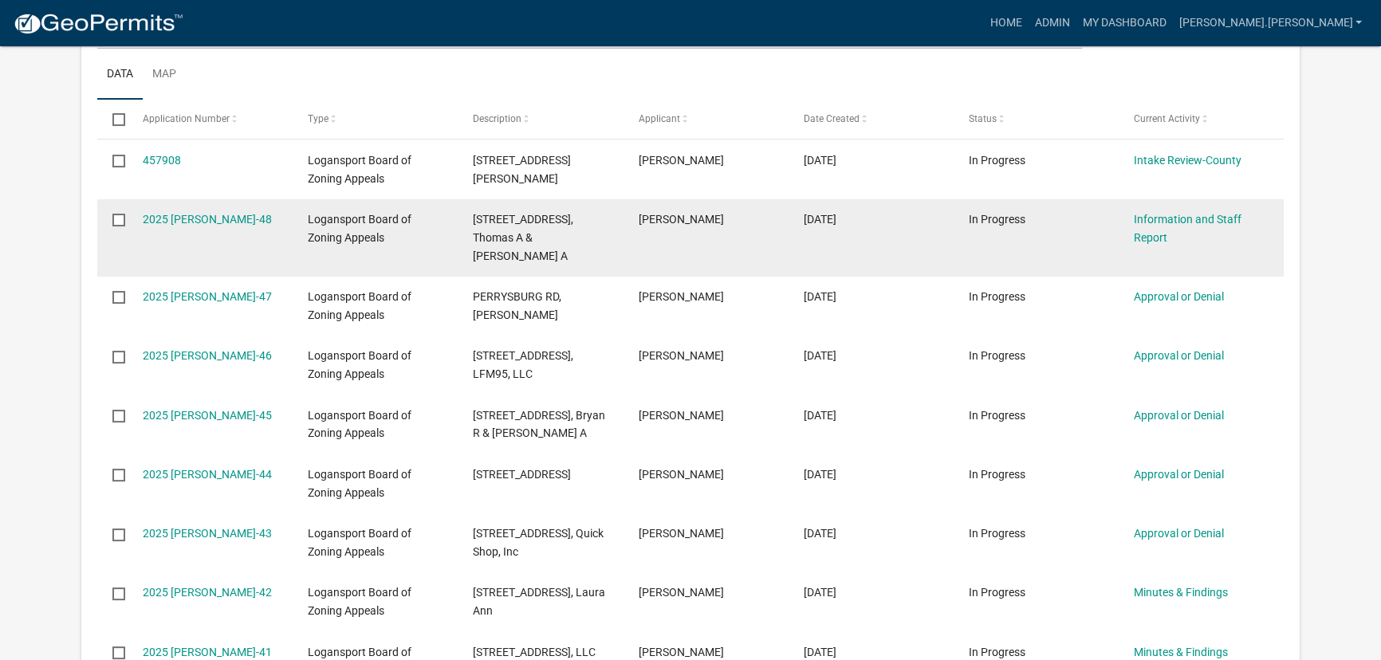
scroll to position [289, 0]
click at [190, 215] on link "2025 [PERSON_NAME]-48" at bounding box center [207, 218] width 129 height 13
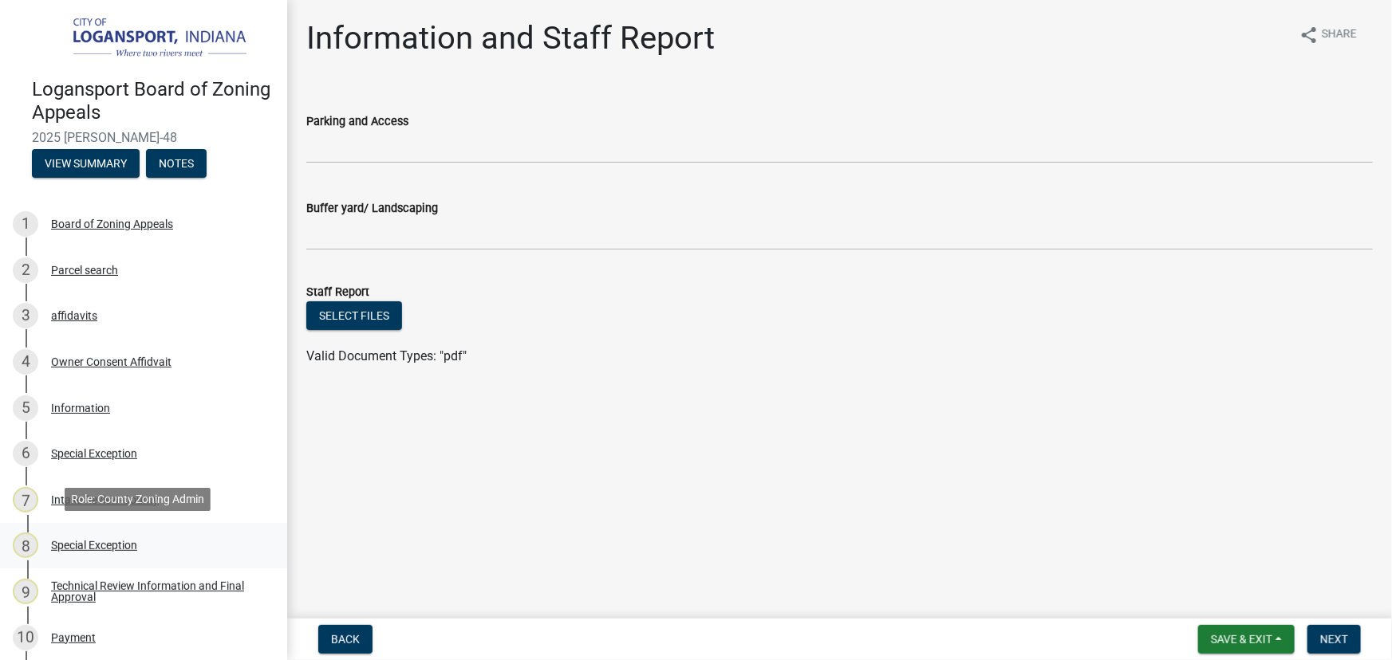
click at [96, 546] on div "Special Exception" at bounding box center [94, 545] width 86 height 11
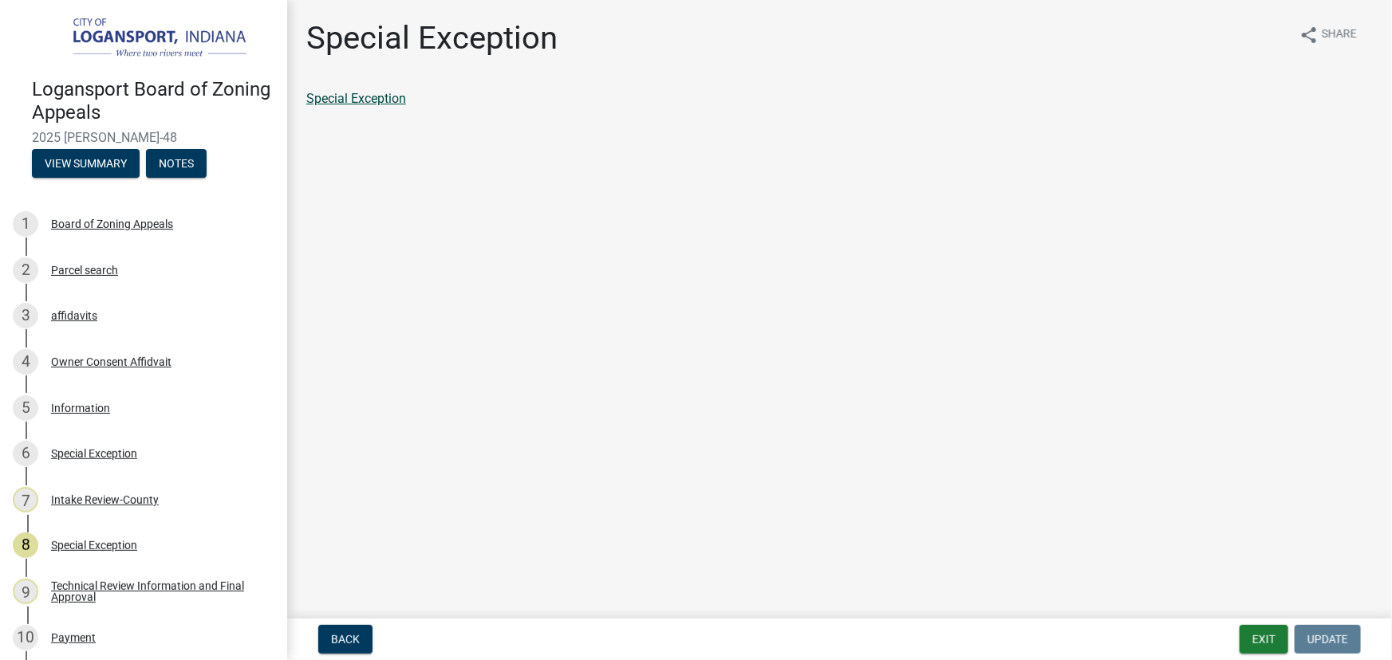
click at [373, 96] on link "Special Exception" at bounding box center [356, 98] width 100 height 15
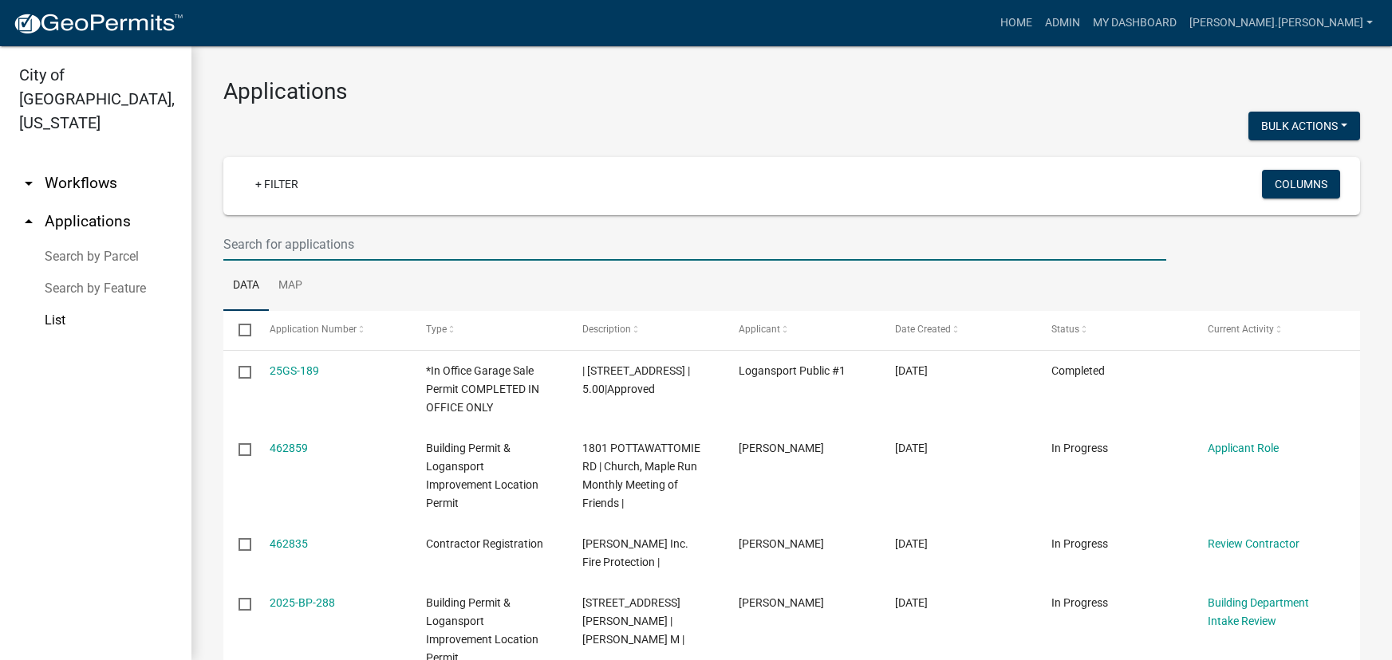
select select "3: 100"
click at [263, 196] on link "+ Filter" at bounding box center [276, 184] width 69 height 29
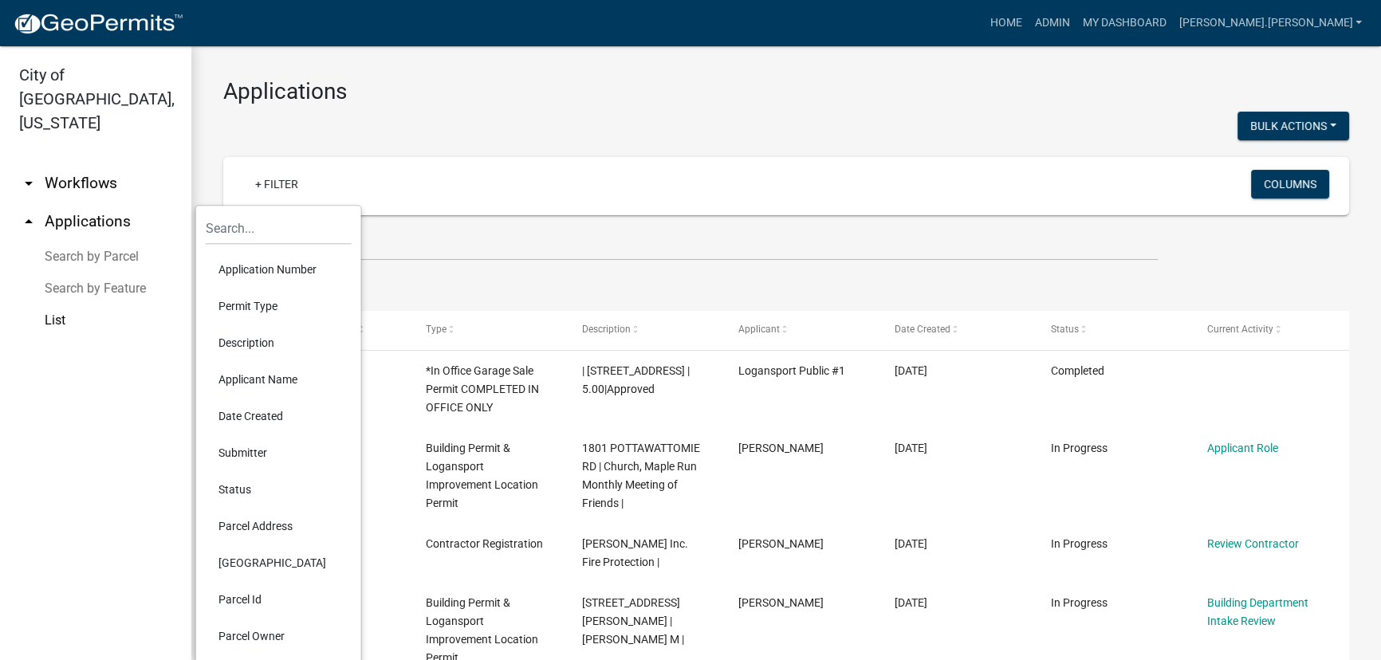
click at [268, 304] on li "Permit Type" at bounding box center [279, 306] width 146 height 37
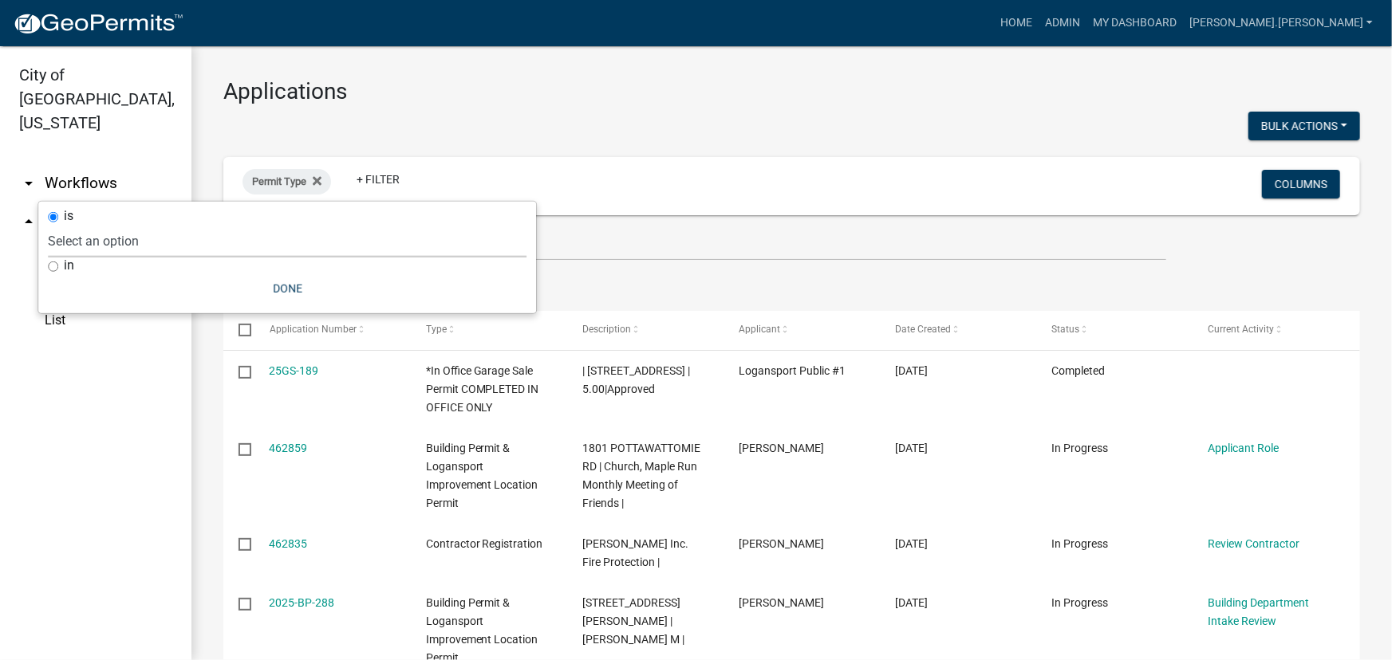
click at [274, 246] on select "Select an option *In Office GARAGE SALE Permit COMPLETED IN OFFICE ONLY Applica…" at bounding box center [287, 241] width 478 height 33
select select "30785898-e91e-4a05-86c2-4c4b36c5c0be"
click at [104, 225] on select "Select an option *In Office GARAGE SALE Permit COMPLETED IN OFFICE ONLY Applica…" at bounding box center [287, 241] width 478 height 33
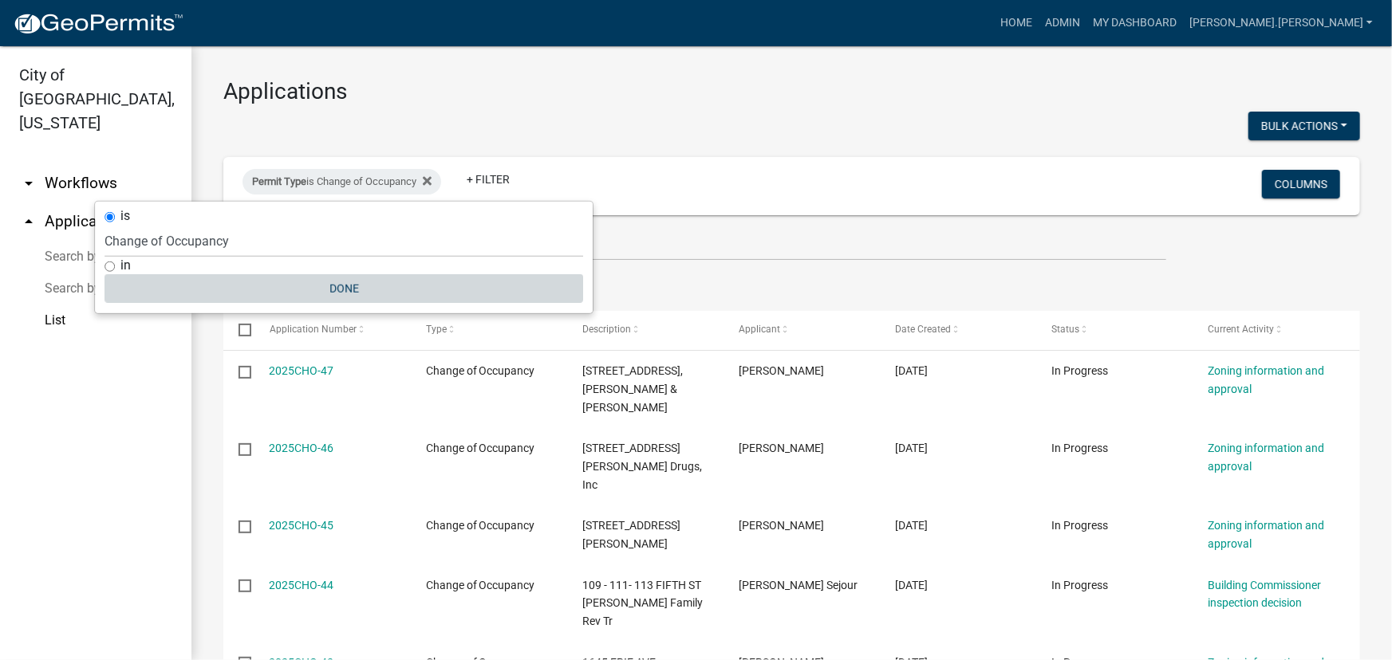
click at [349, 293] on button "Done" at bounding box center [343, 288] width 478 height 29
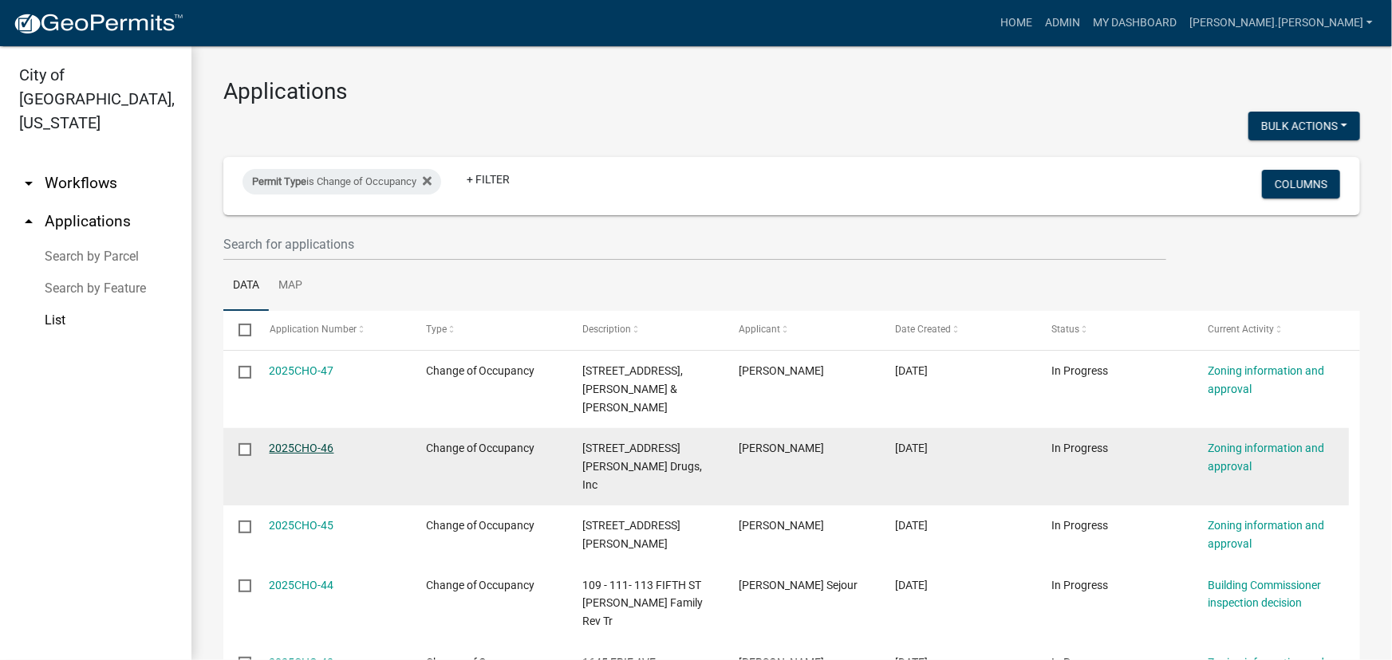
click at [303, 455] on link "2025CHO-46" at bounding box center [302, 448] width 65 height 13
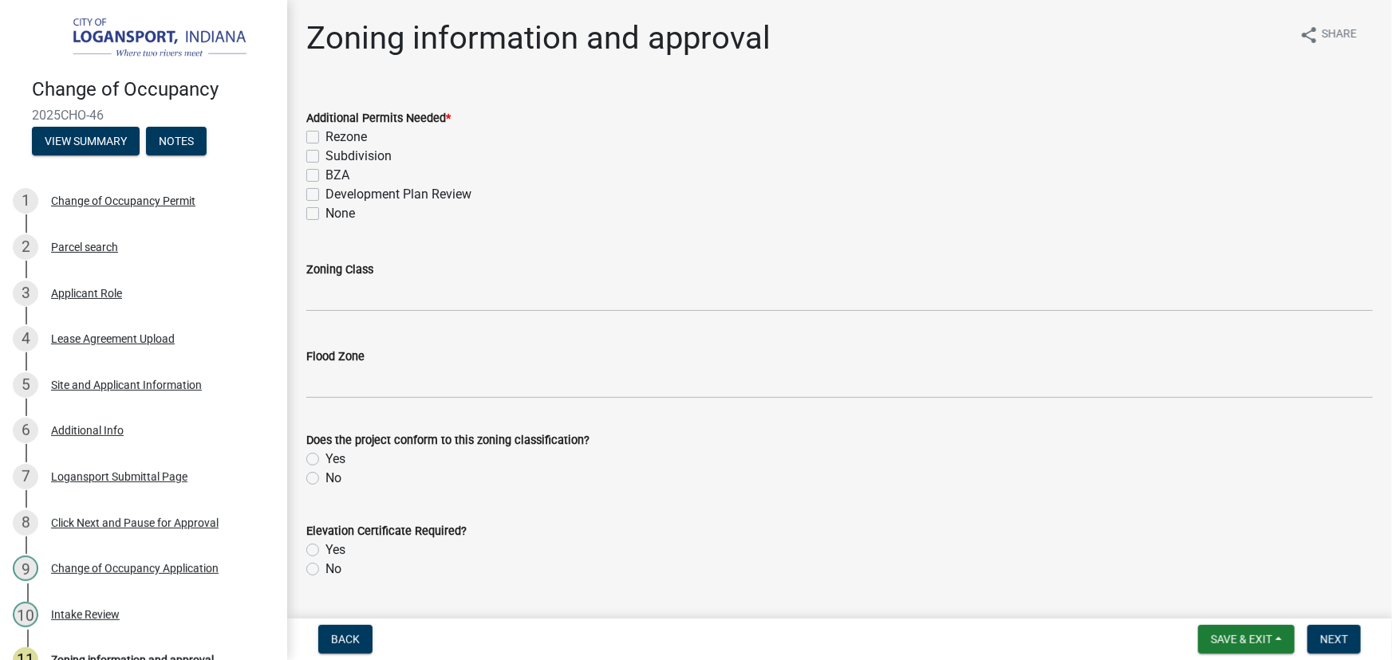
click at [325, 218] on label "None" at bounding box center [340, 213] width 30 height 19
click at [325, 215] on input "None" at bounding box center [330, 209] width 10 height 10
checkbox input "true"
checkbox input "false"
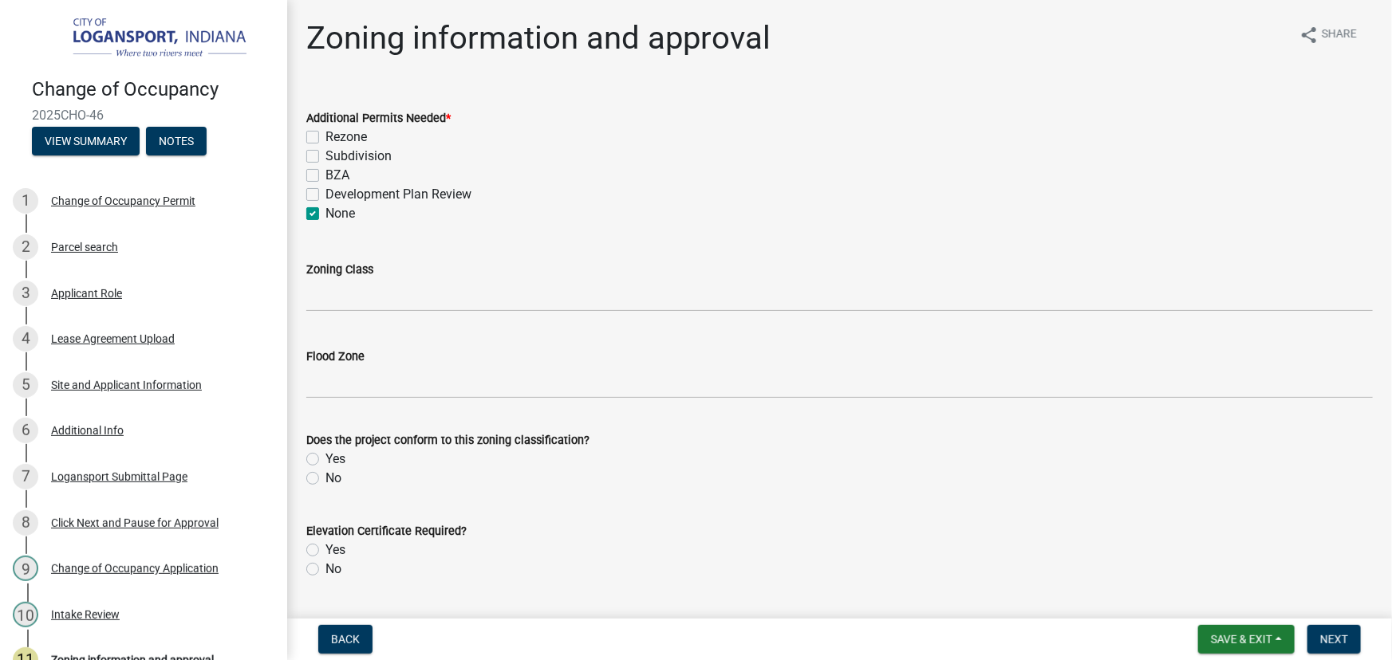
checkbox input "false"
checkbox input "true"
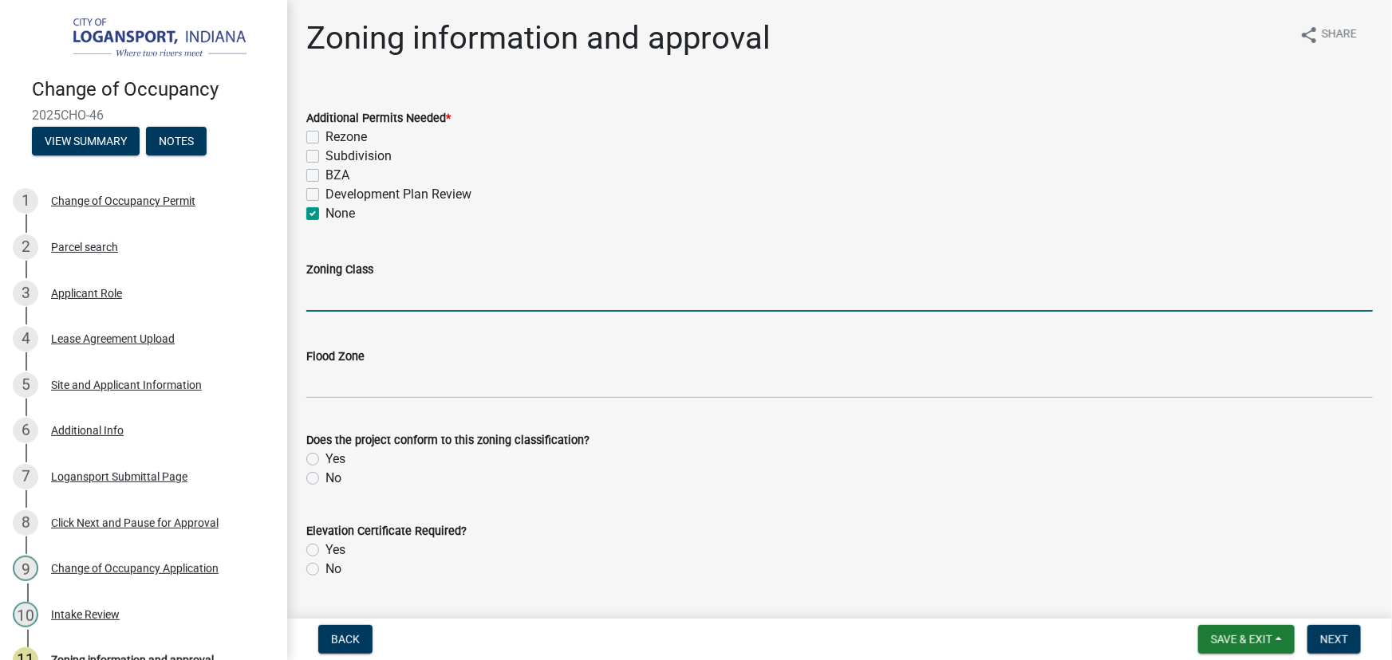
click at [374, 295] on input "Zoning Class" at bounding box center [839, 295] width 1066 height 33
type input "NB"
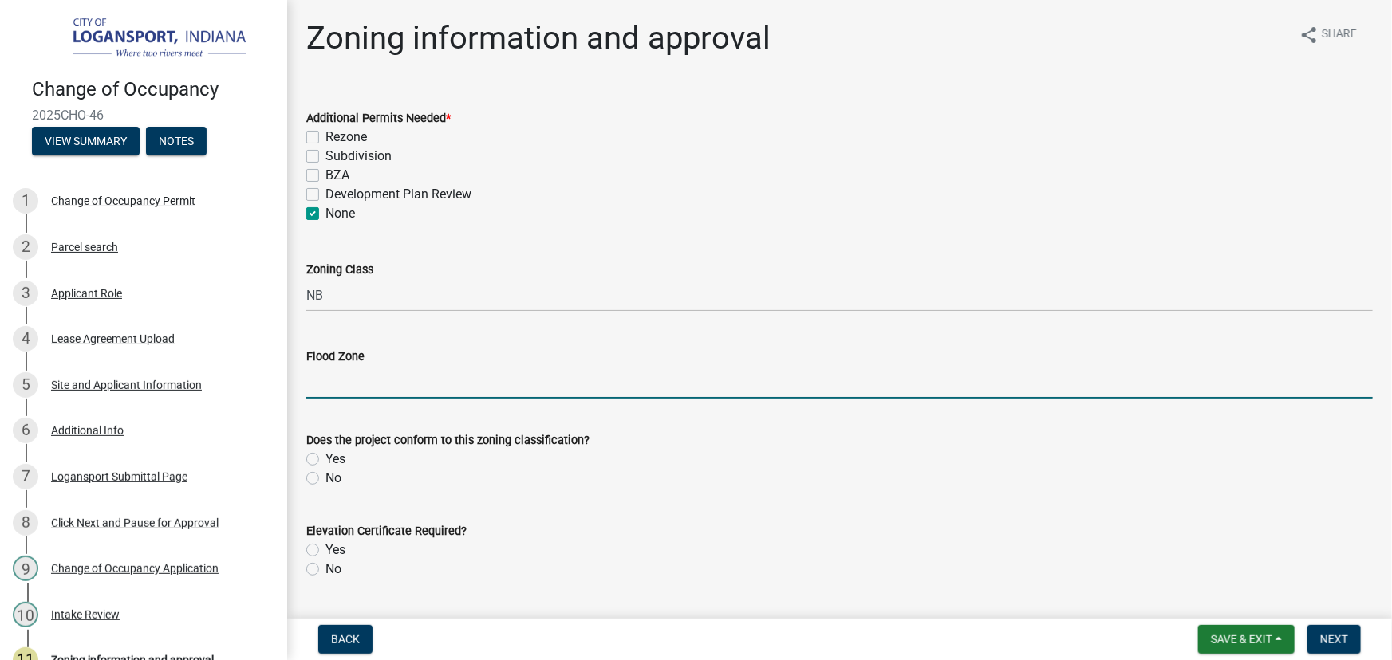
click at [335, 392] on input "Flood Zone" at bounding box center [839, 382] width 1066 height 33
type input "X"
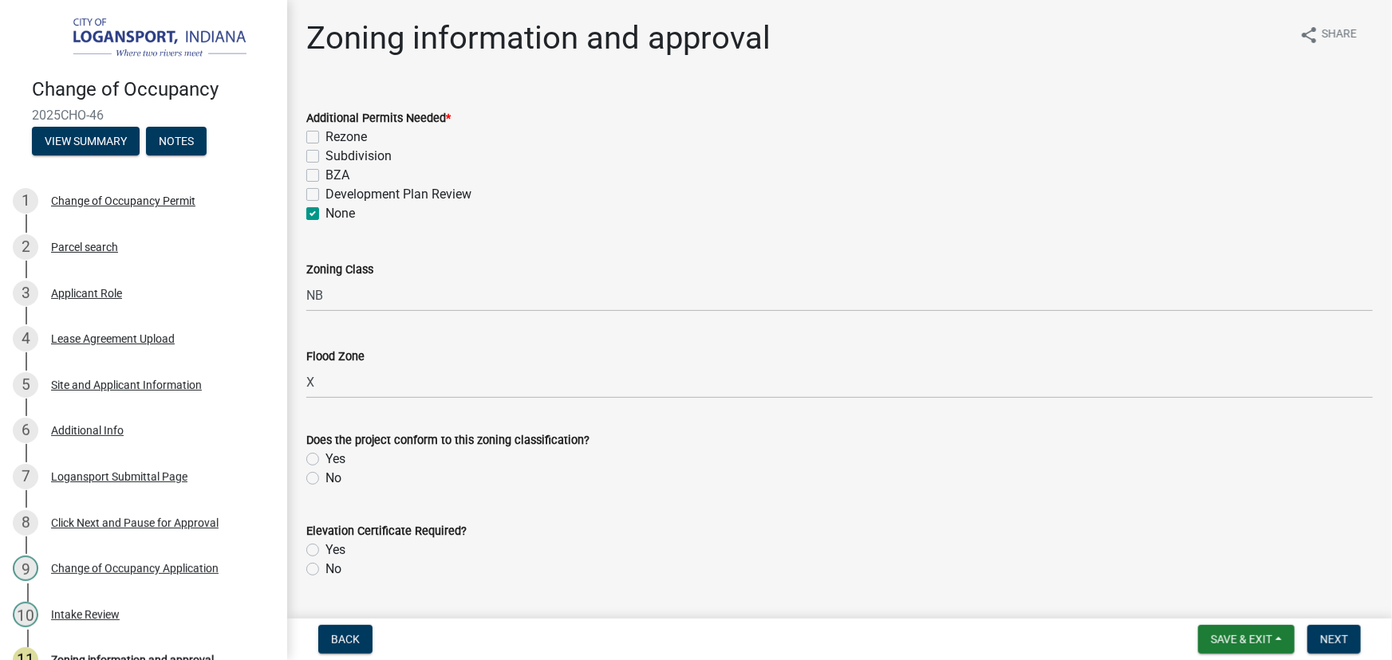
click at [325, 455] on label "Yes" at bounding box center [335, 459] width 20 height 19
click at [325, 455] on input "Yes" at bounding box center [330, 455] width 10 height 10
radio input "true"
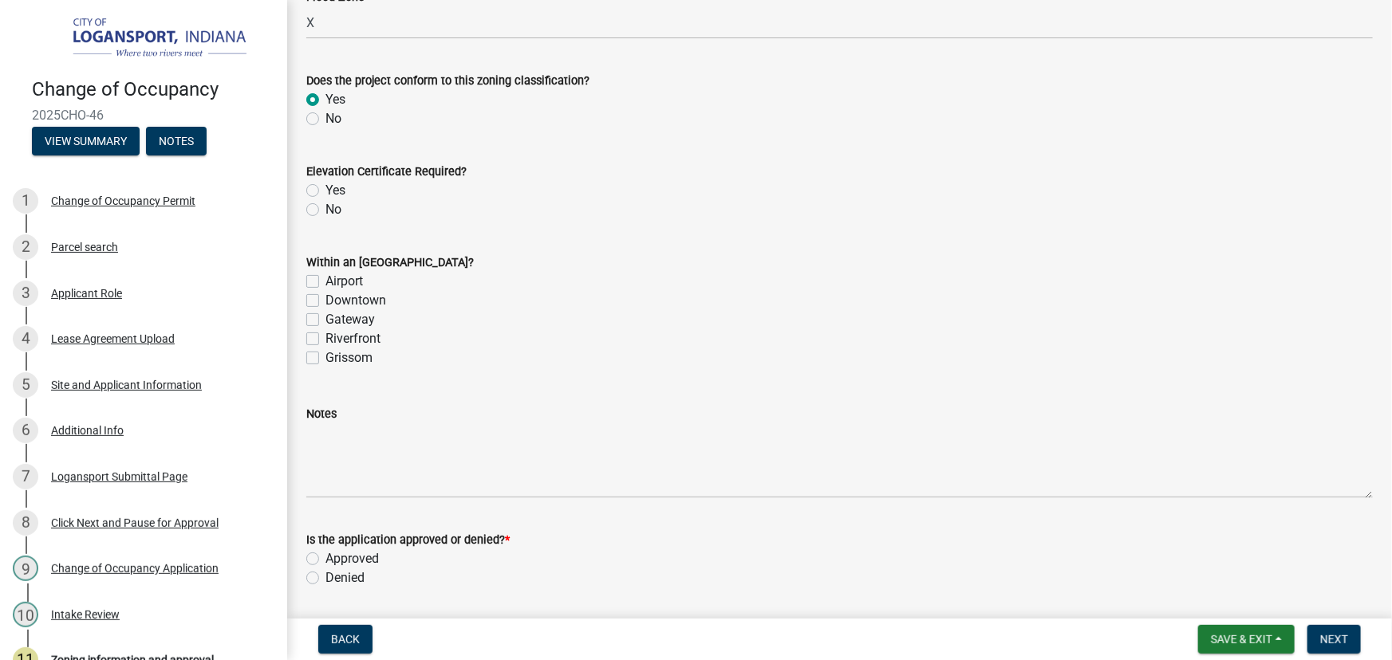
scroll to position [362, 0]
click at [325, 203] on label "No" at bounding box center [333, 207] width 16 height 19
click at [325, 203] on input "No" at bounding box center [330, 203] width 10 height 10
radio input "true"
click at [325, 355] on label "Grissom" at bounding box center [348, 355] width 47 height 19
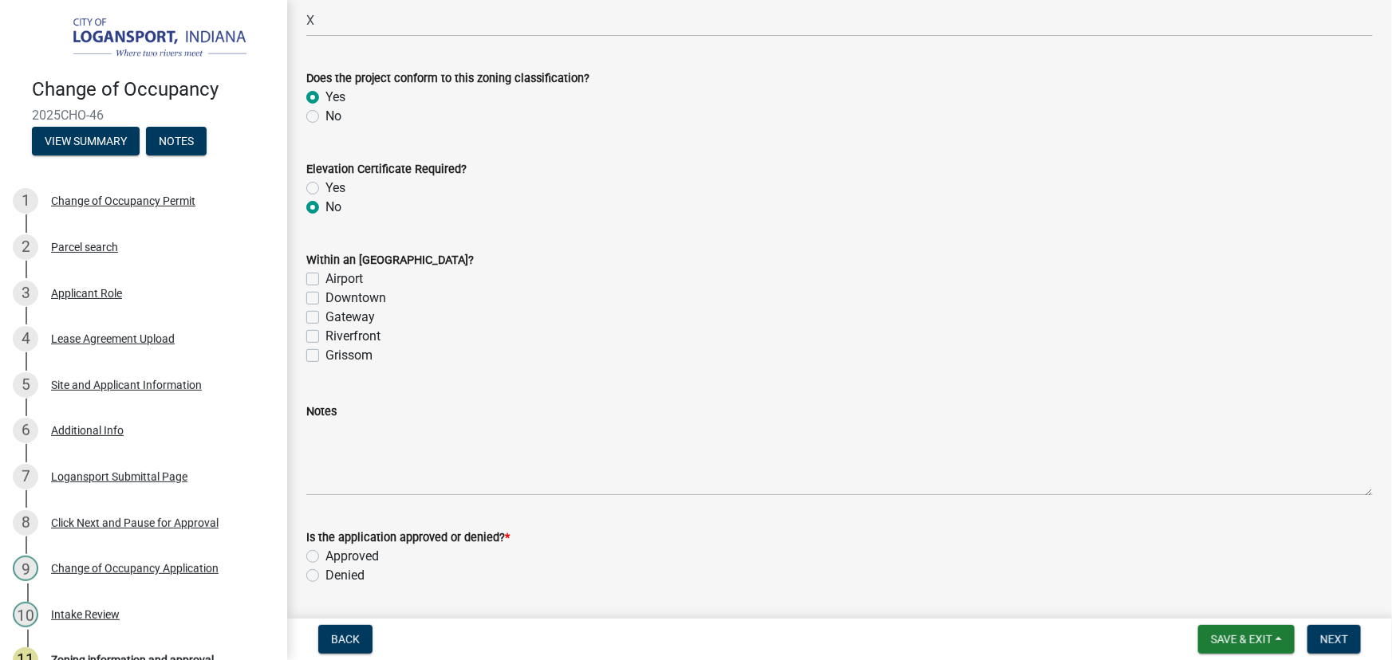
click at [325, 355] on input "Grissom" at bounding box center [330, 351] width 10 height 10
checkbox input "true"
checkbox input "false"
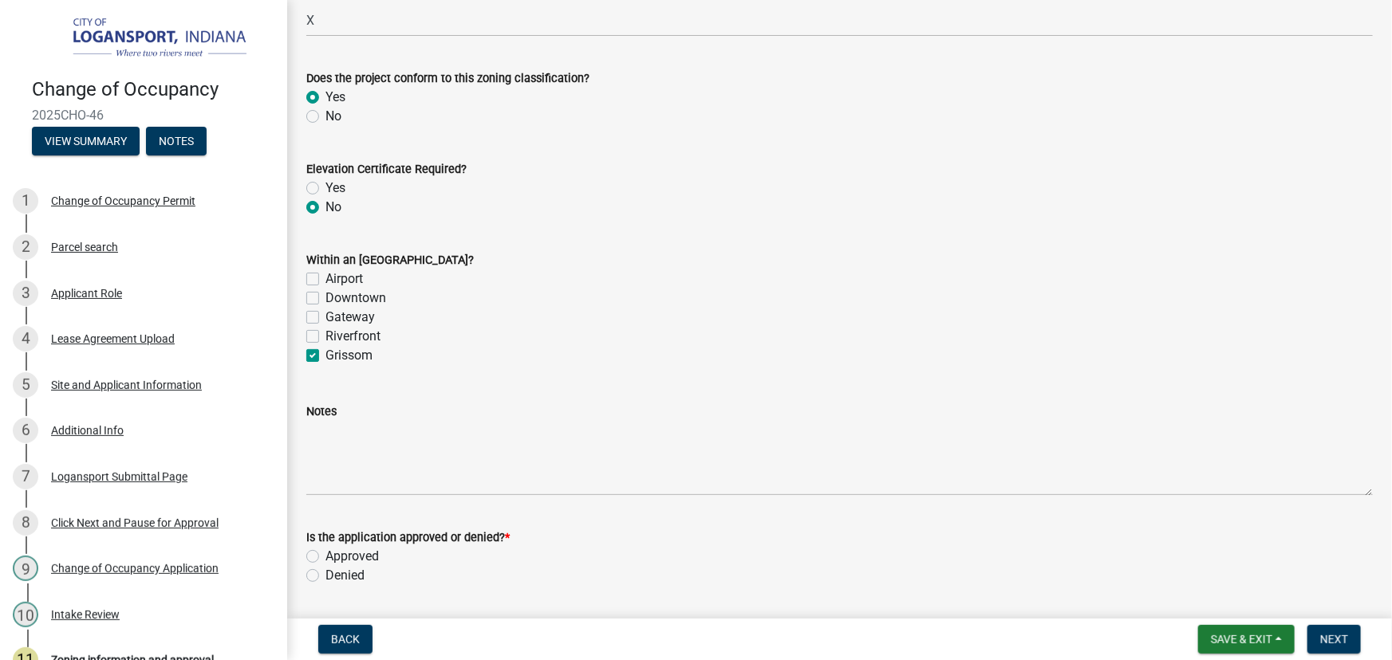
checkbox input "false"
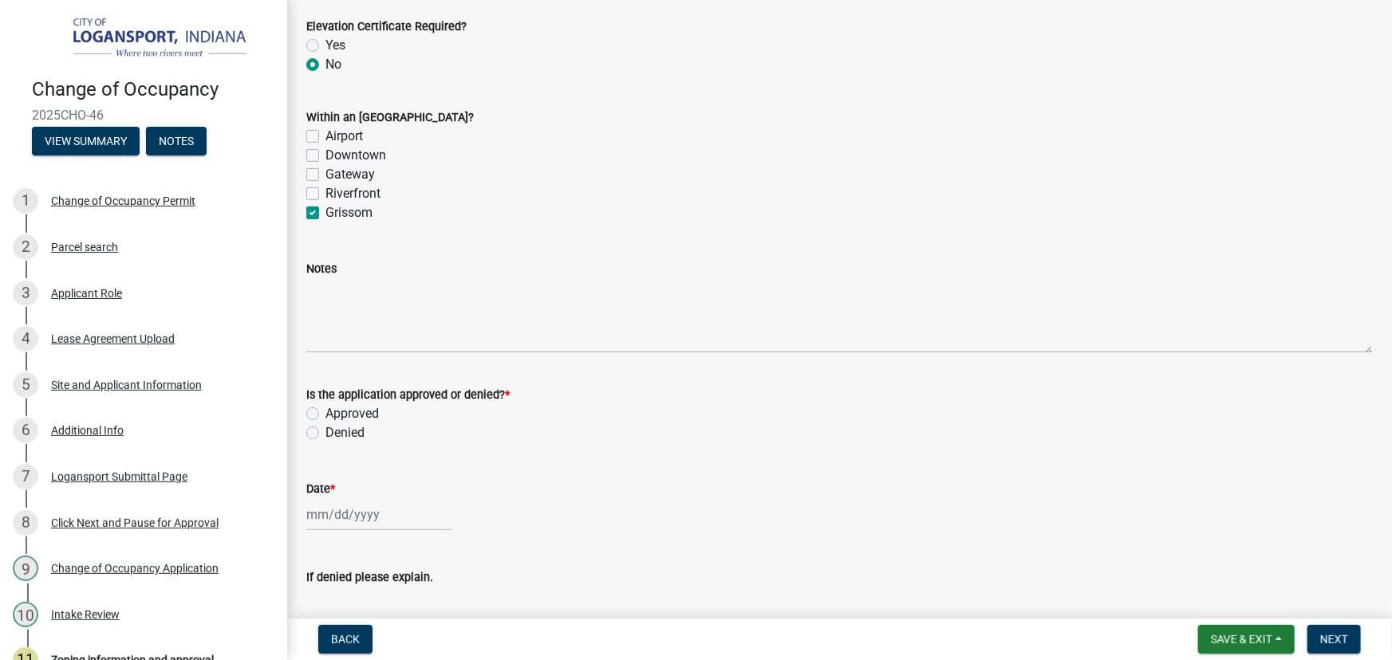
scroll to position [580, 0]
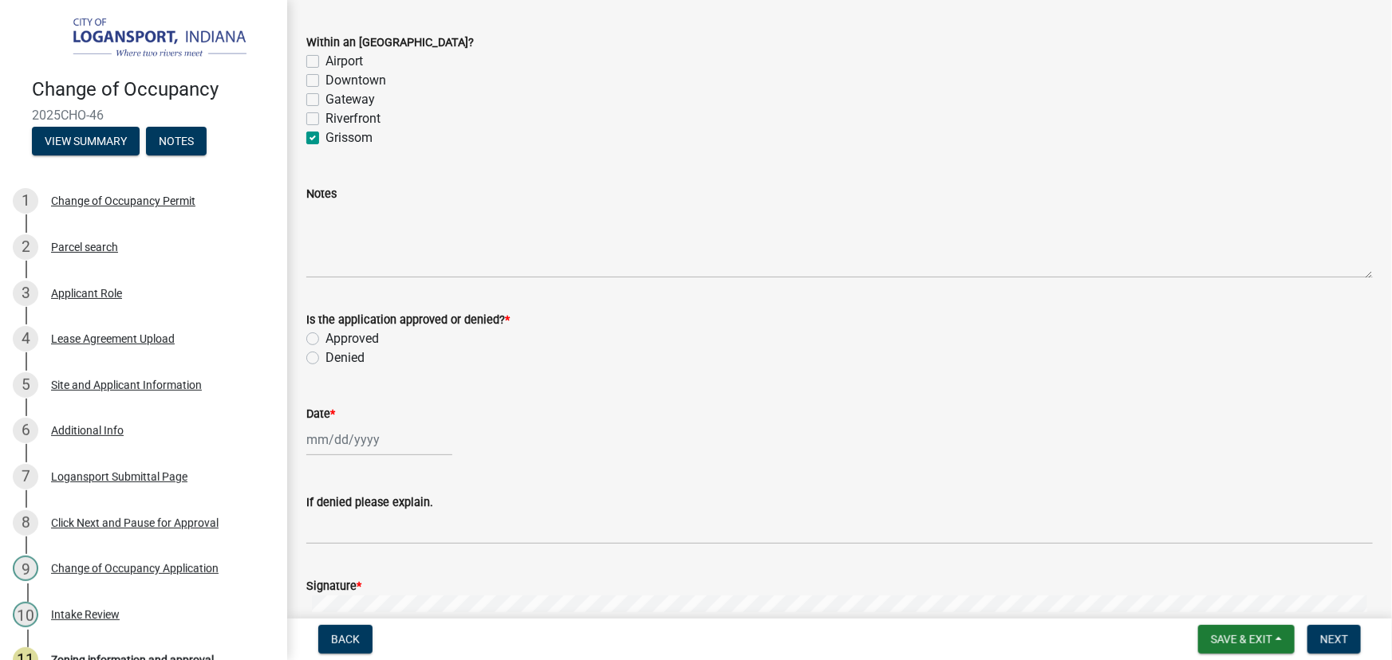
click at [325, 136] on label "Grissom" at bounding box center [348, 137] width 47 height 19
click at [325, 136] on input "Grissom" at bounding box center [330, 133] width 10 height 10
checkbox input "false"
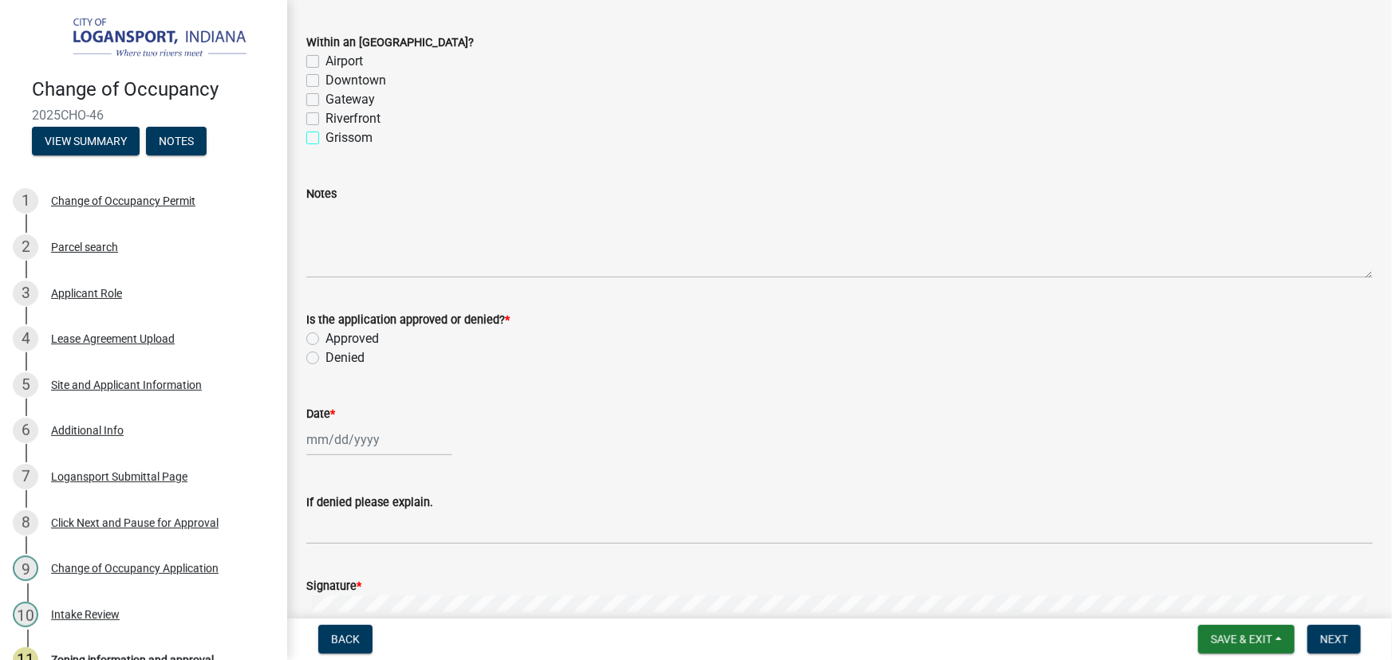
checkbox input "false"
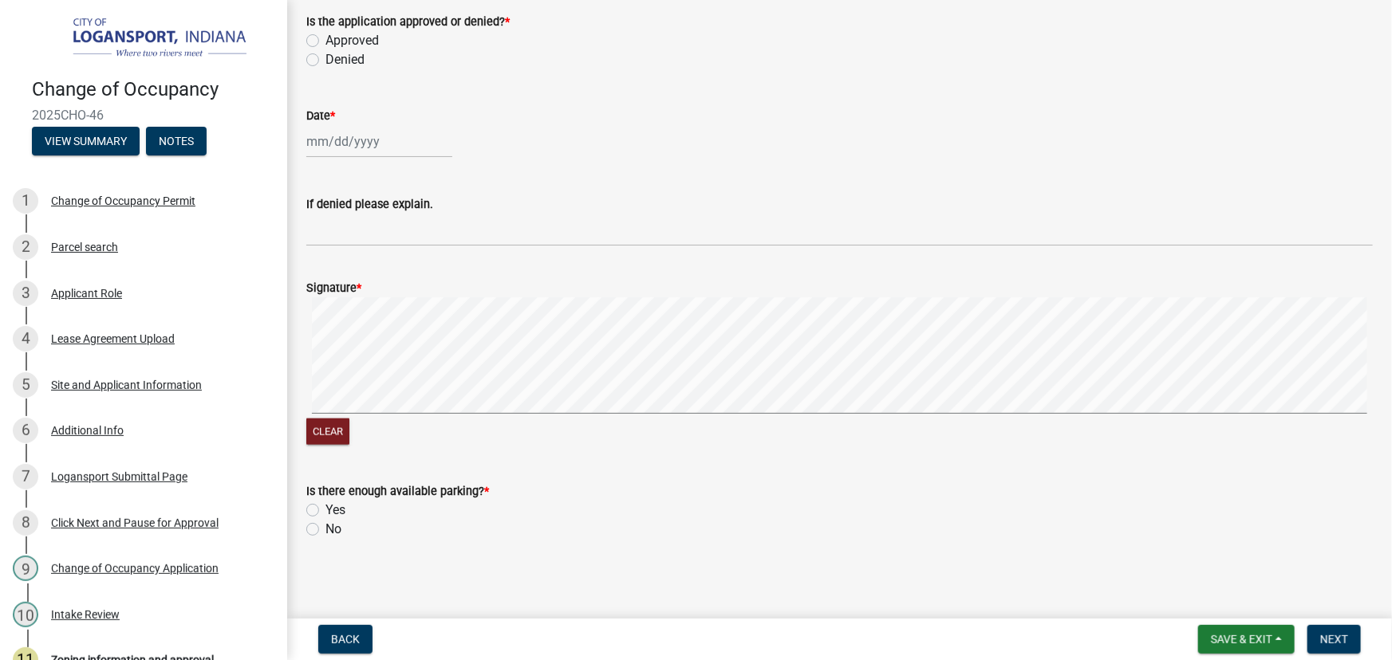
scroll to position [880, 0]
click at [325, 504] on label "Yes" at bounding box center [335, 507] width 20 height 19
click at [325, 504] on input "Yes" at bounding box center [330, 503] width 10 height 10
radio input "true"
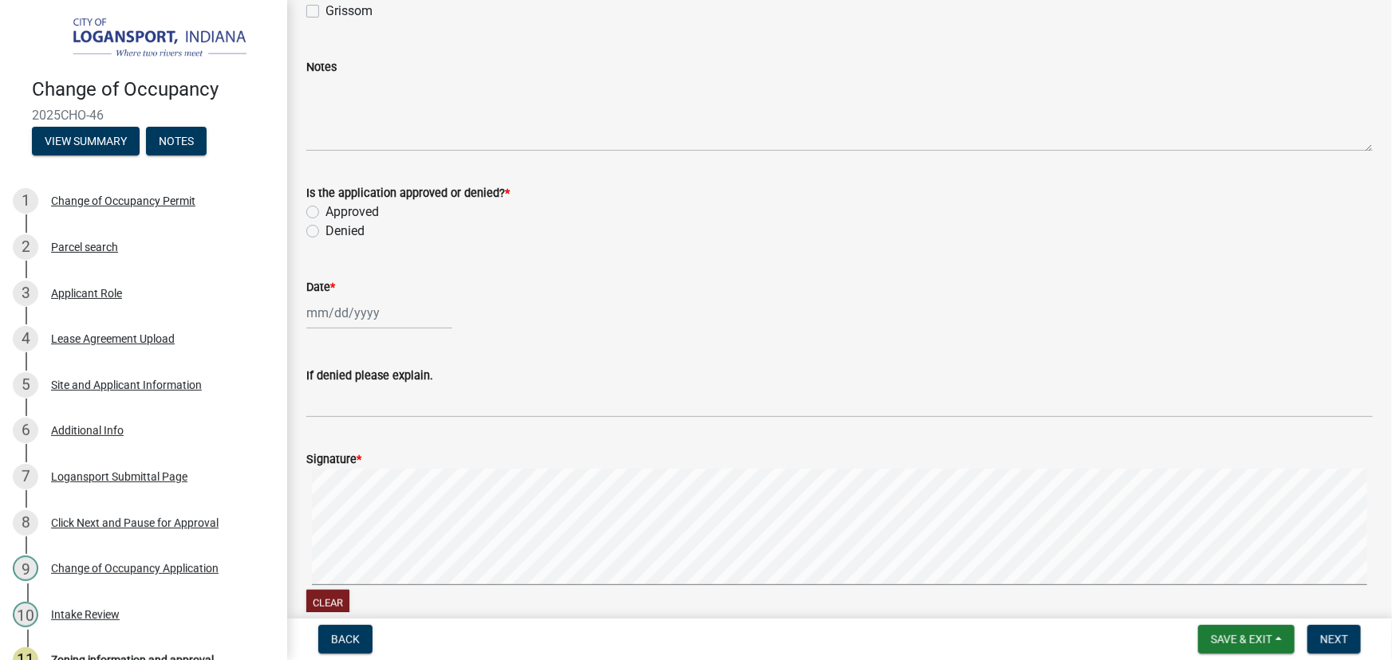
scroll to position [663, 0]
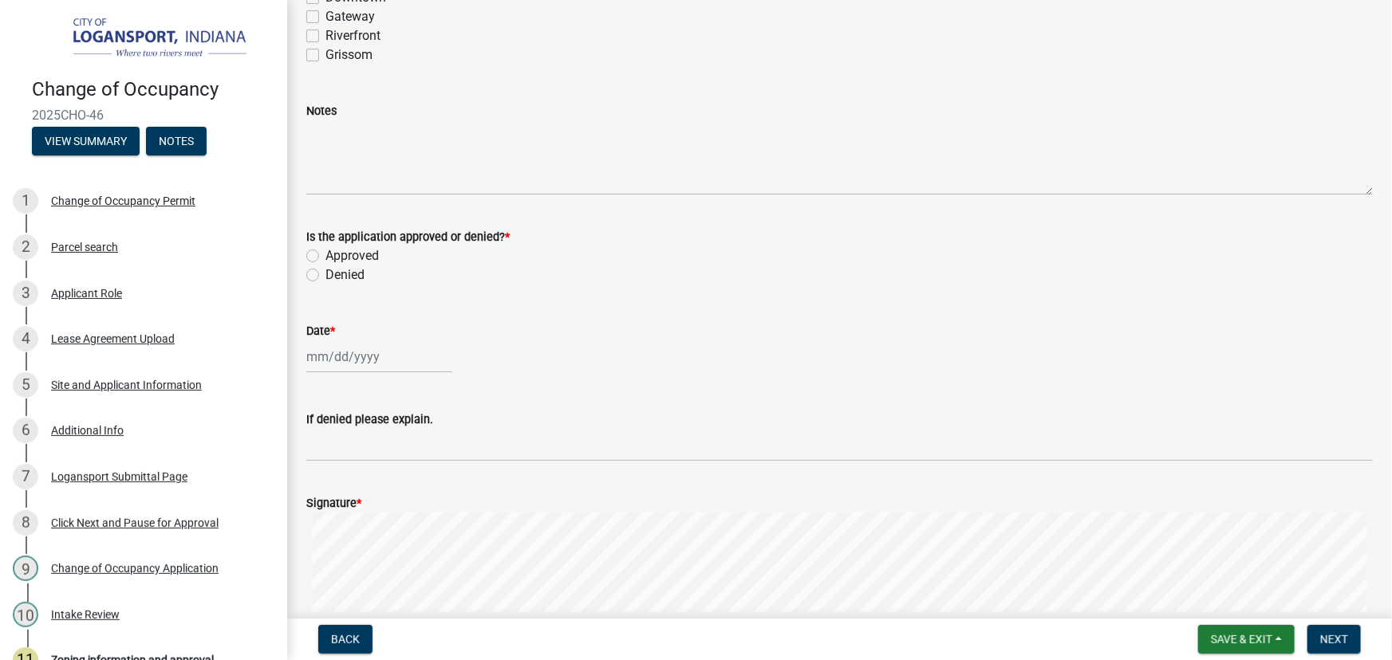
click at [325, 254] on label "Approved" at bounding box center [351, 255] width 53 height 19
click at [325, 254] on input "Approved" at bounding box center [330, 251] width 10 height 10
radio input "true"
click at [322, 358] on div at bounding box center [379, 357] width 146 height 33
select select "8"
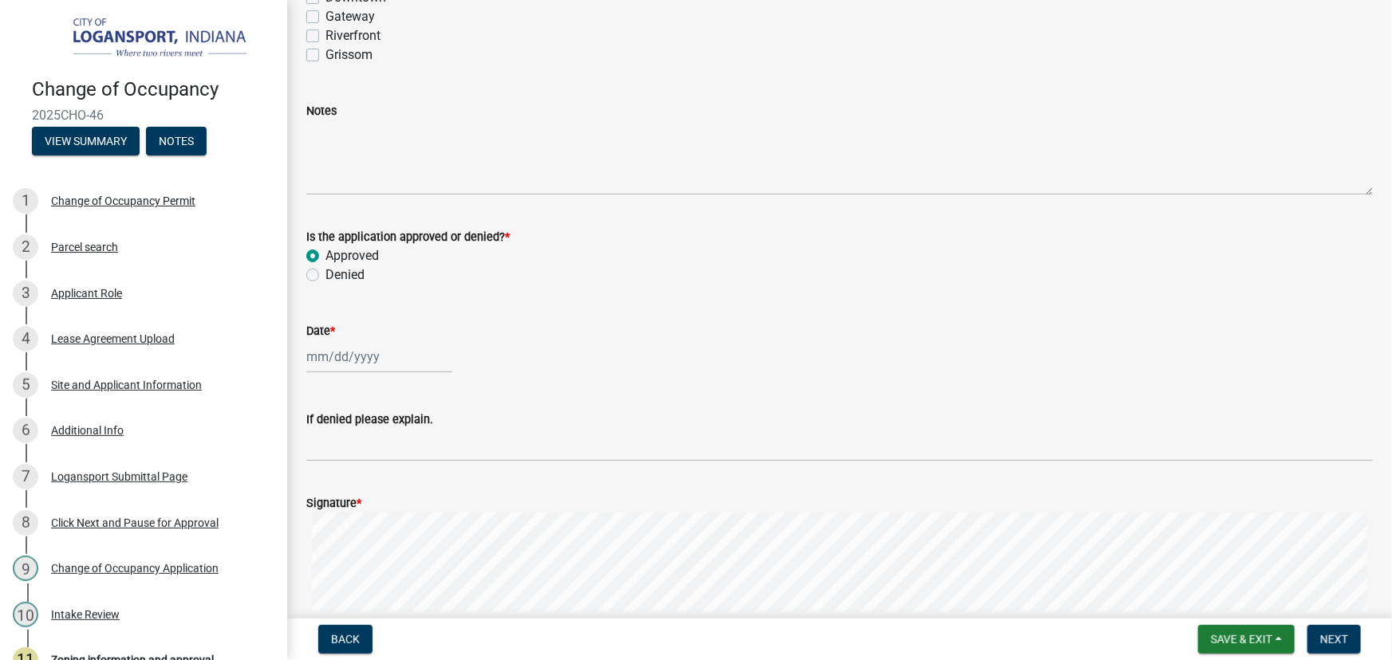
select select "2025"
click at [371, 494] on div "13" at bounding box center [373, 493] width 26 height 26
type input "[DATE]"
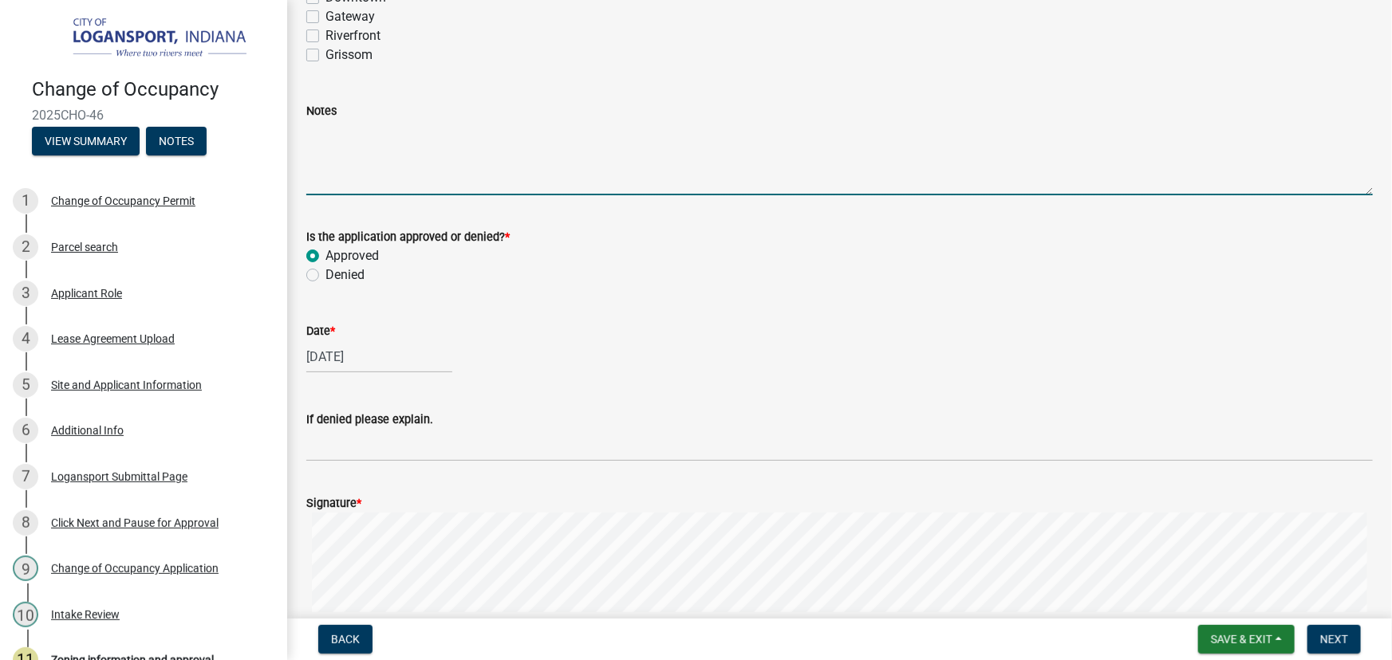
click at [321, 149] on textarea "Notes" at bounding box center [839, 157] width 1066 height 75
type textarea "j"
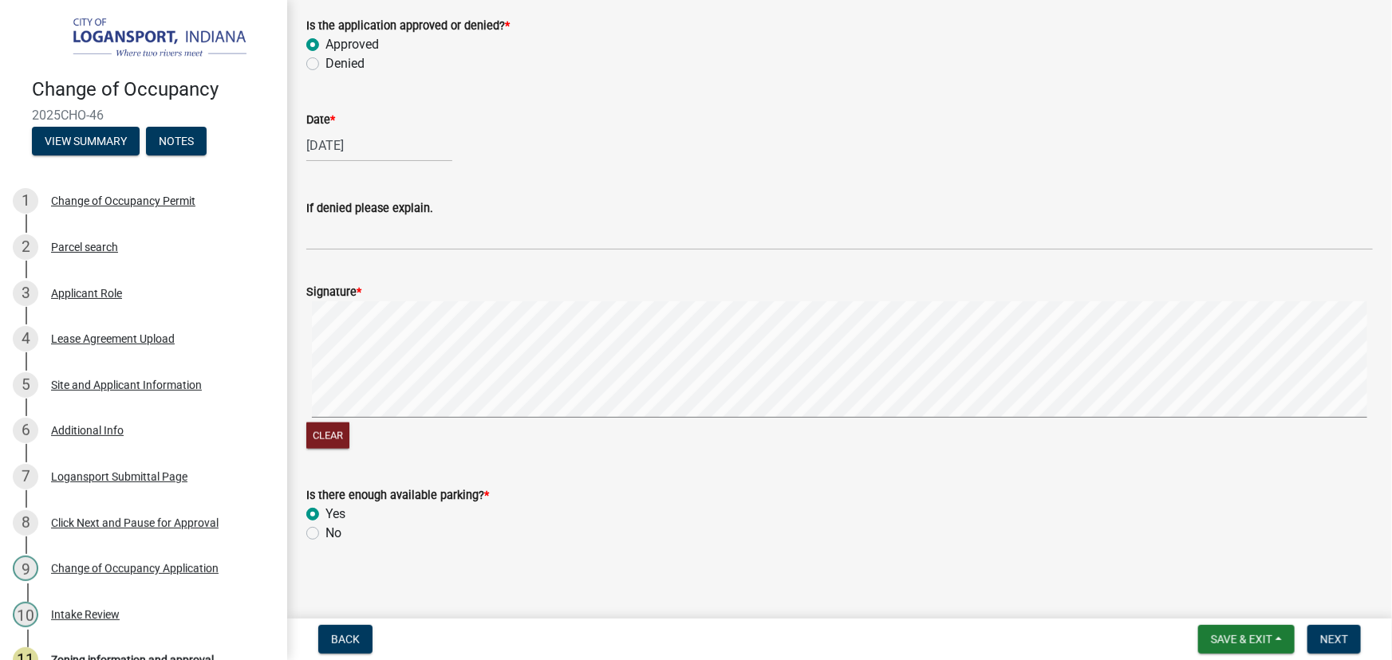
scroll to position [880, 0]
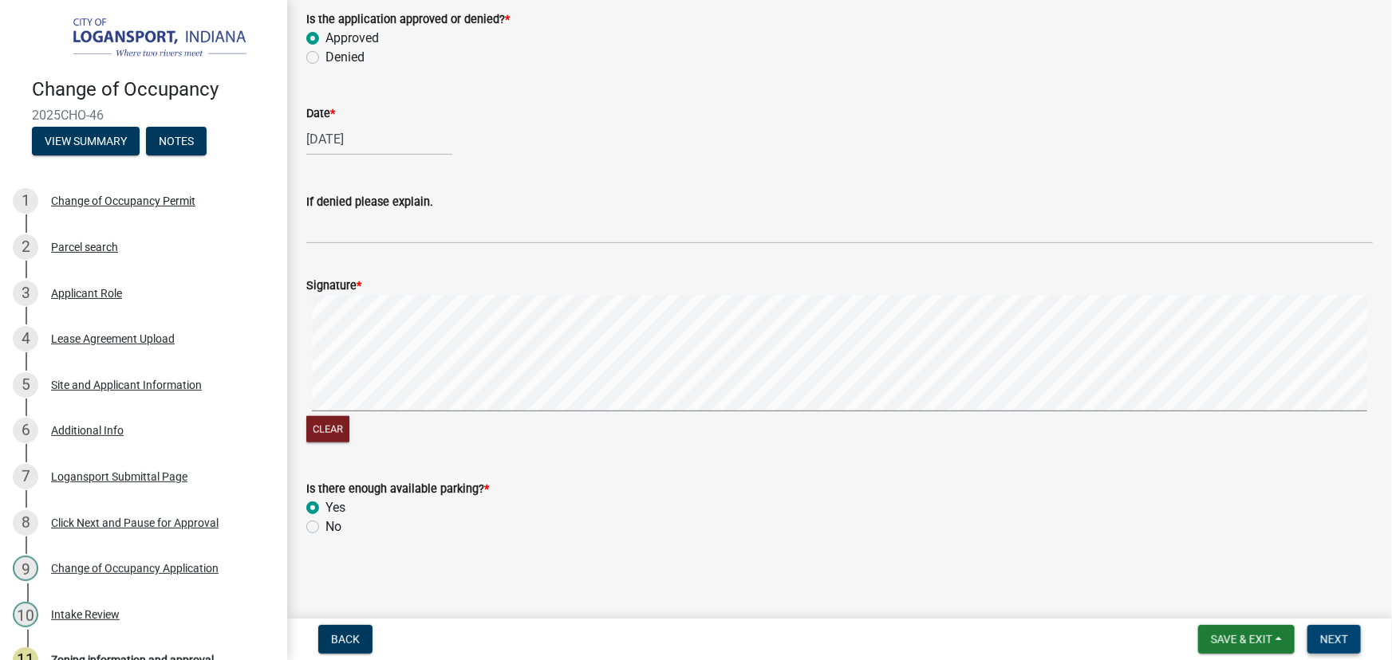
type textarea "Any signage will need to meet the standards and need permits."
click at [1331, 643] on span "Next" at bounding box center [1334, 639] width 28 height 13
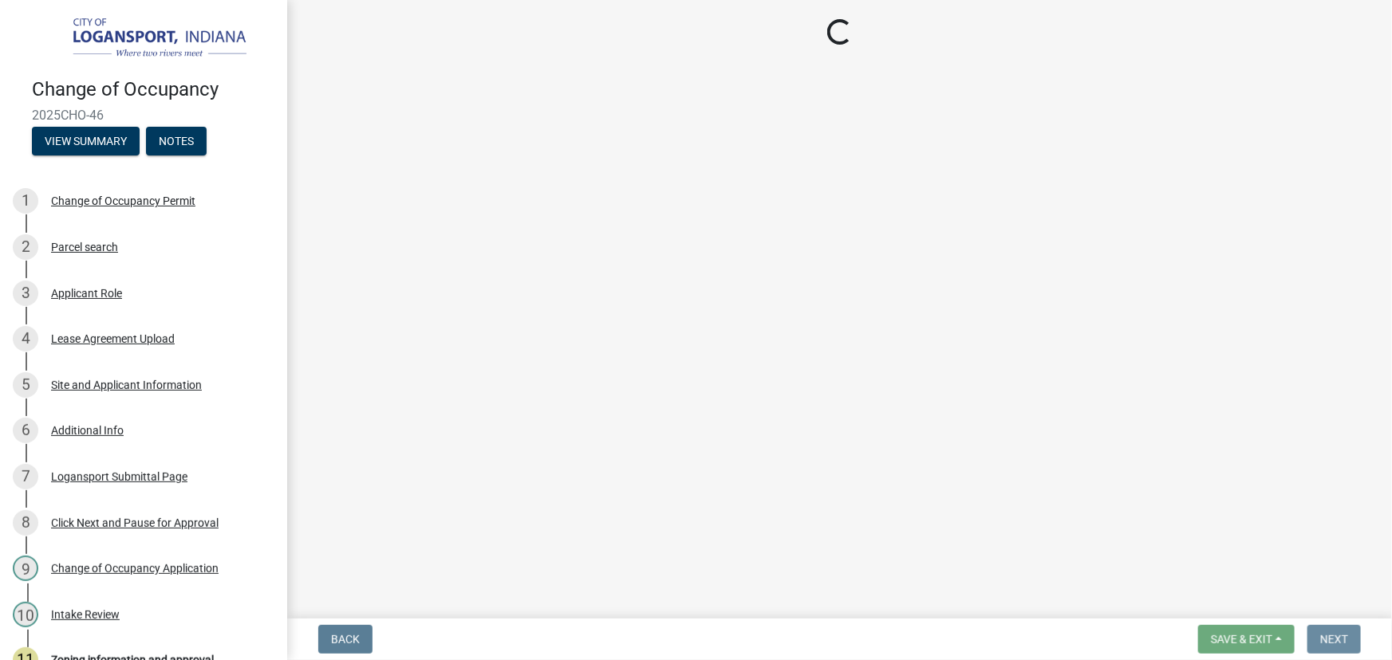
scroll to position [0, 0]
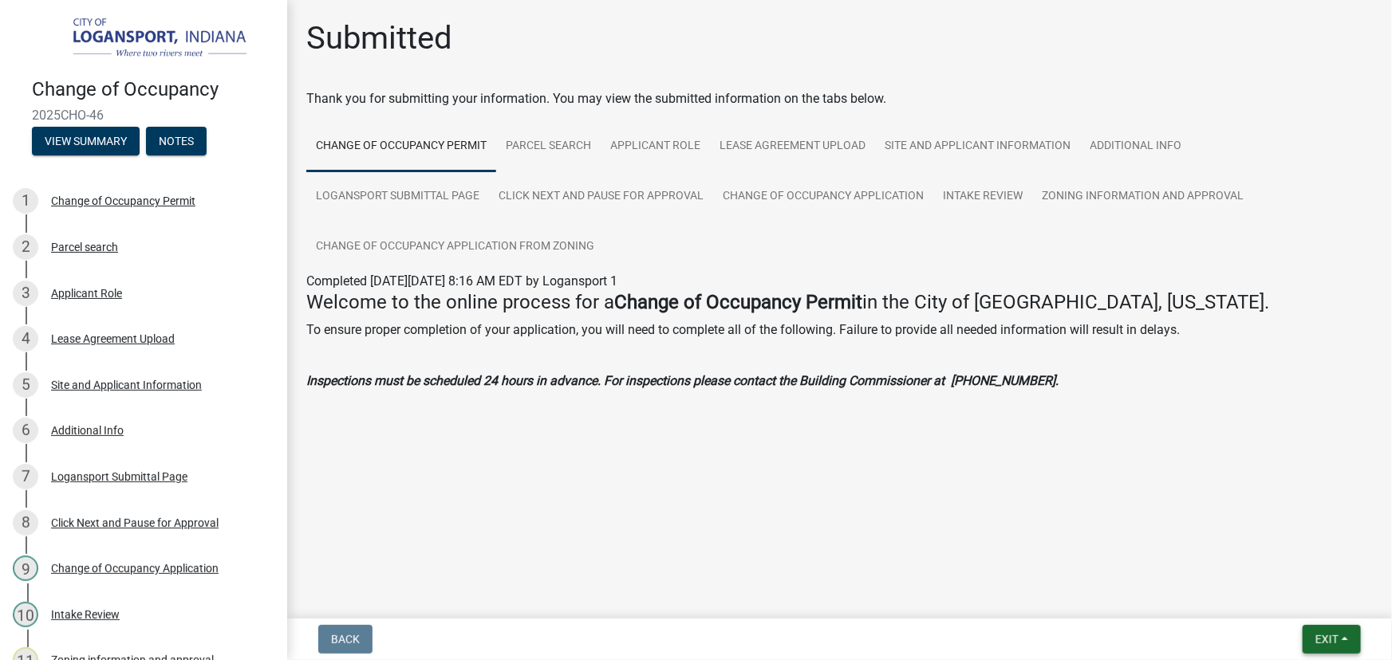
click at [1352, 642] on button "Exit" at bounding box center [1331, 639] width 58 height 29
click at [1301, 593] on button "Save & Exit" at bounding box center [1297, 598] width 128 height 38
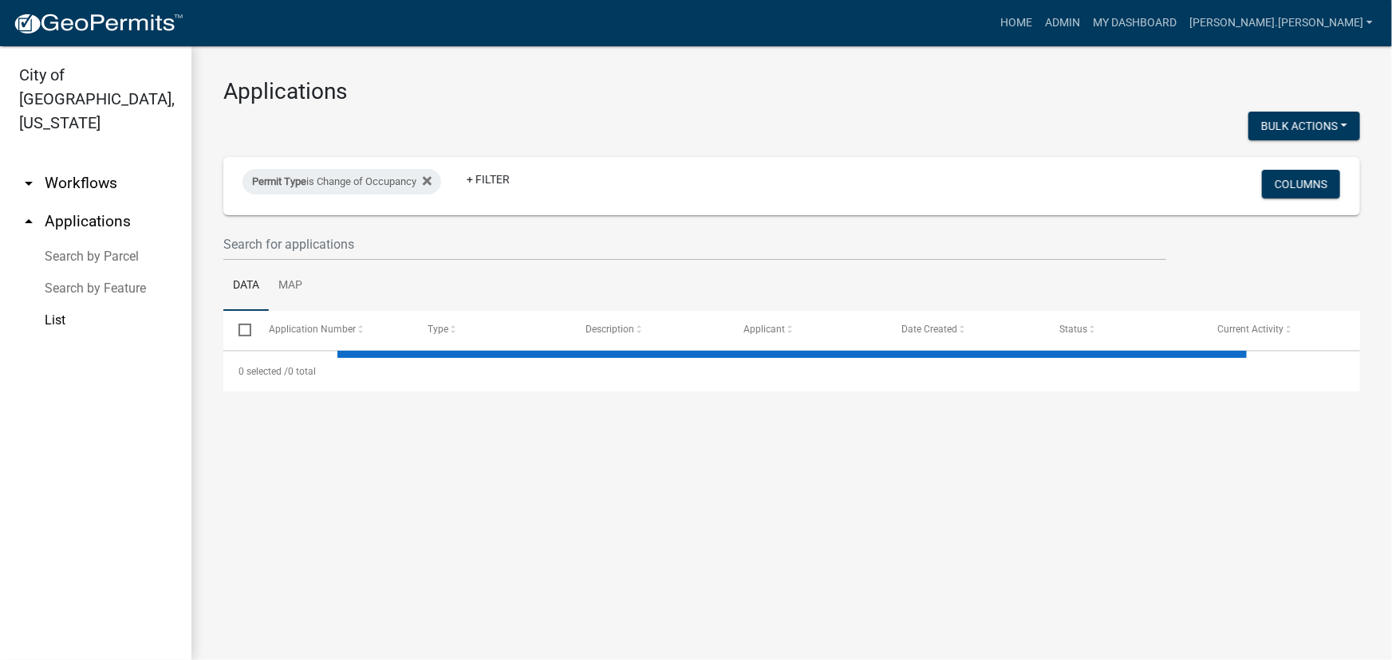
select select "3: 100"
